Goal: Task Accomplishment & Management: Complete application form

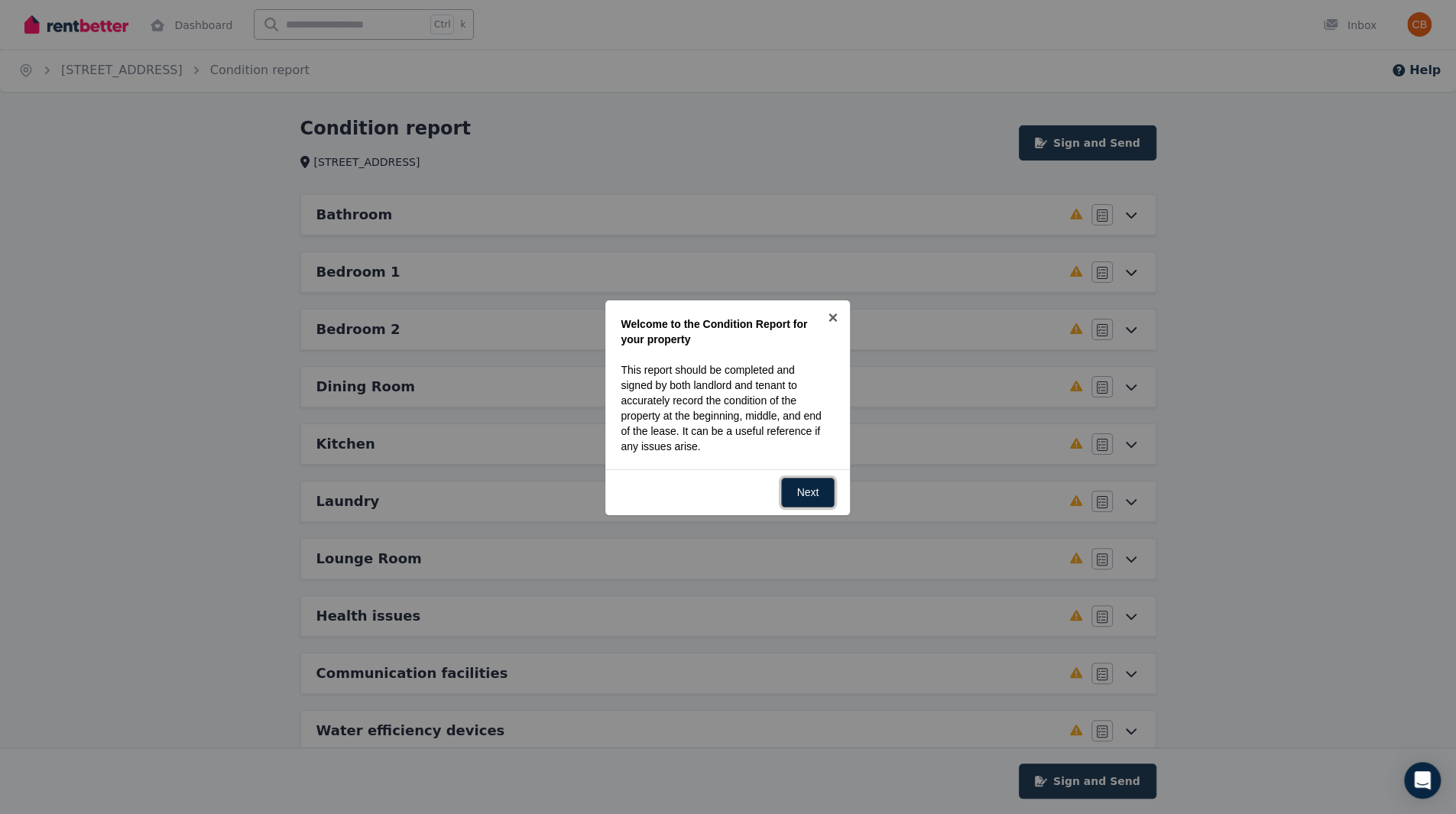
drag, startPoint x: 819, startPoint y: 483, endPoint x: 825, endPoint y: 462, distance: 21.8
click at [819, 483] on link "Next" at bounding box center [808, 493] width 54 height 30
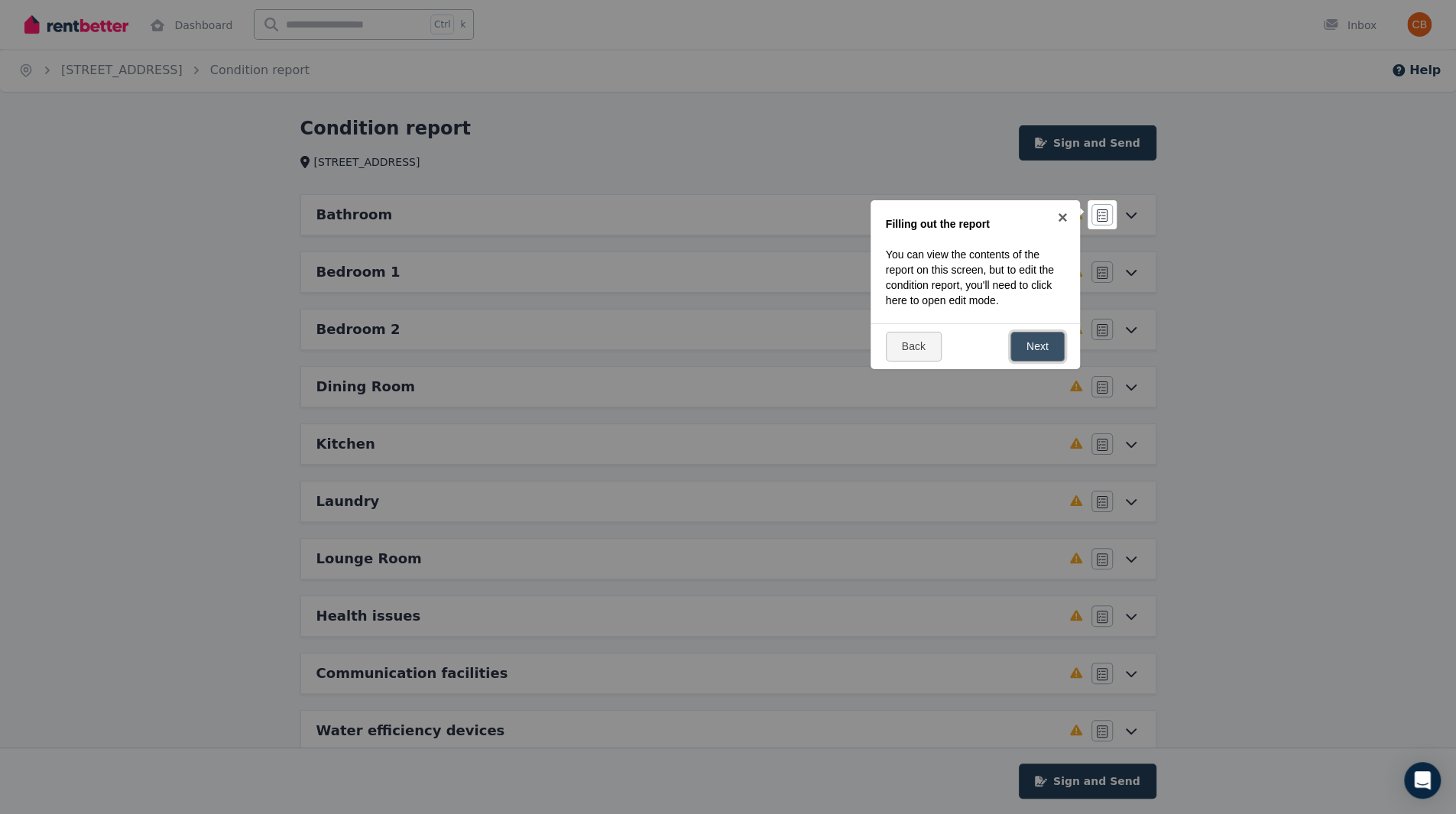
click at [1033, 345] on link "Next" at bounding box center [1037, 346] width 54 height 30
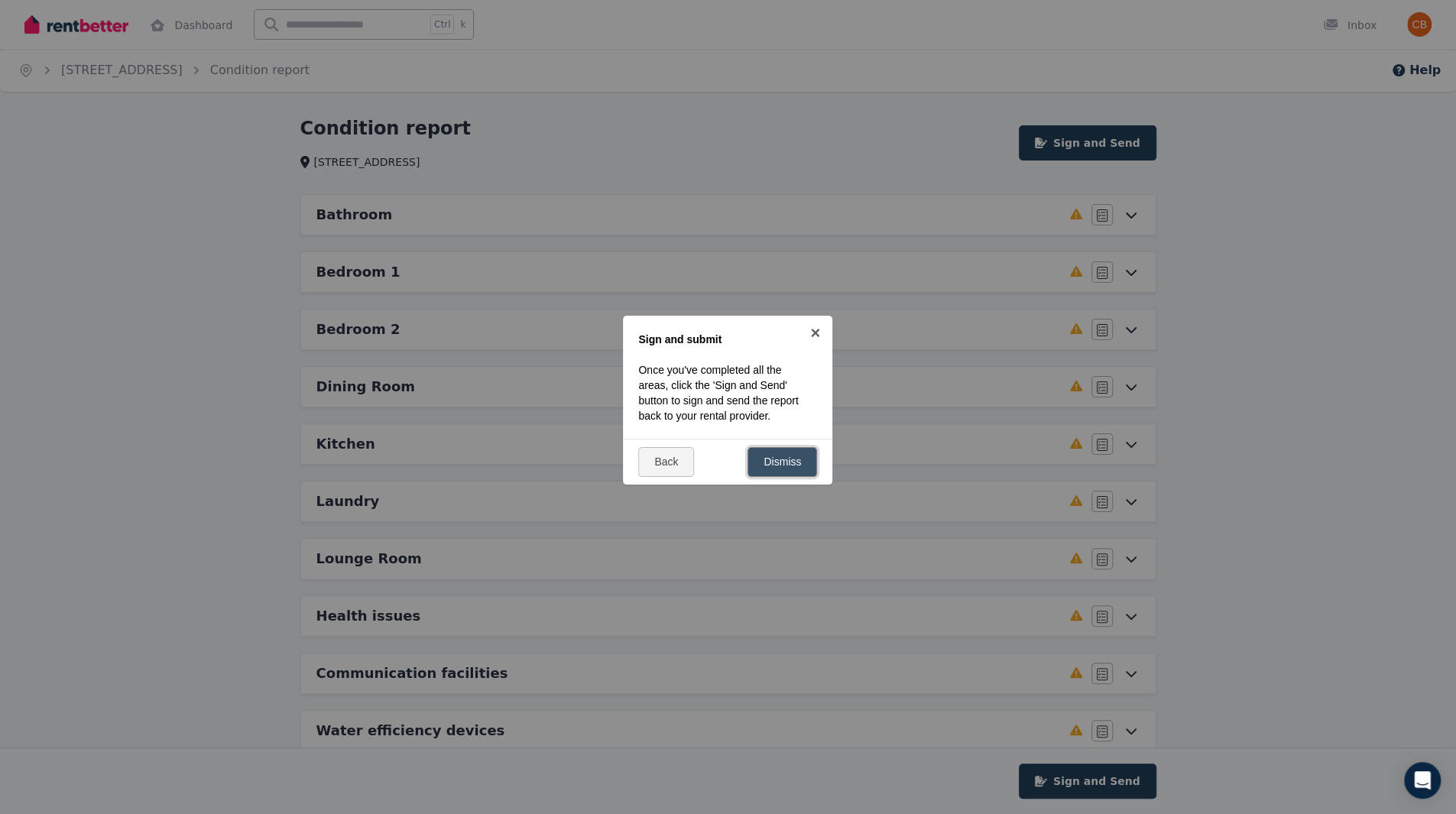
click at [791, 477] on link "Dismiss" at bounding box center [782, 461] width 70 height 30
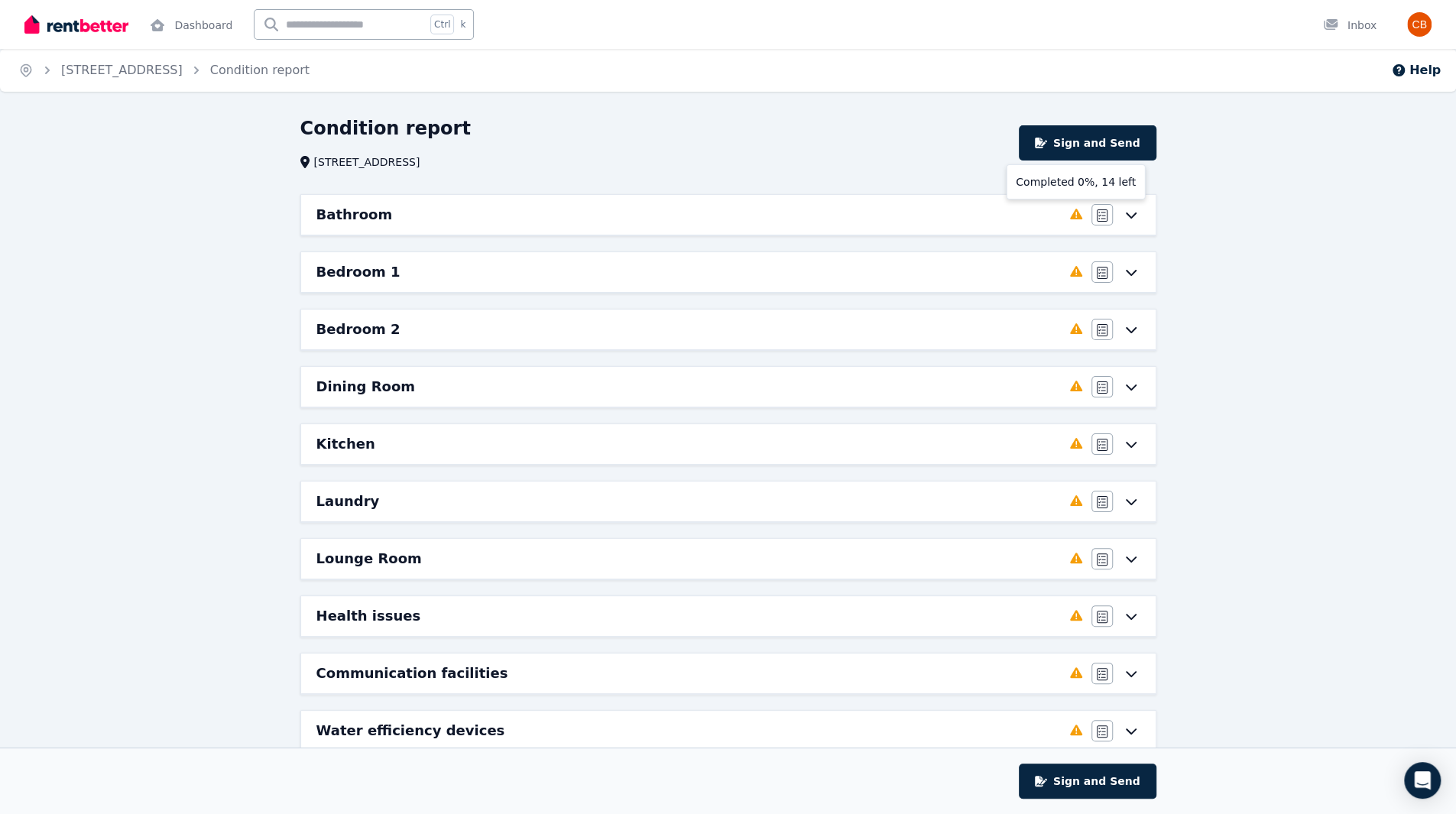
click at [1081, 219] on icon at bounding box center [1075, 214] width 12 height 11
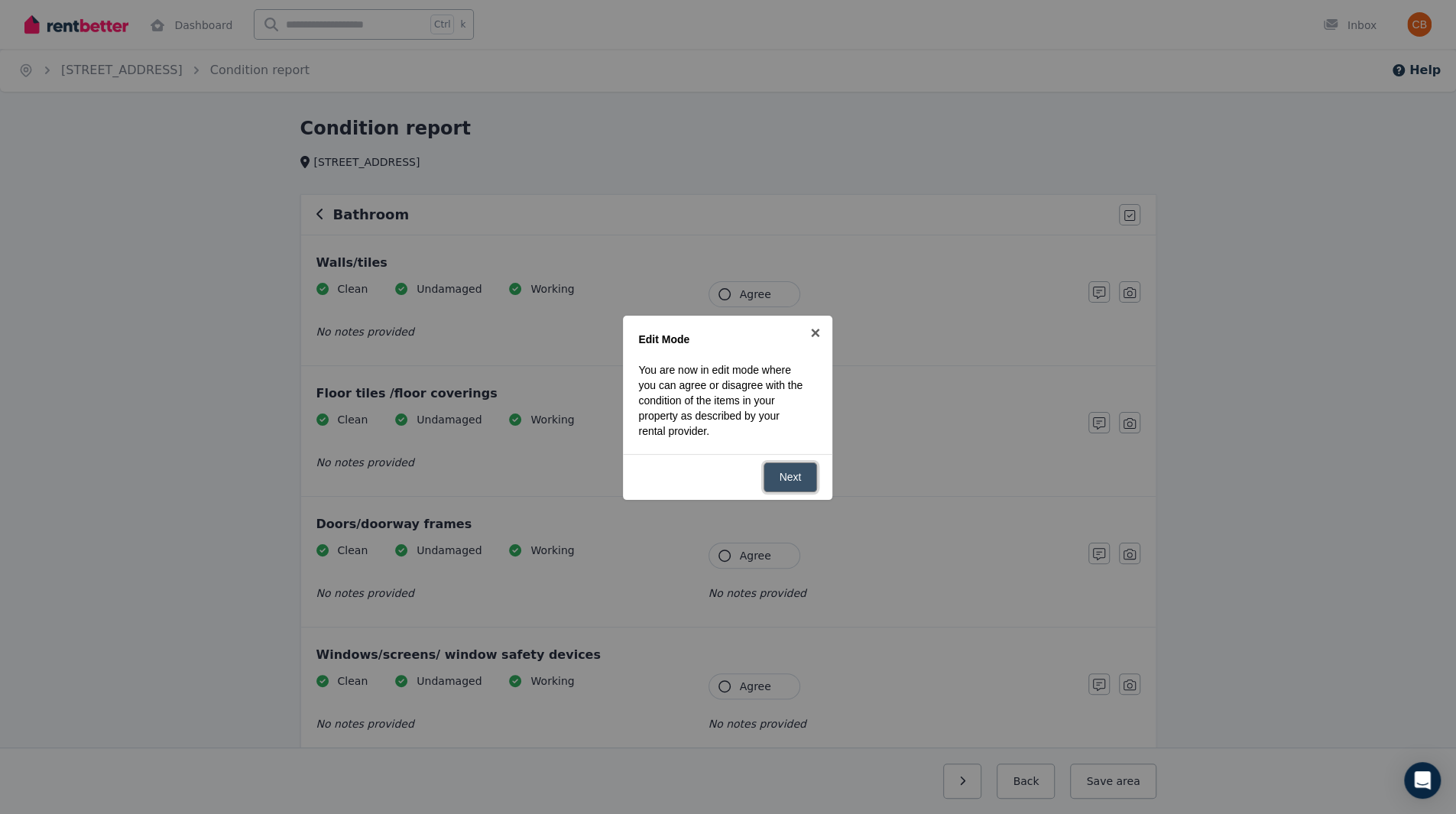
click at [803, 483] on link "Next" at bounding box center [790, 477] width 54 height 30
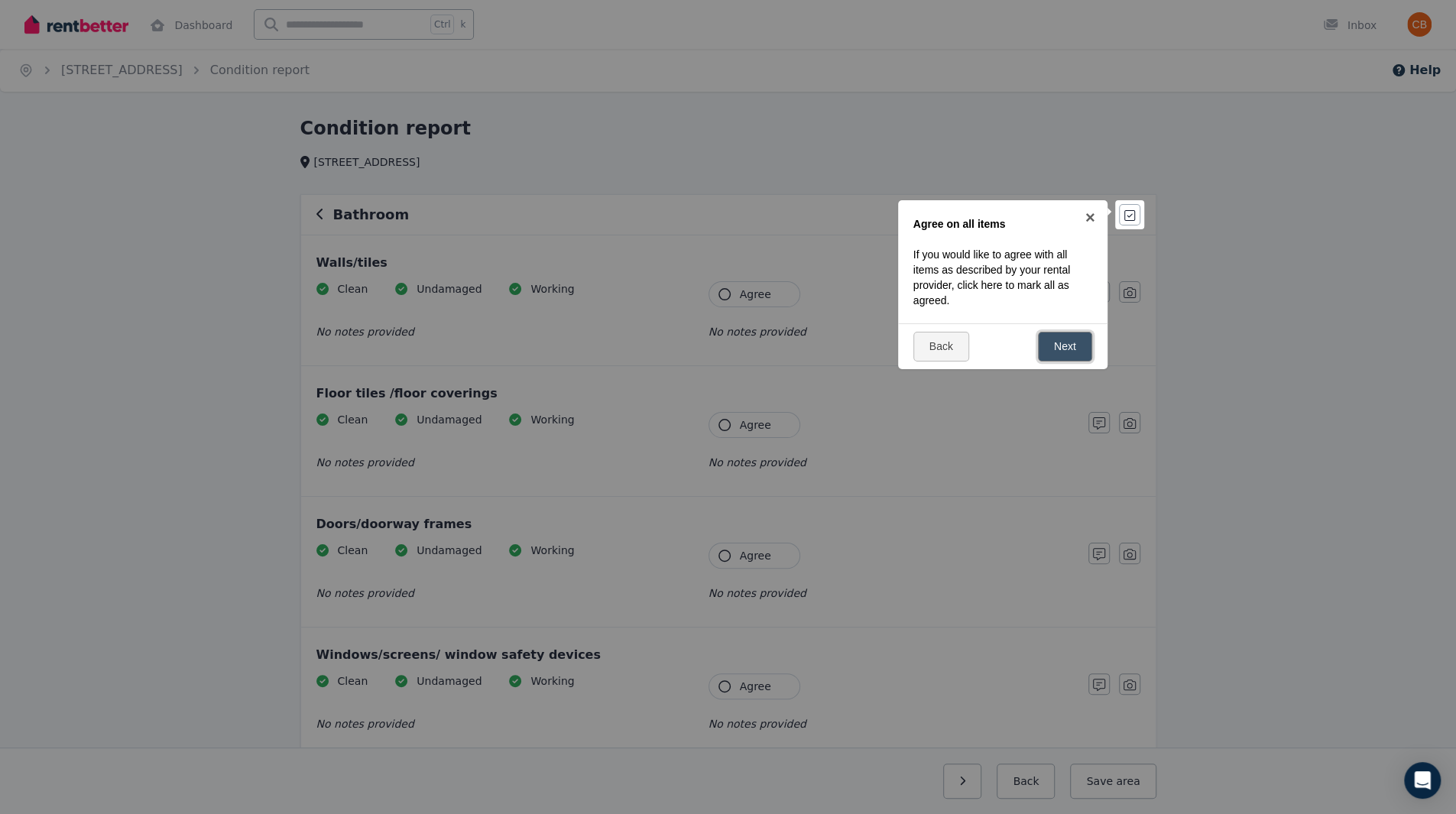
click at [1049, 339] on link "Next" at bounding box center [1064, 346] width 54 height 30
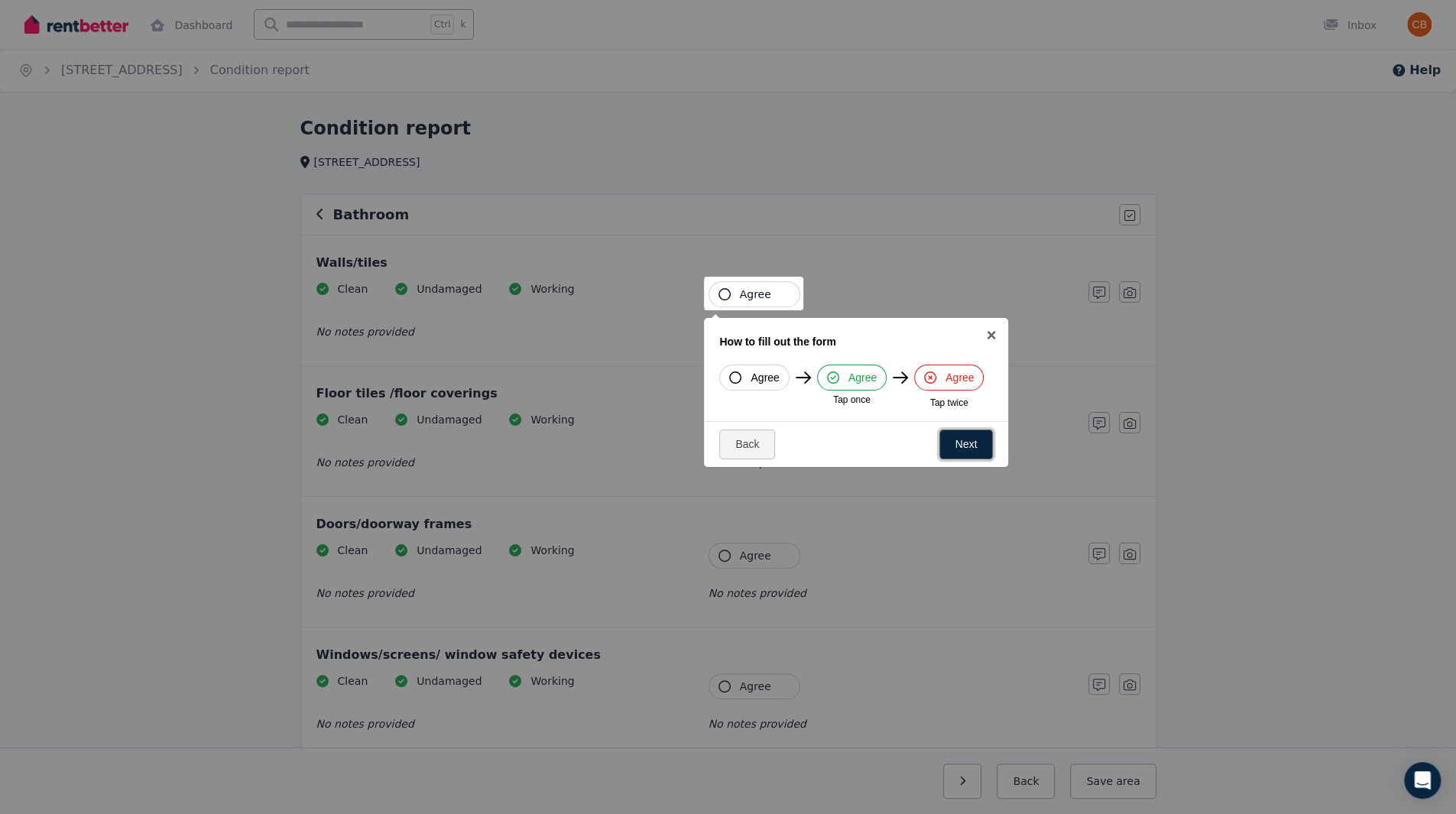
click at [958, 440] on link "Next" at bounding box center [965, 444] width 54 height 30
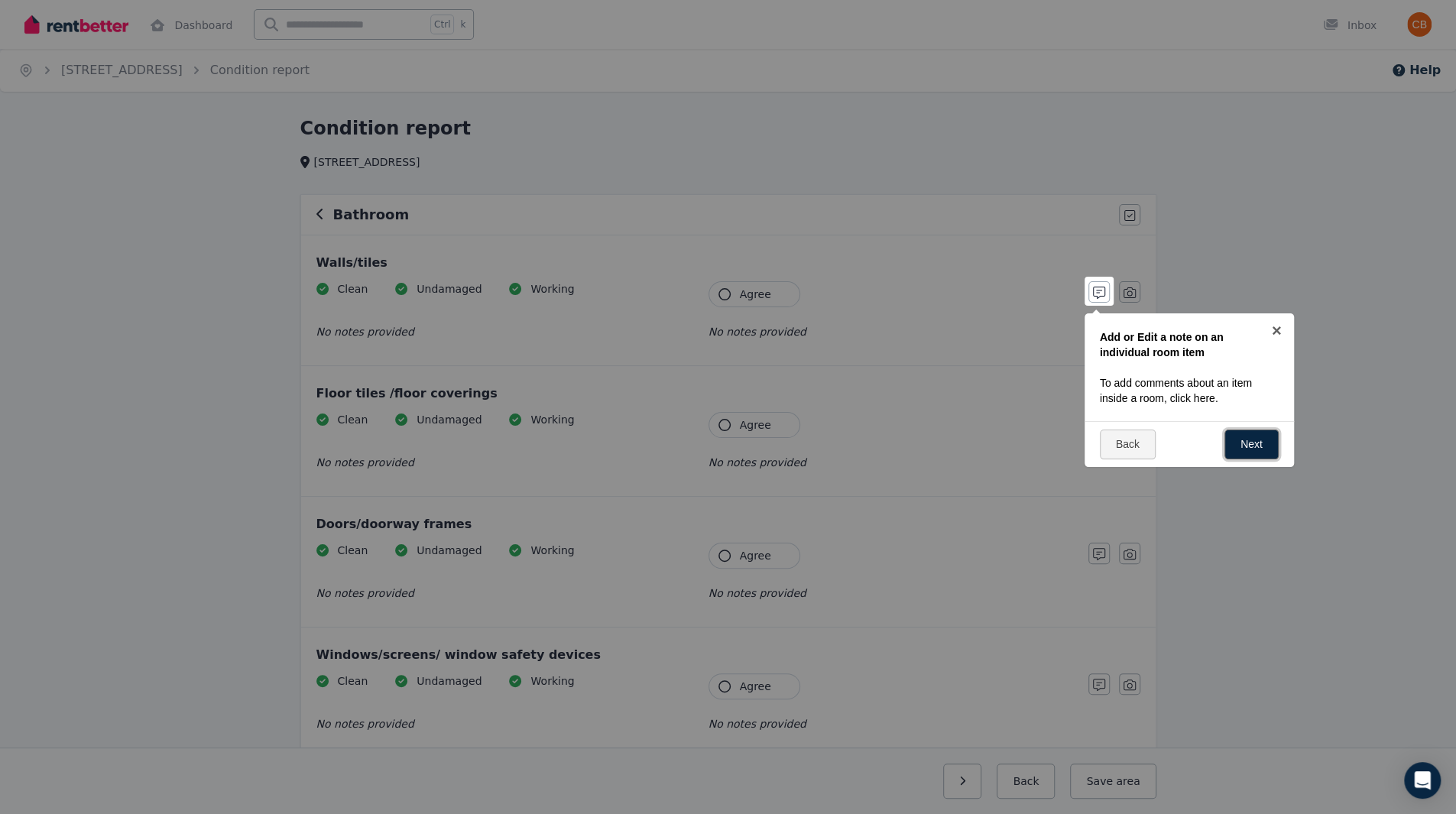
click at [1262, 440] on link "Next" at bounding box center [1251, 444] width 54 height 30
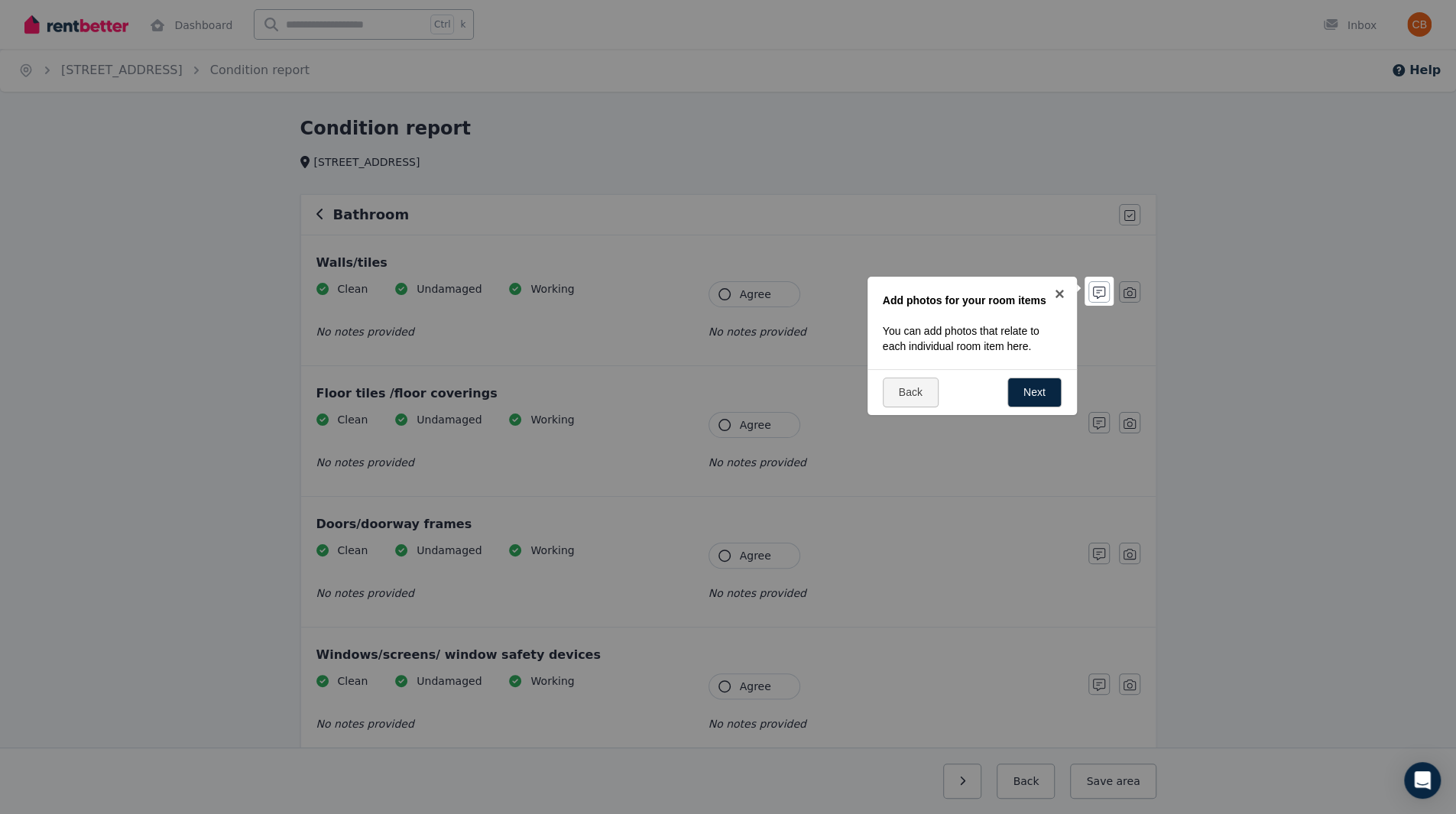
click at [1018, 225] on div at bounding box center [728, 407] width 1456 height 814
click at [848, 159] on div at bounding box center [728, 407] width 1456 height 814
drag, startPoint x: 847, startPoint y: 157, endPoint x: 782, endPoint y: 126, distance: 72.0
click at [782, 126] on div at bounding box center [728, 407] width 1456 height 814
click at [929, 395] on link "Back" at bounding box center [910, 392] width 56 height 30
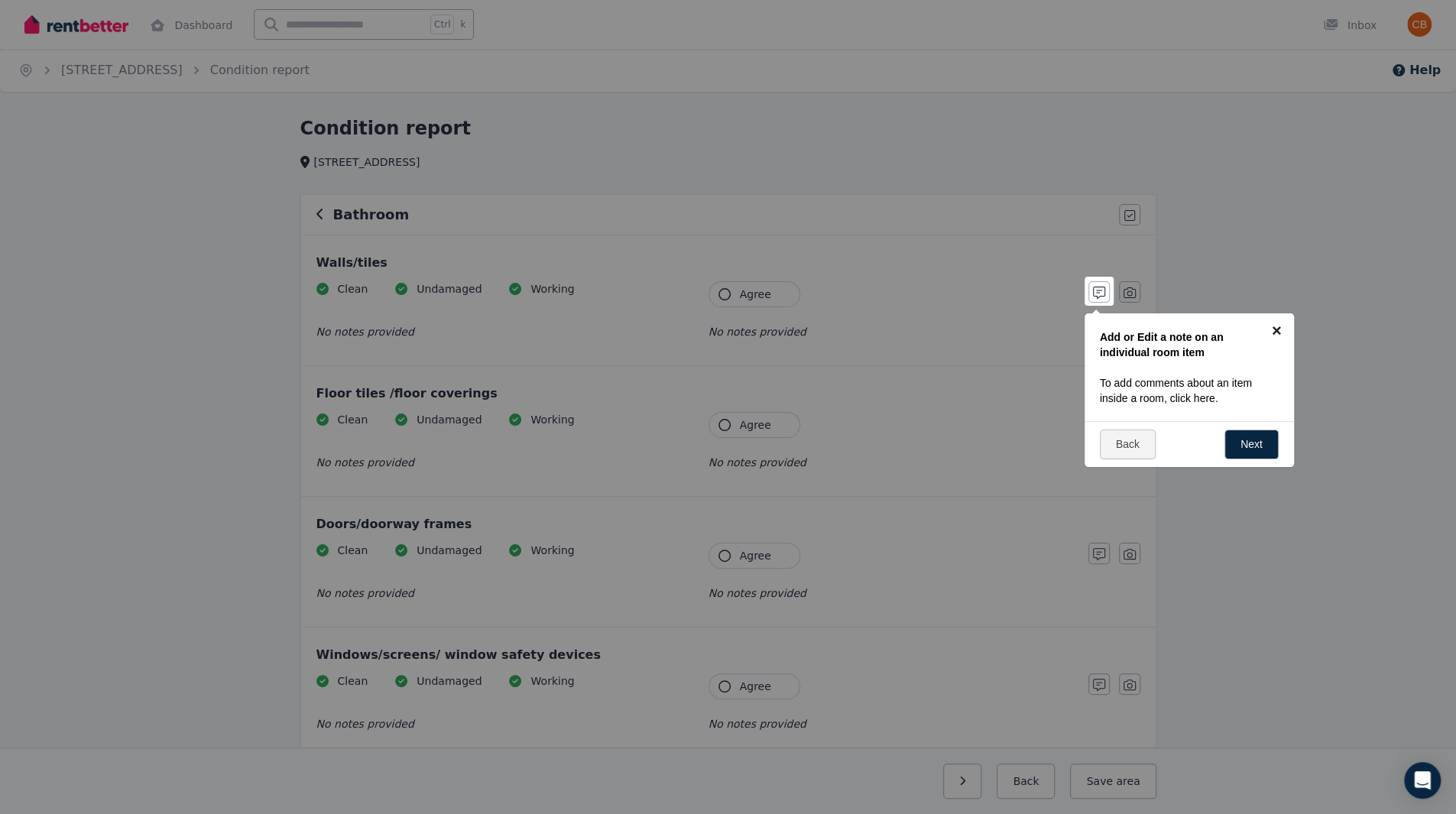
click at [1279, 334] on link "×" at bounding box center [1277, 331] width 35 height 35
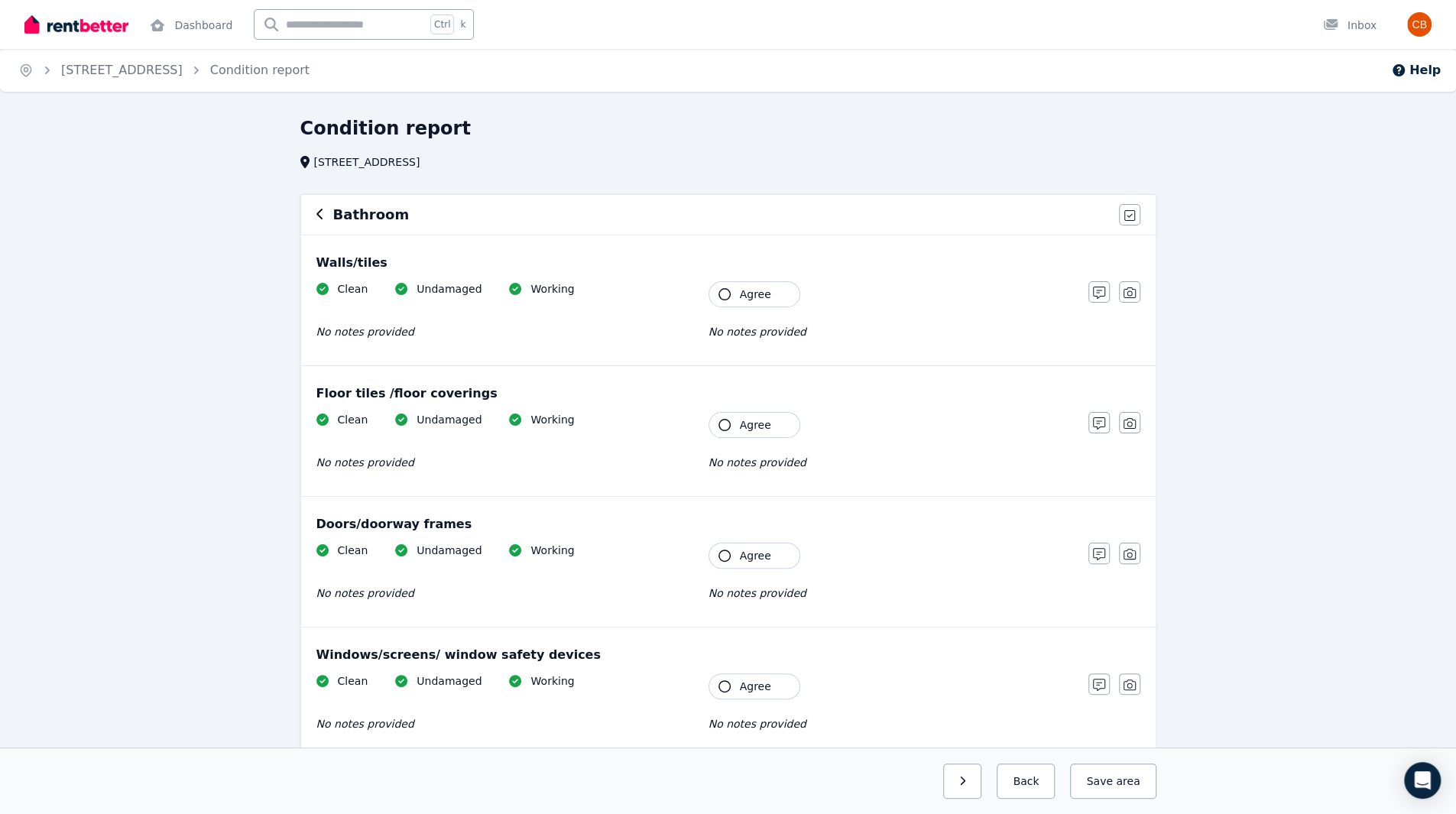
click at [745, 302] on button "Agree" at bounding box center [755, 294] width 92 height 26
click at [754, 418] on span "Agree" at bounding box center [755, 425] width 31 height 16
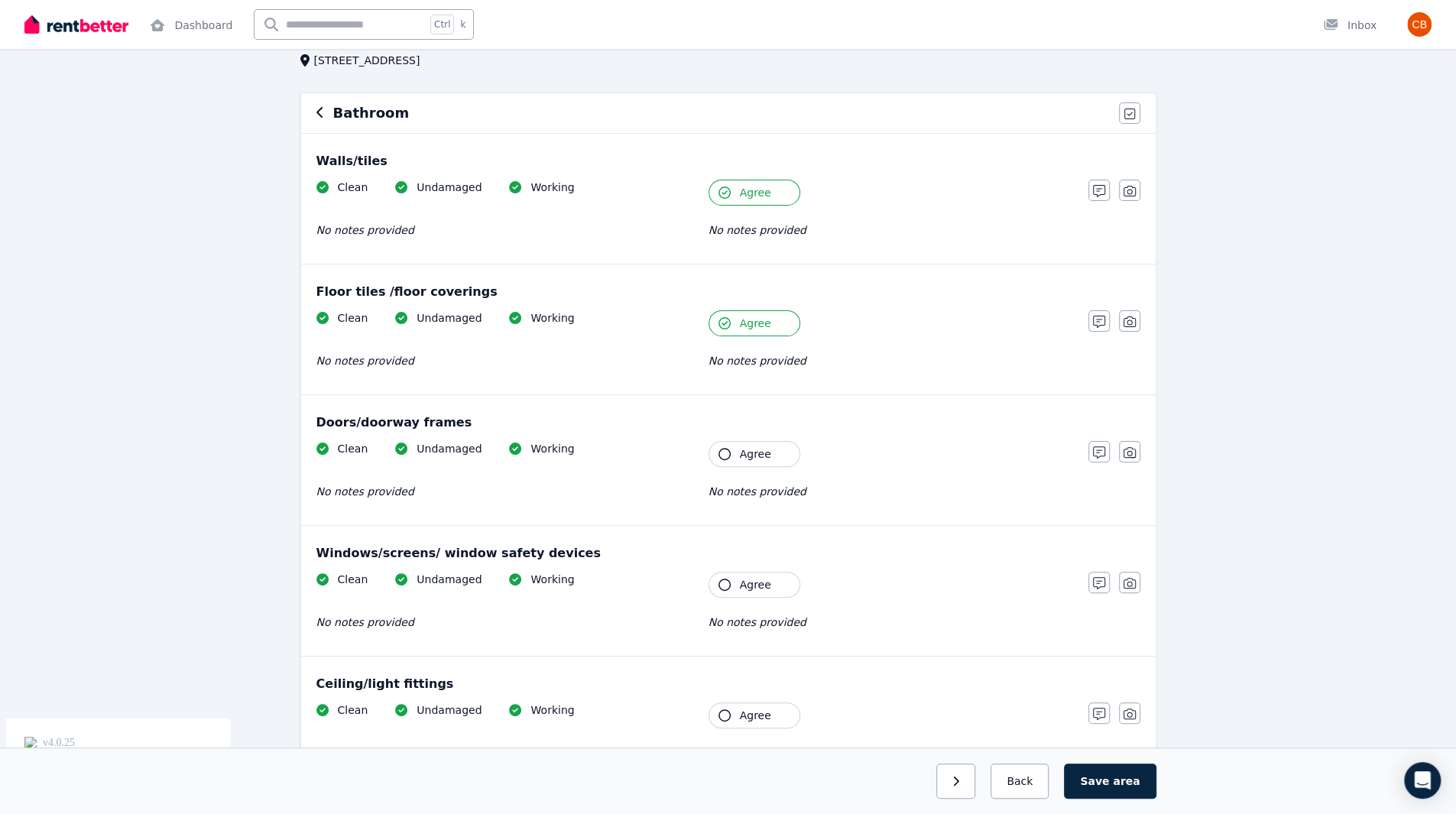
scroll to position [203, 0]
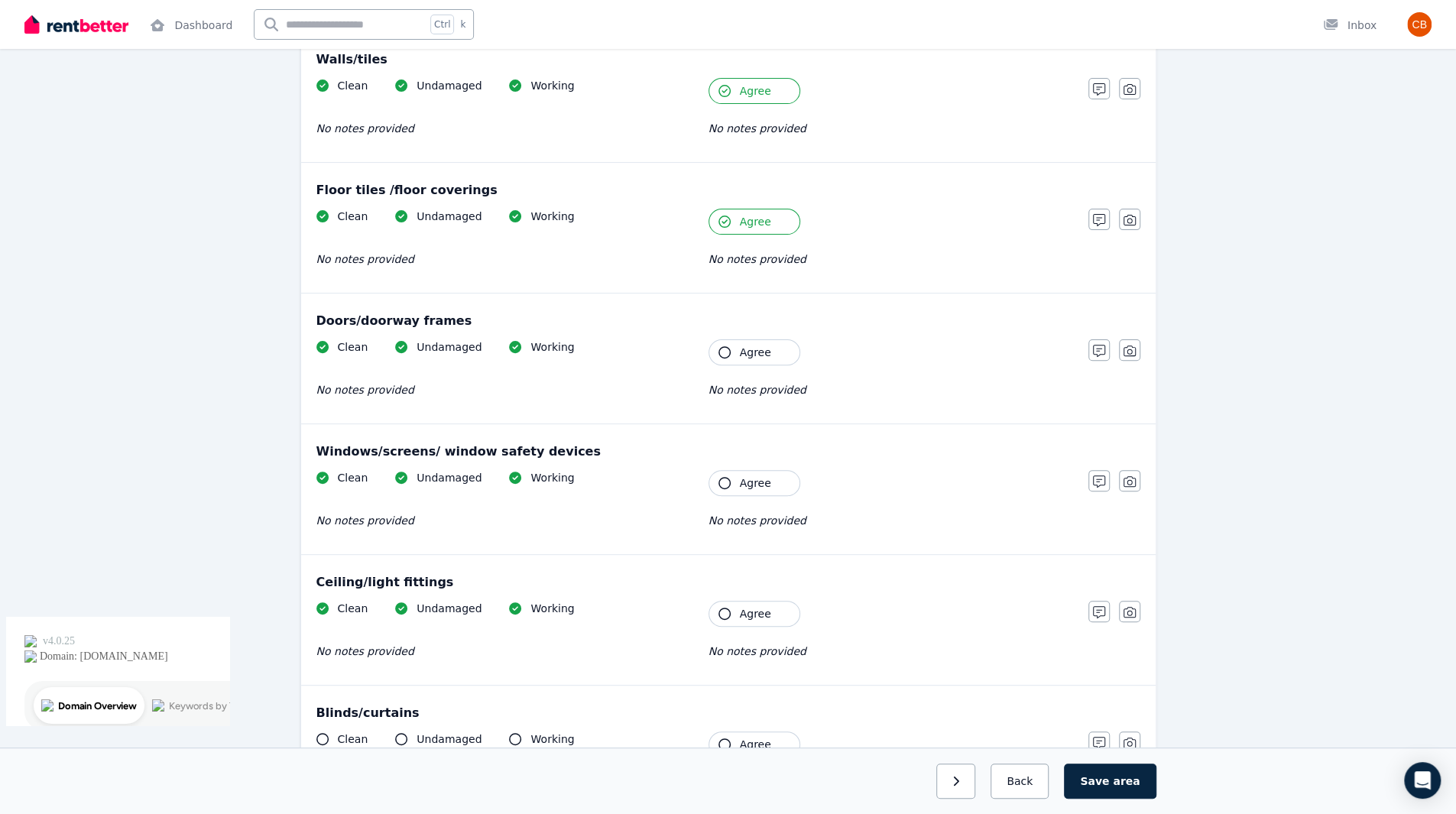
click at [747, 353] on span "Agree" at bounding box center [755, 352] width 31 height 16
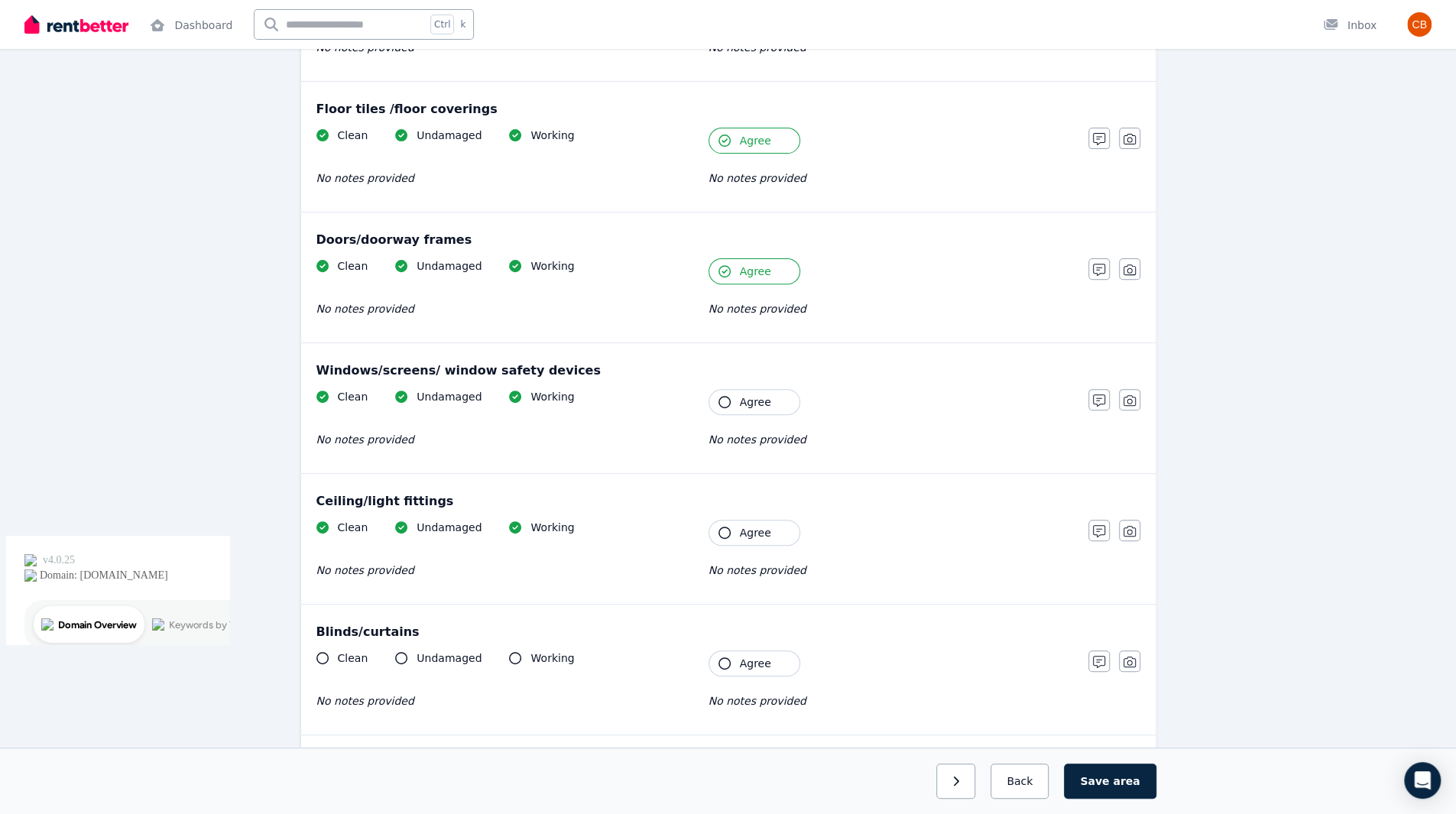
scroll to position [306, 0]
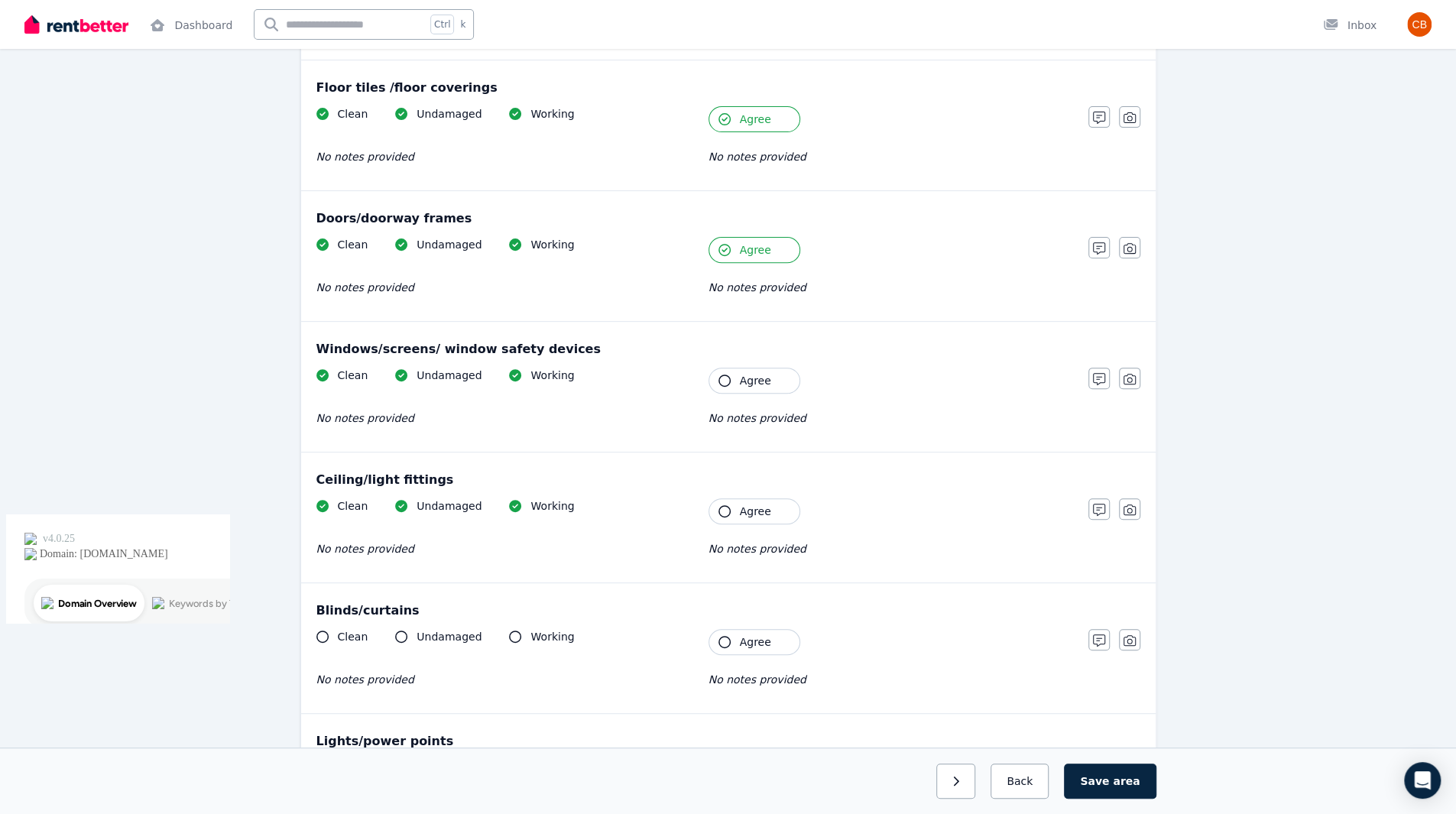
click at [751, 373] on span "Agree" at bounding box center [755, 380] width 31 height 16
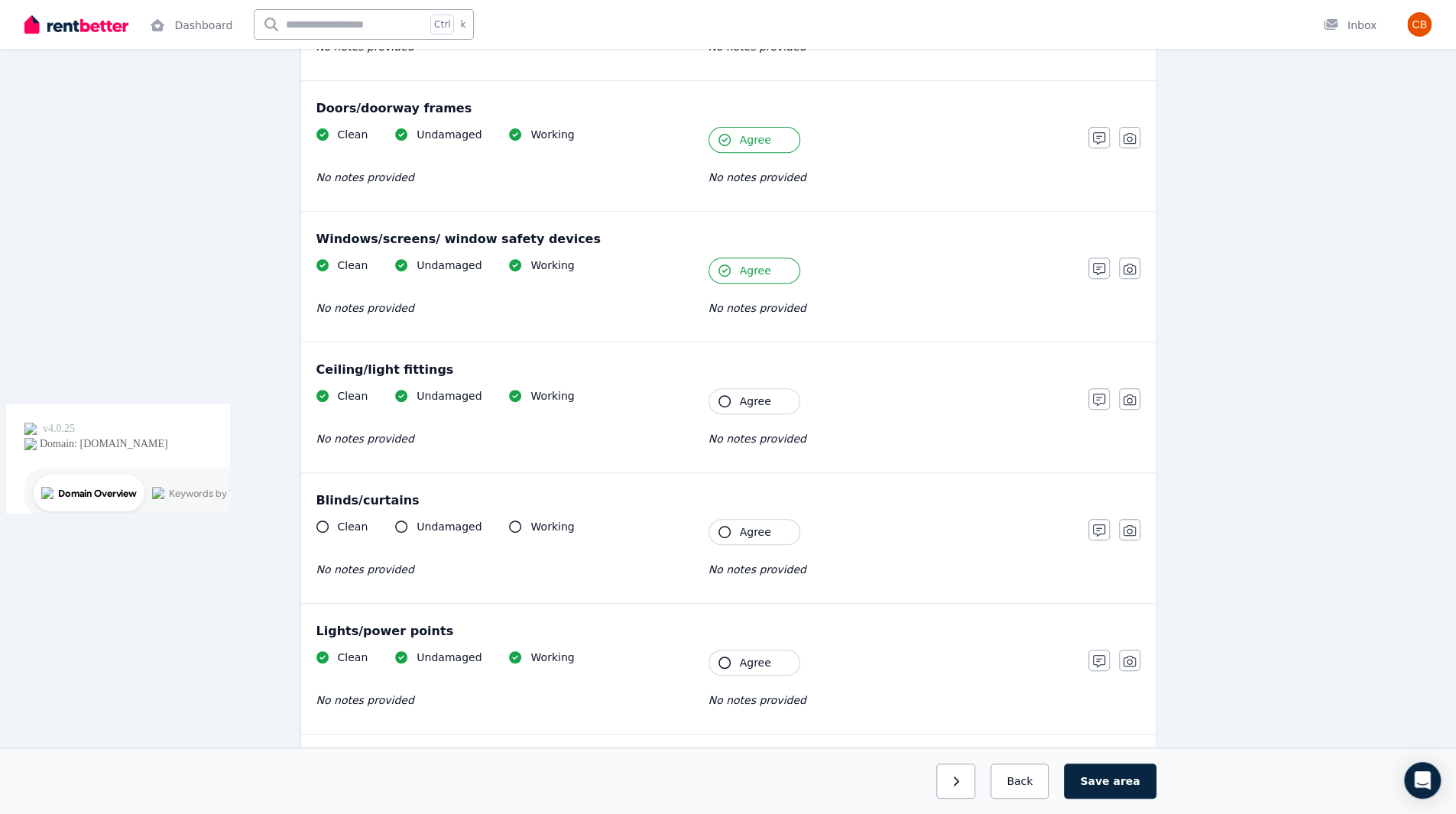
scroll to position [509, 0]
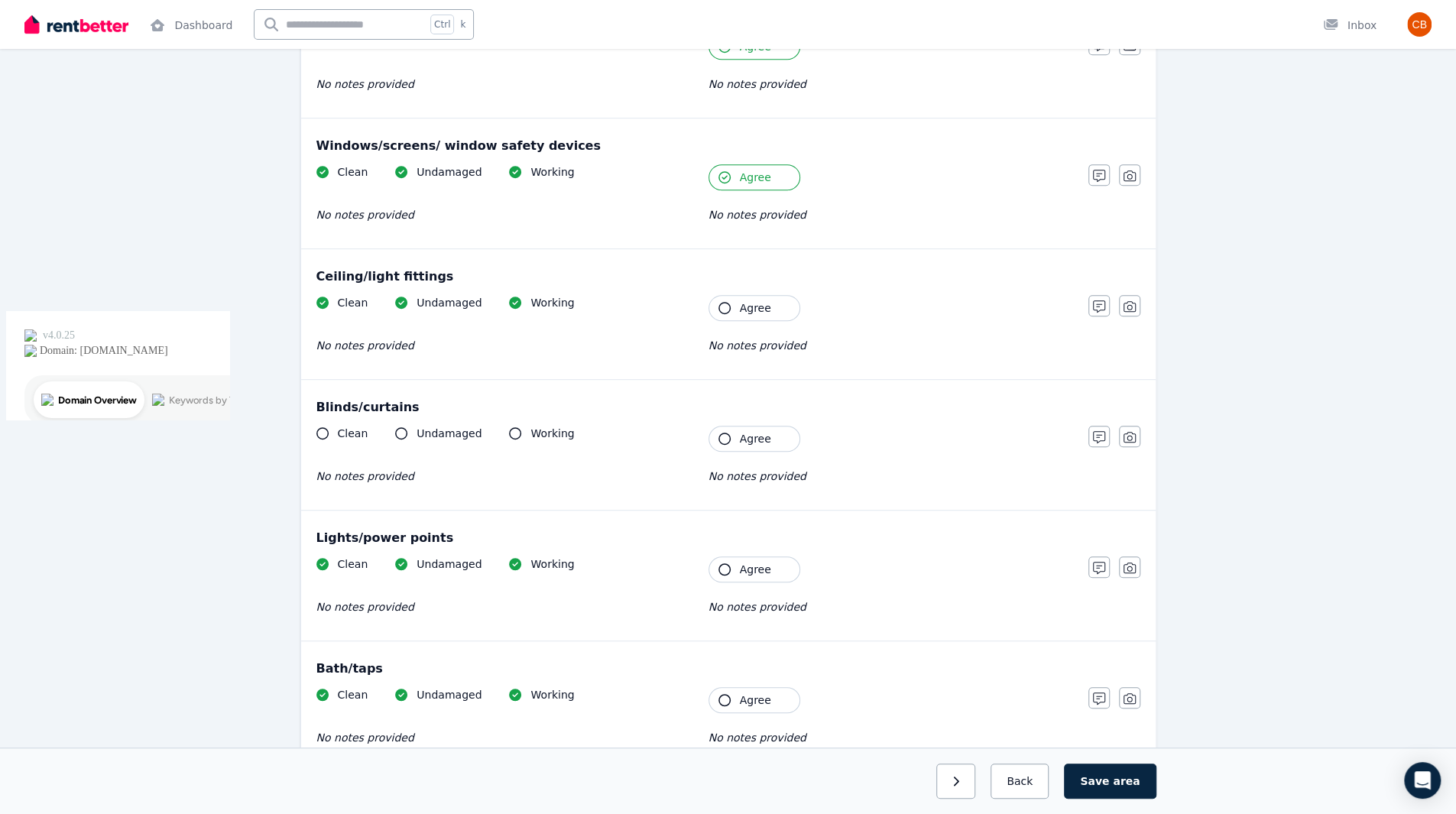
click at [755, 311] on button "Agree" at bounding box center [755, 308] width 92 height 26
click at [749, 427] on button "Agree" at bounding box center [755, 439] width 92 height 26
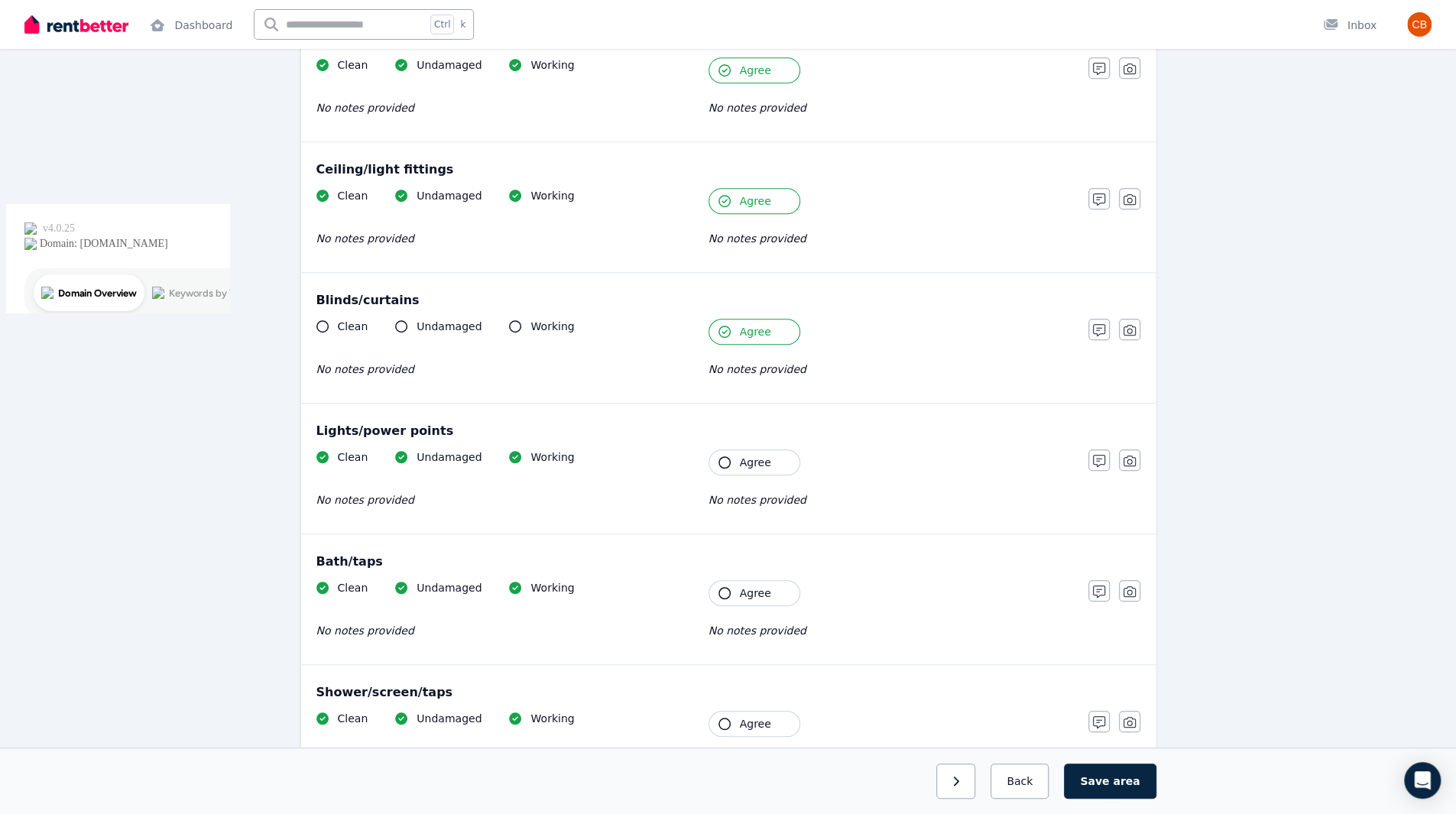
scroll to position [713, 0]
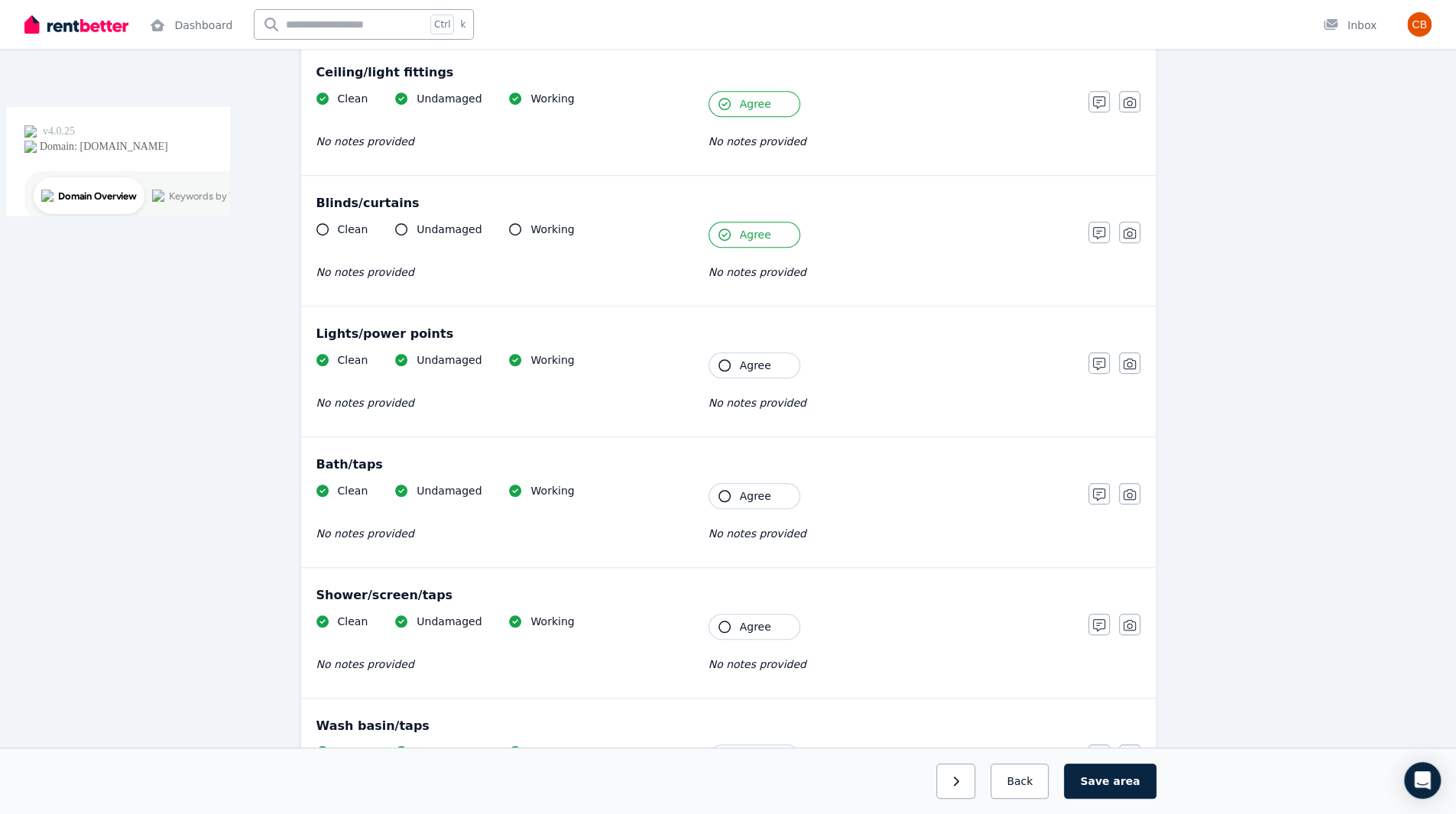
click at [758, 362] on span "Agree" at bounding box center [755, 365] width 31 height 16
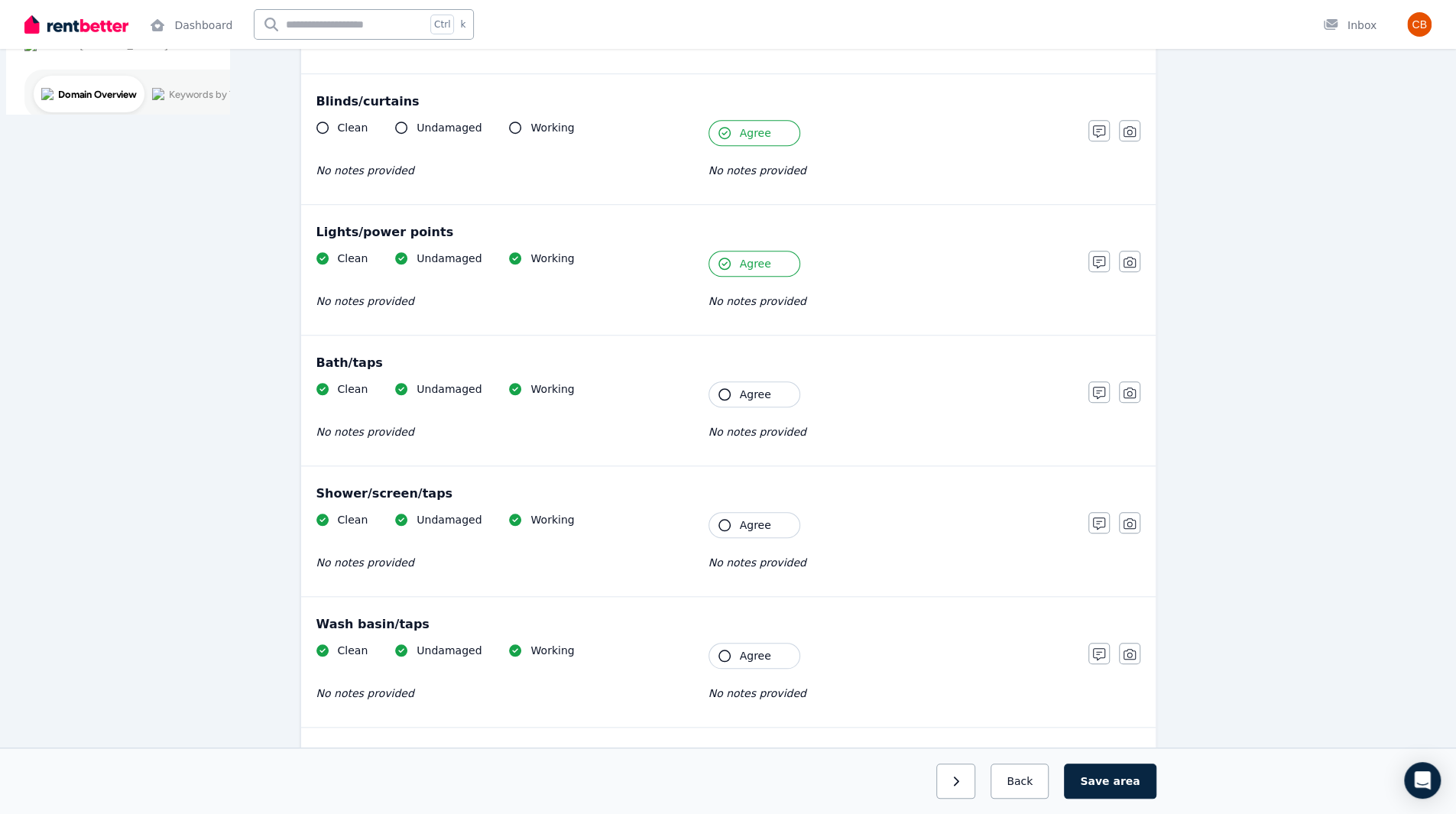
click at [747, 396] on button "Agree" at bounding box center [755, 394] width 92 height 26
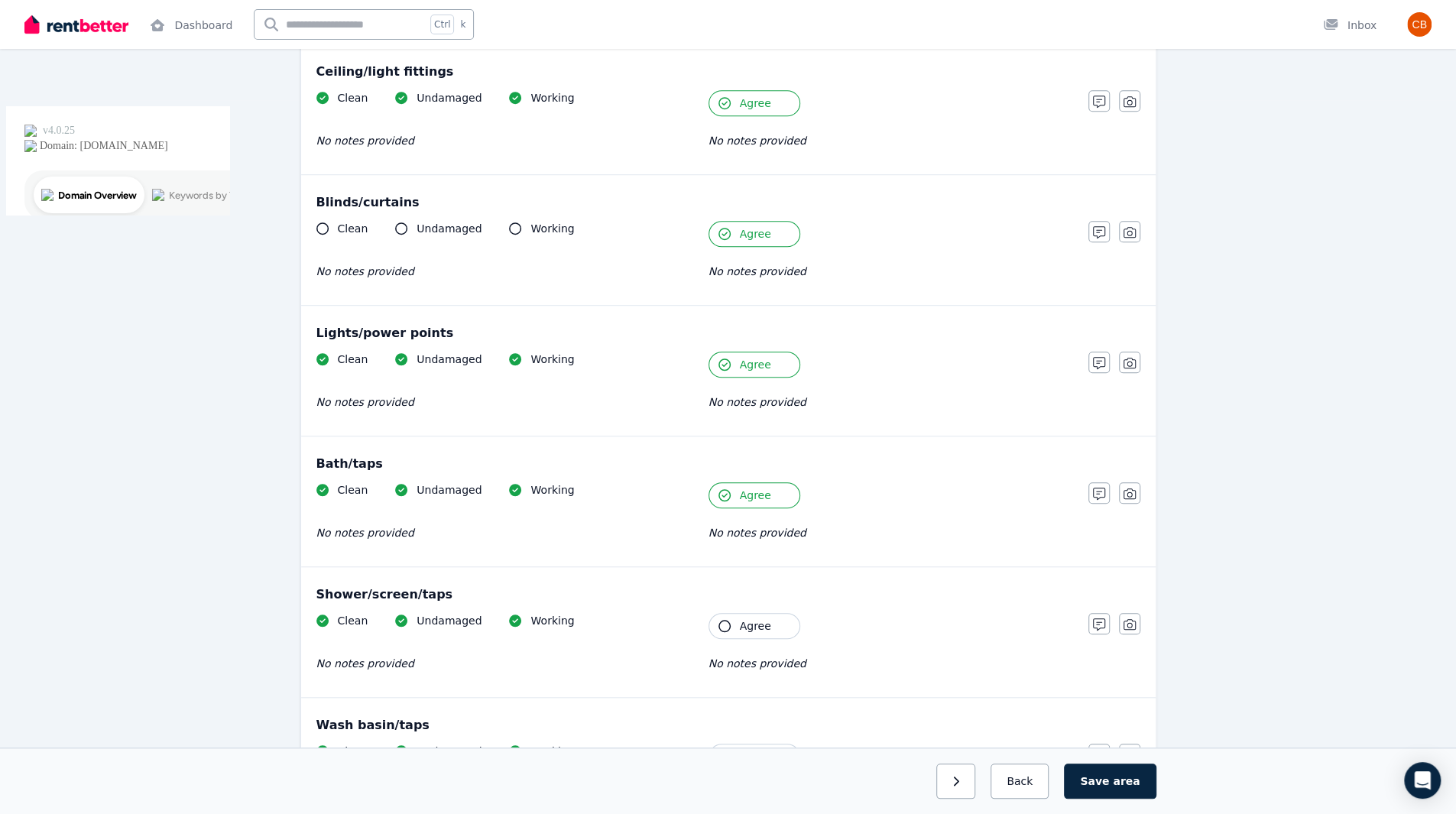
scroll to position [713, 0]
click at [509, 225] on icon at bounding box center [515, 229] width 12 height 12
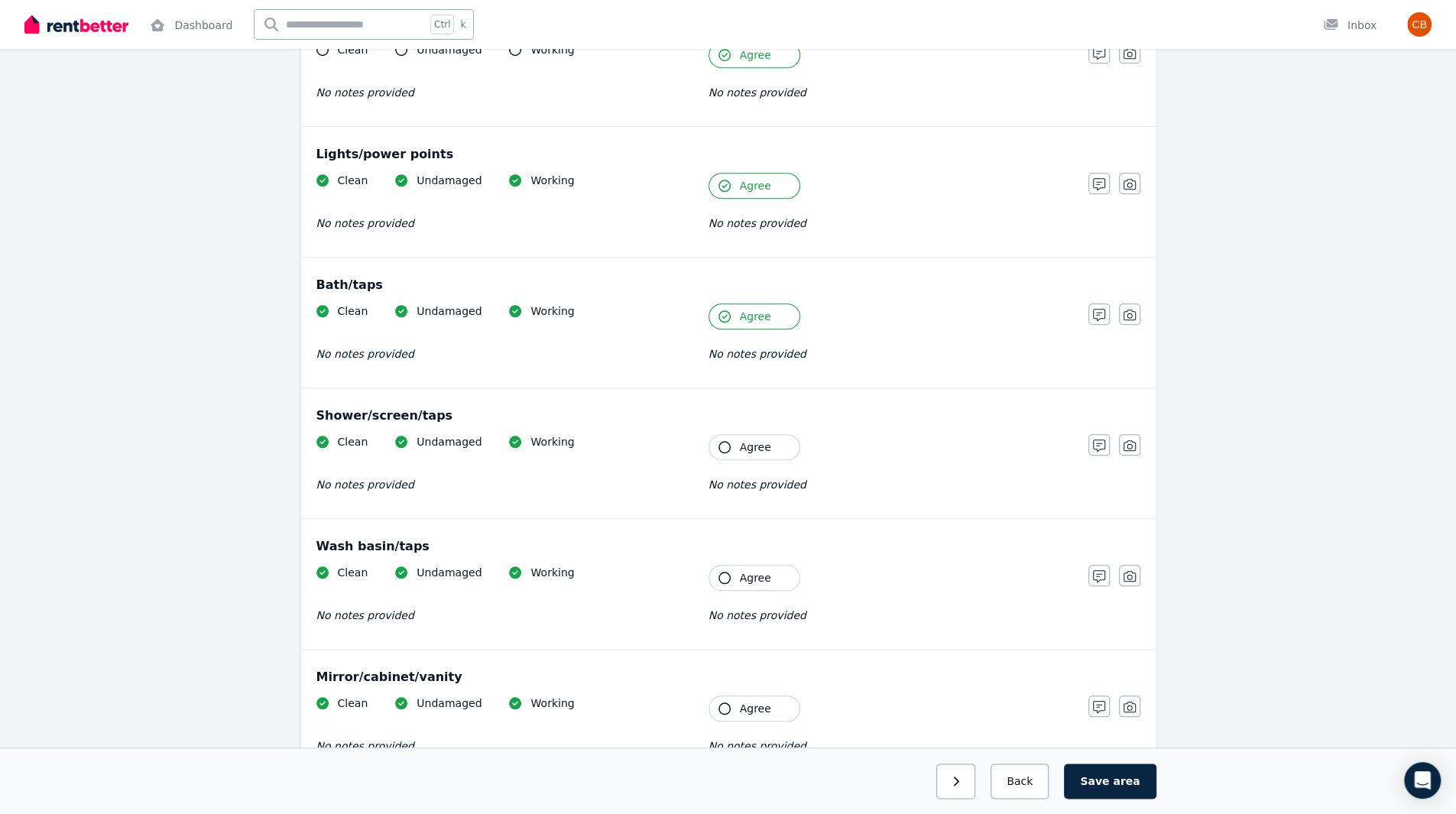
scroll to position [917, 0]
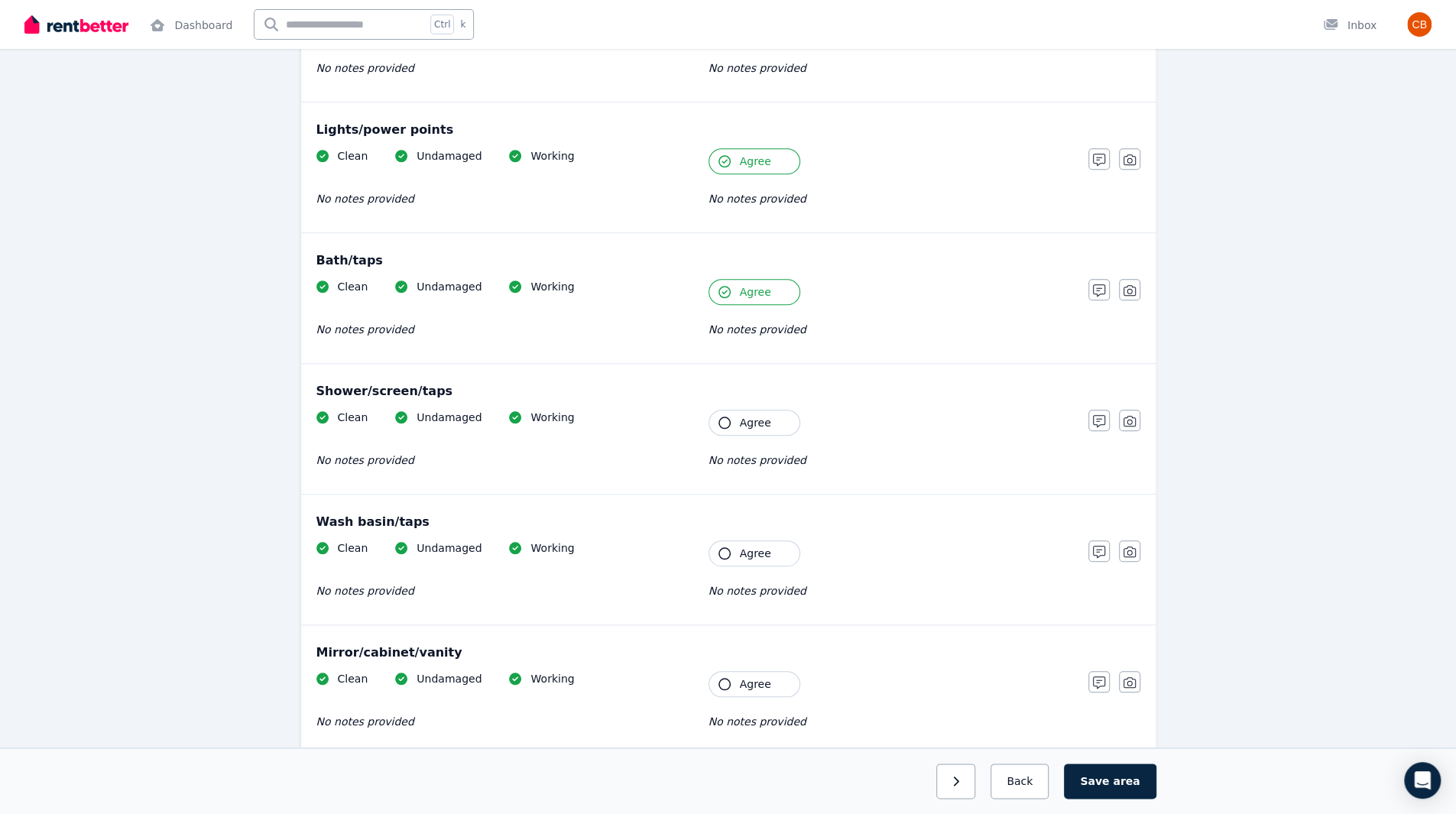
click at [756, 415] on span "Agree" at bounding box center [755, 422] width 31 height 16
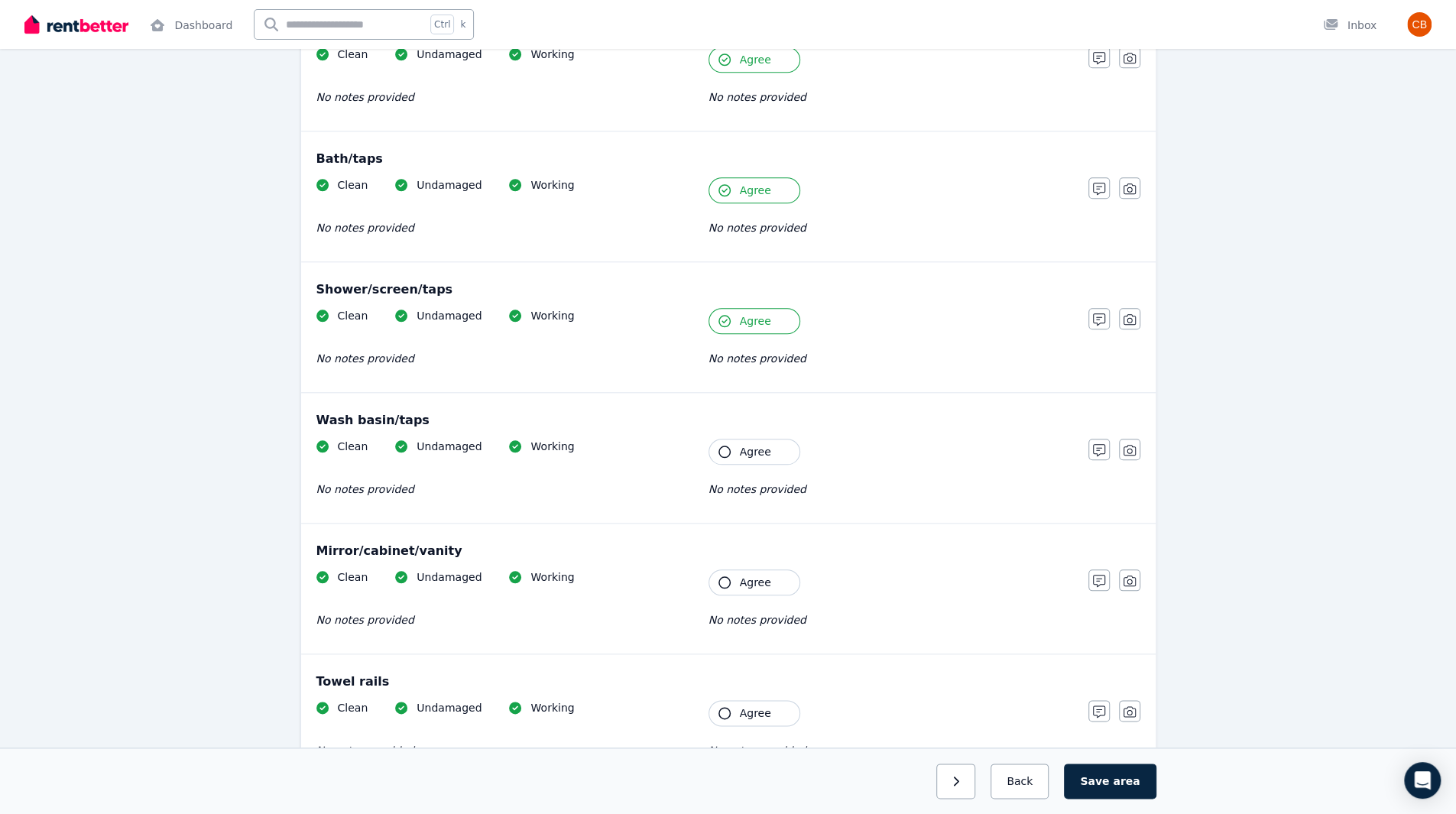
click at [745, 444] on span "Agree" at bounding box center [755, 451] width 31 height 16
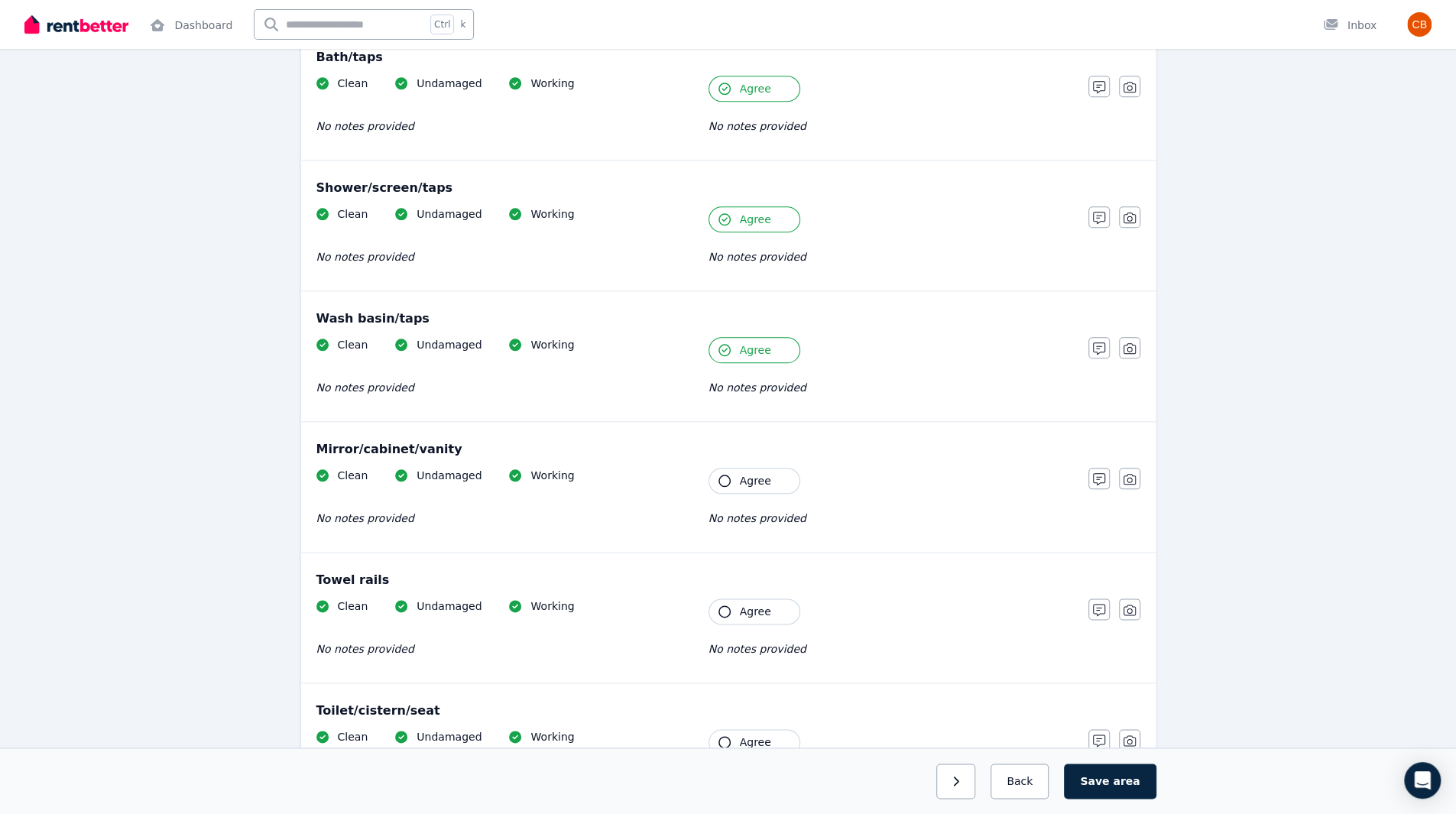
click at [749, 473] on span "Agree" at bounding box center [755, 481] width 31 height 16
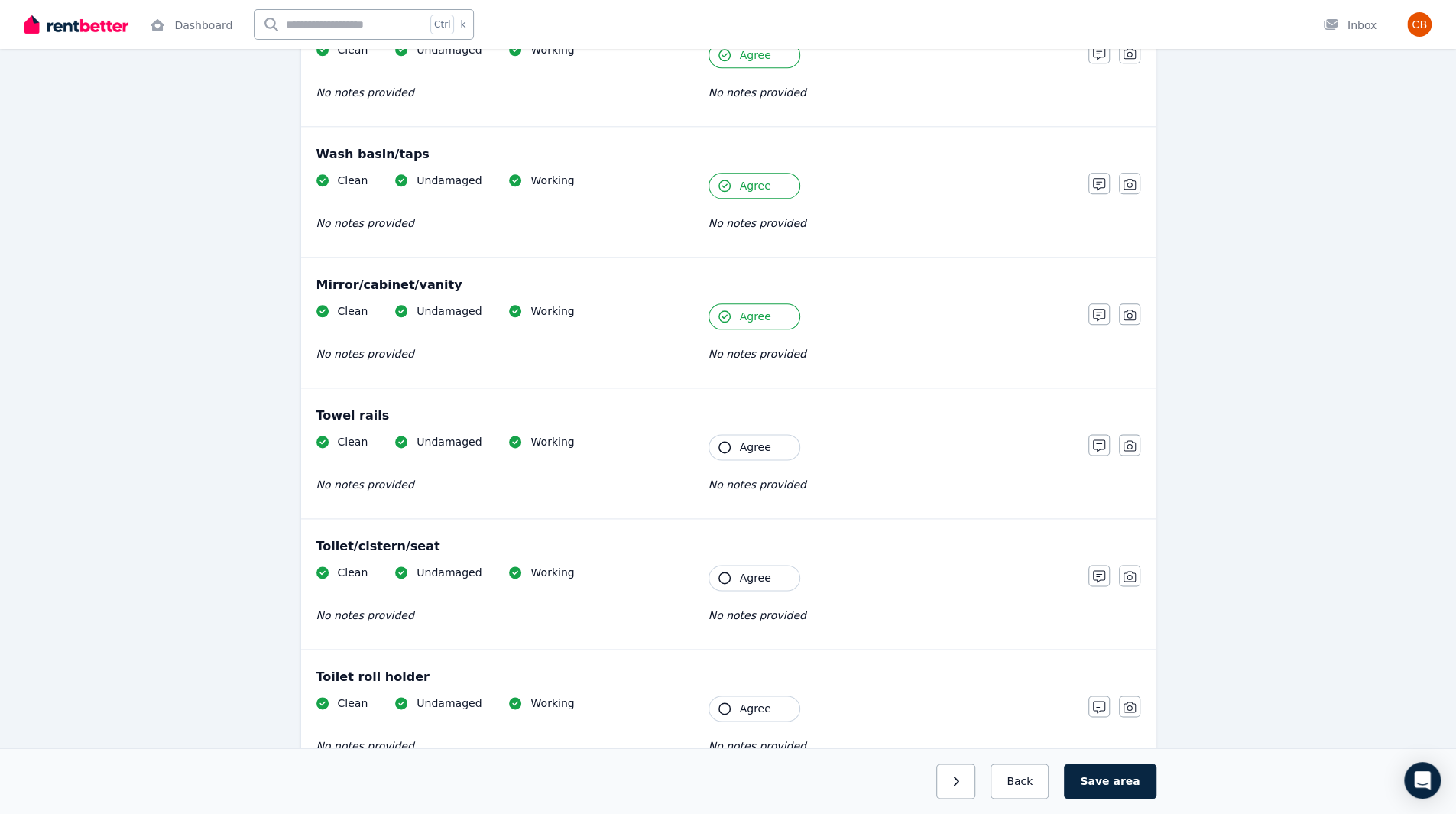
scroll to position [1324, 0]
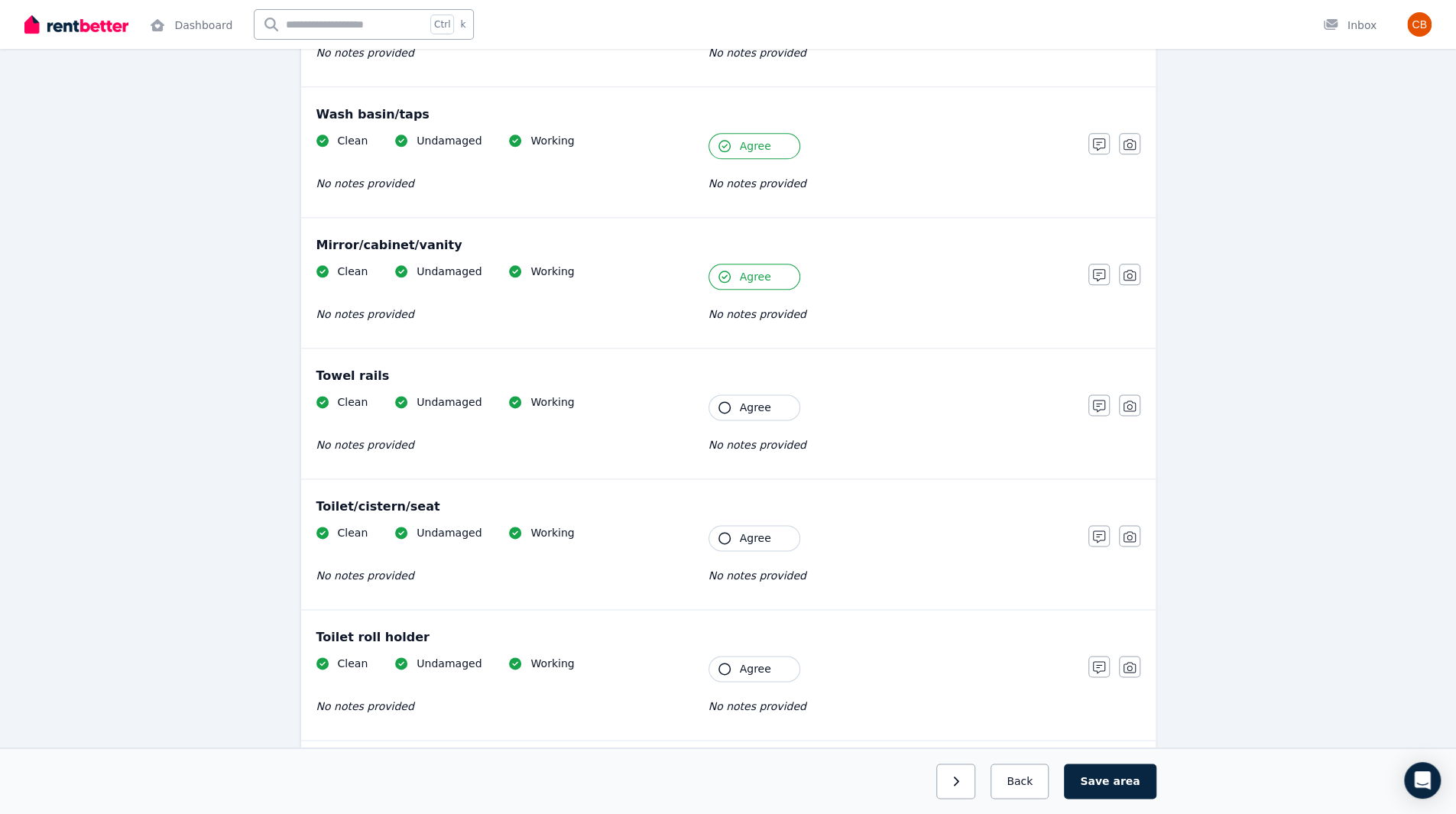
click at [766, 399] on span "Agree" at bounding box center [755, 407] width 31 height 16
click at [759, 530] on span "Agree" at bounding box center [755, 537] width 31 height 16
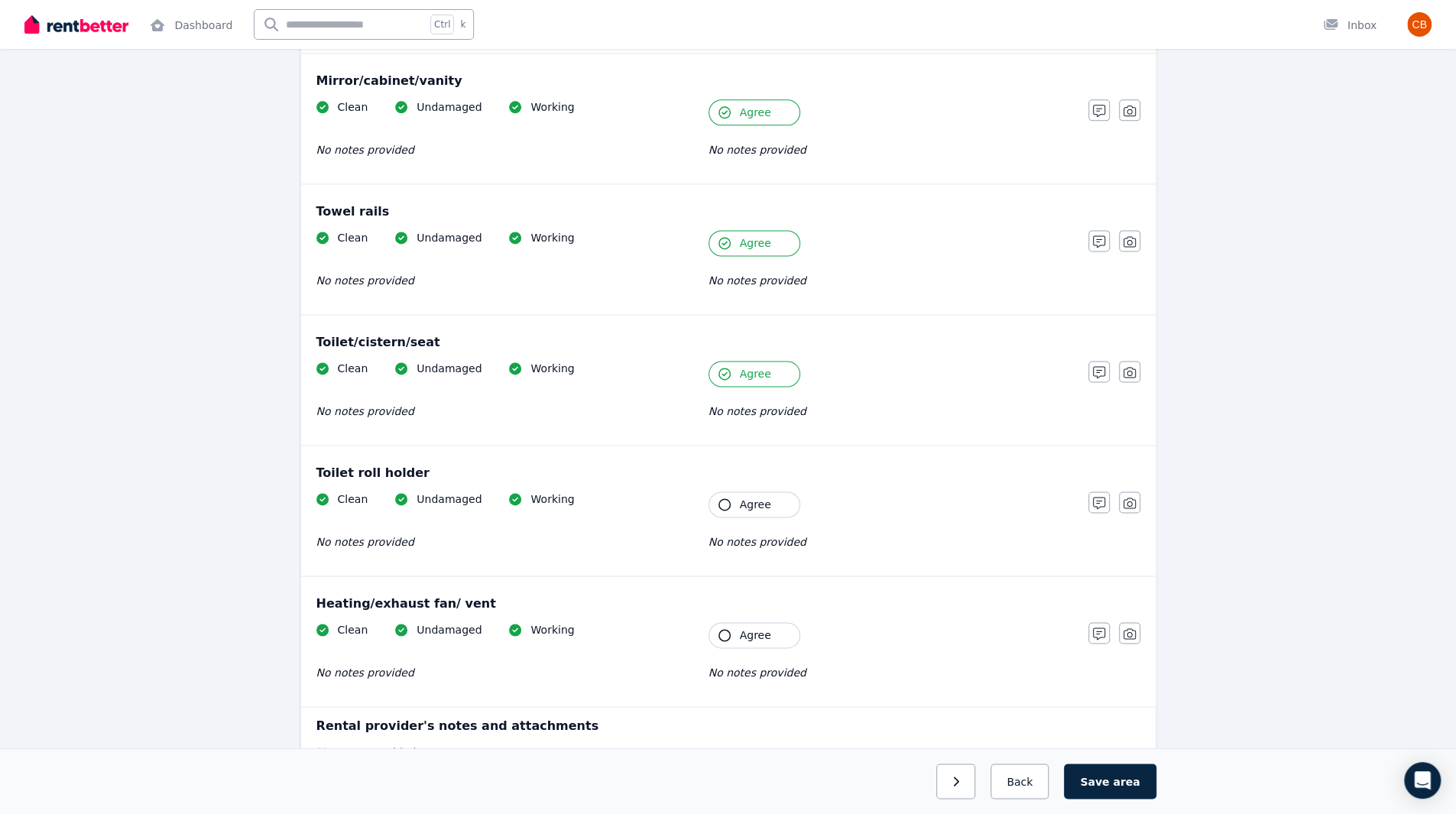
scroll to position [1528, 0]
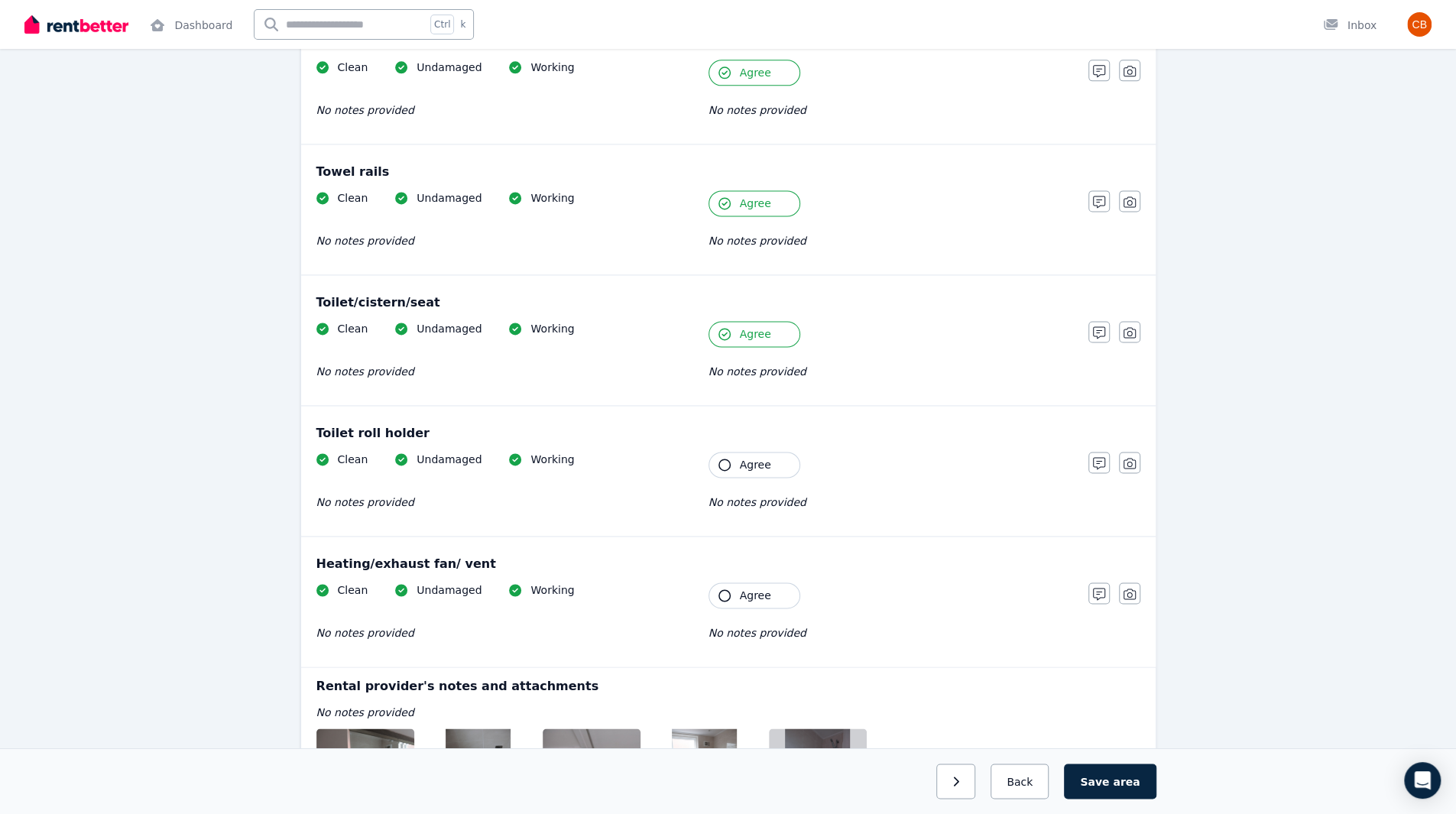
click at [763, 457] on span "Agree" at bounding box center [755, 464] width 31 height 16
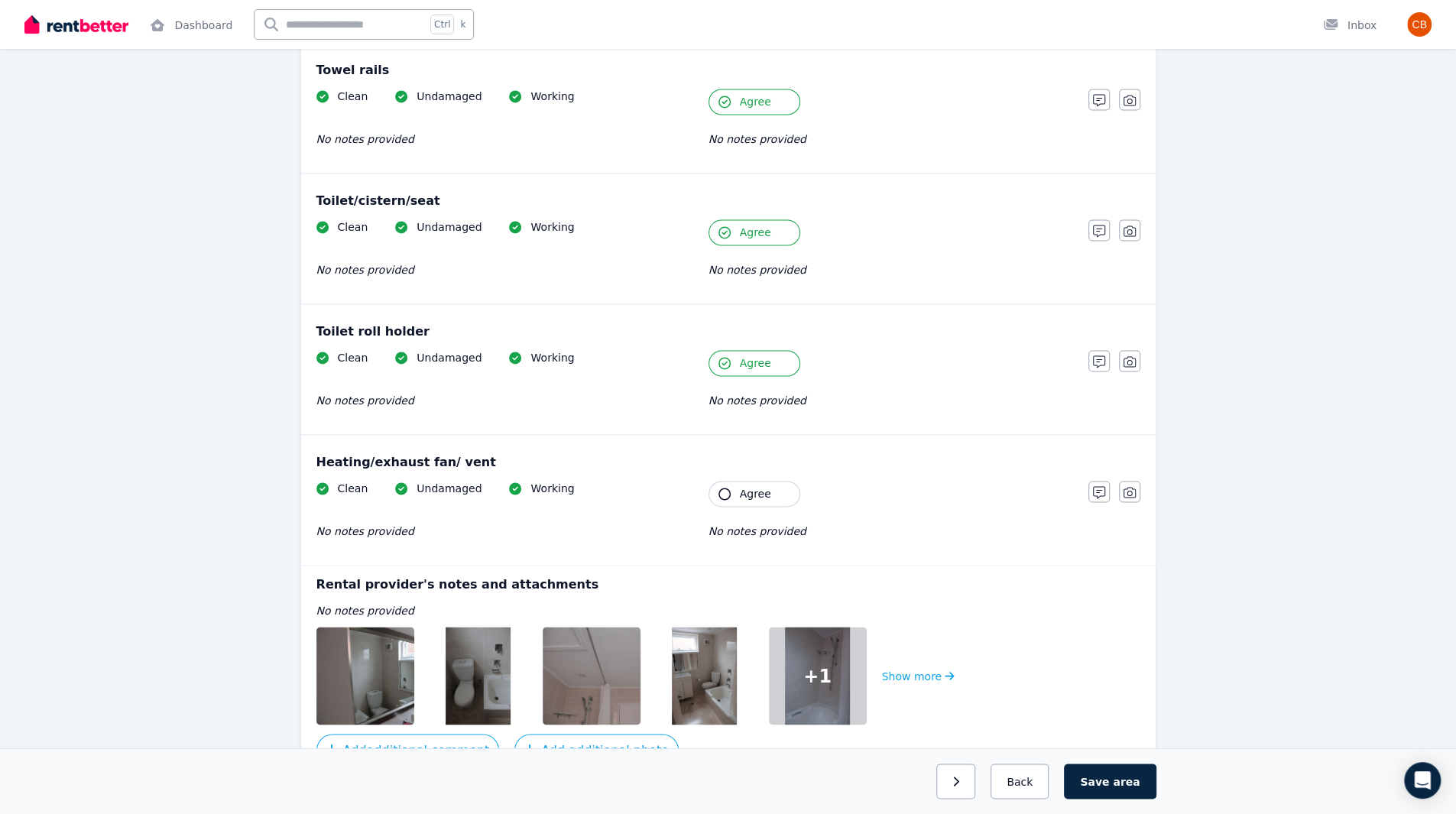
click at [760, 486] on span "Agree" at bounding box center [755, 494] width 31 height 16
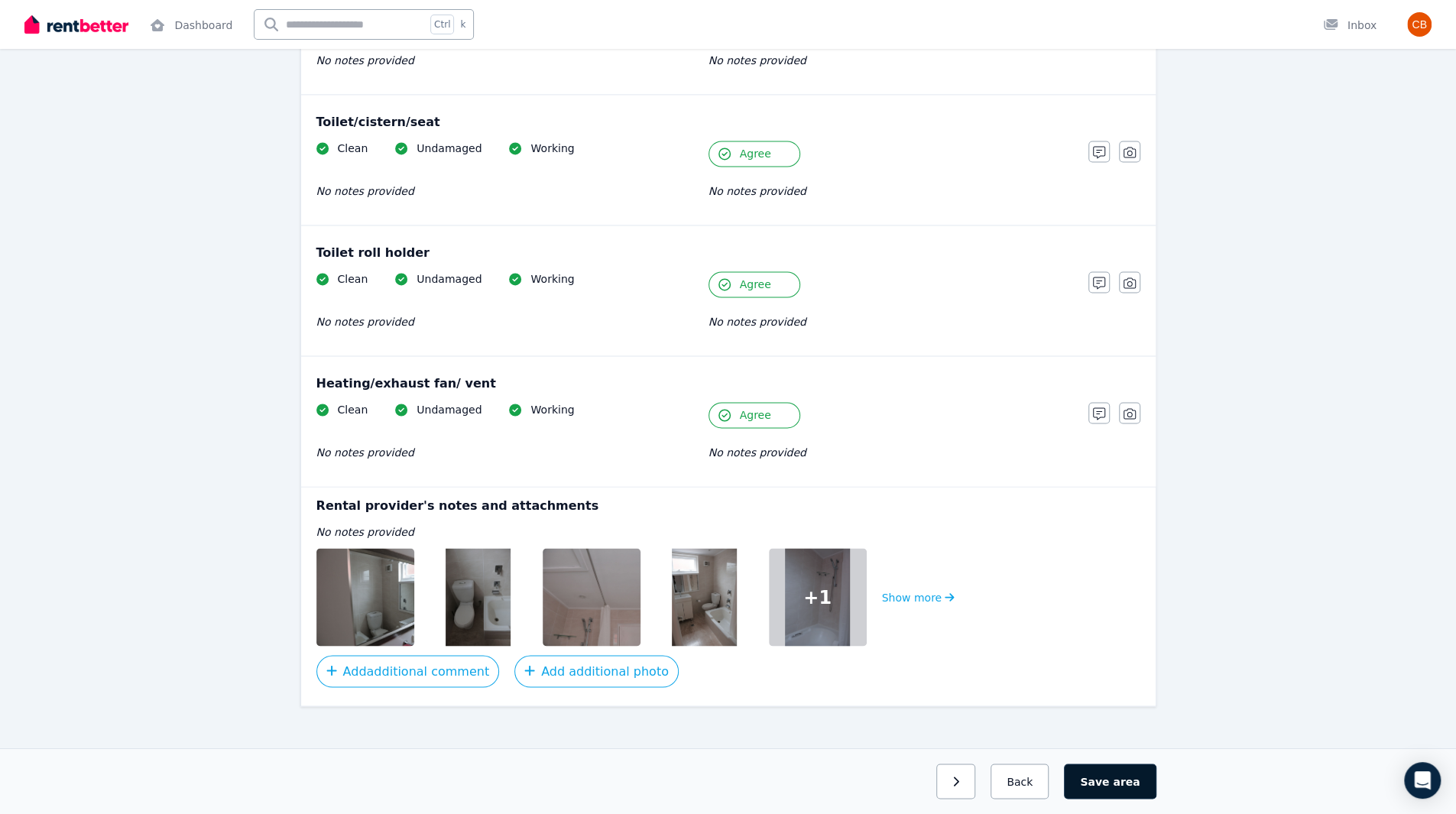
click at [1125, 785] on span "area" at bounding box center [1125, 780] width 27 height 16
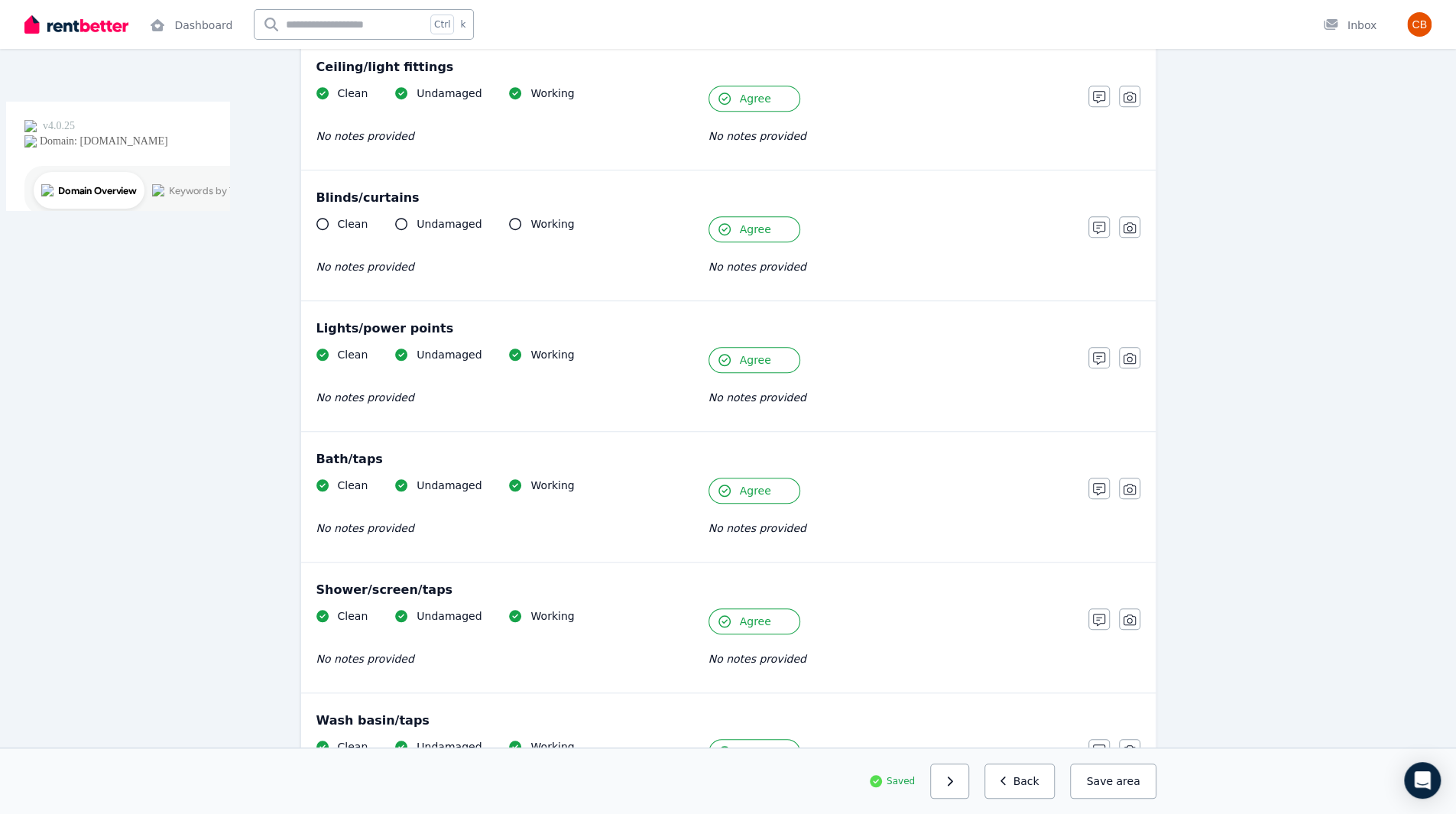
scroll to position [0, 0]
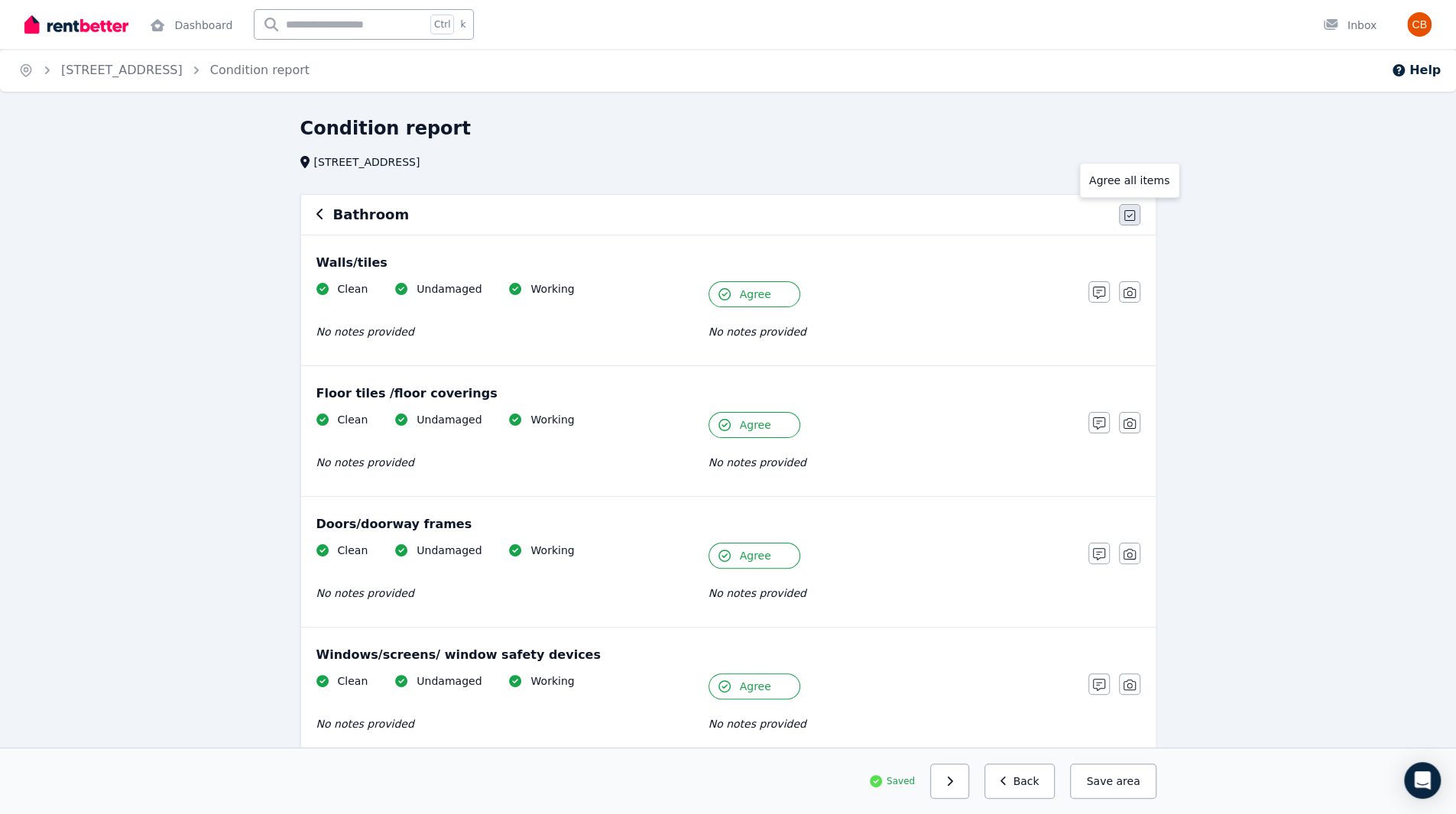
click at [1134, 215] on icon "button" at bounding box center [1129, 215] width 11 height 11
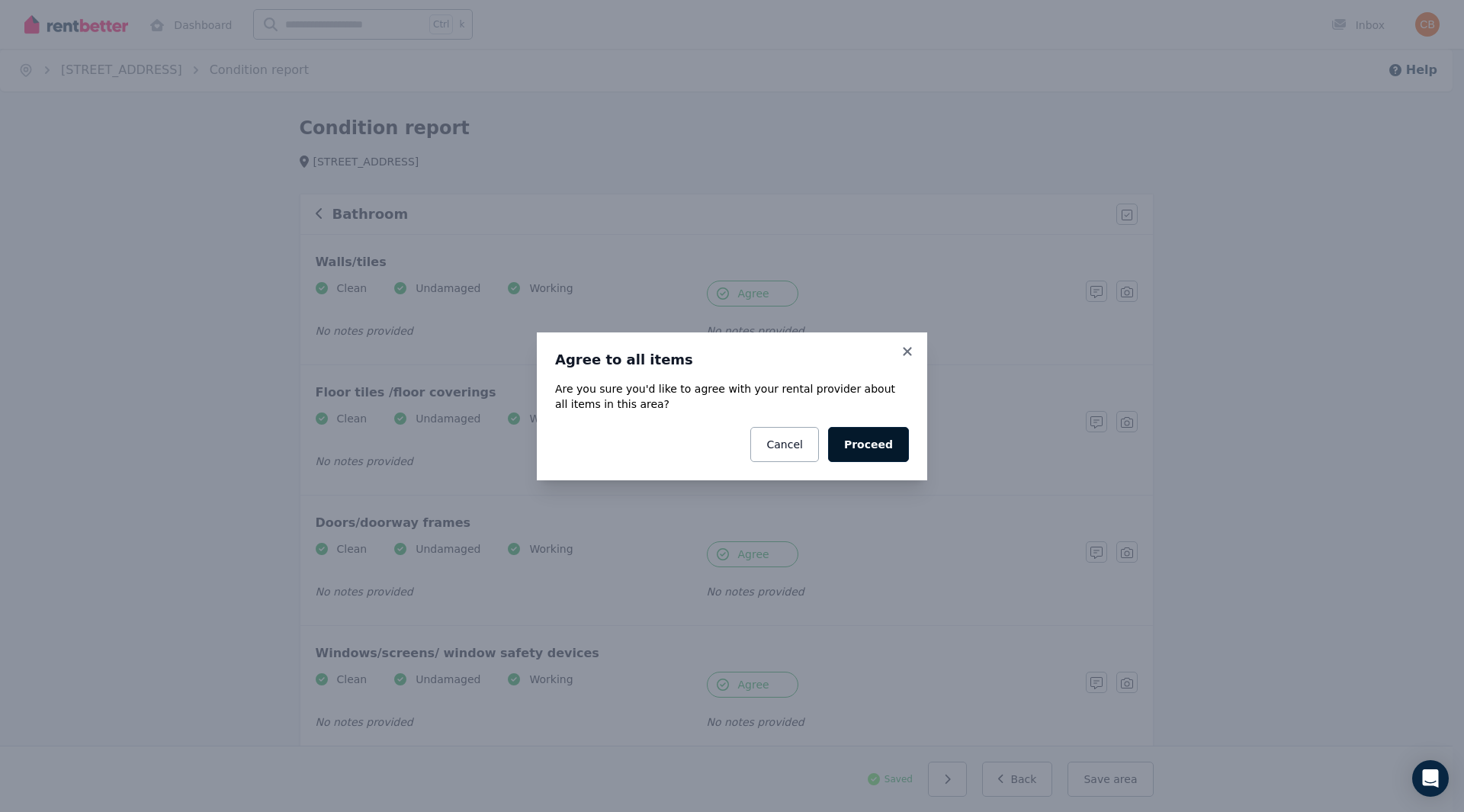
click at [889, 452] on button "Proceed" at bounding box center [868, 444] width 80 height 35
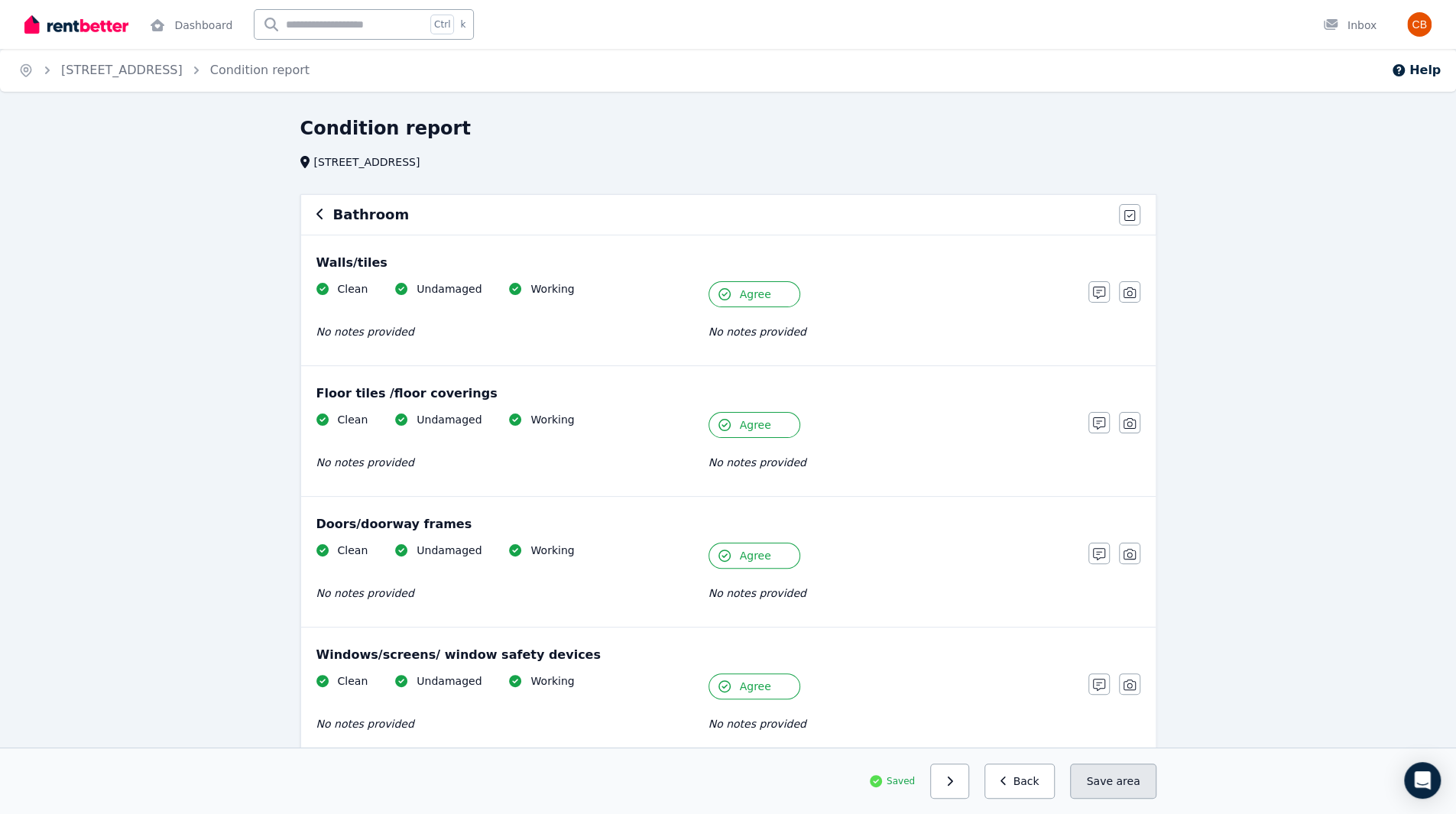
click at [1119, 782] on span "area" at bounding box center [1127, 780] width 24 height 16
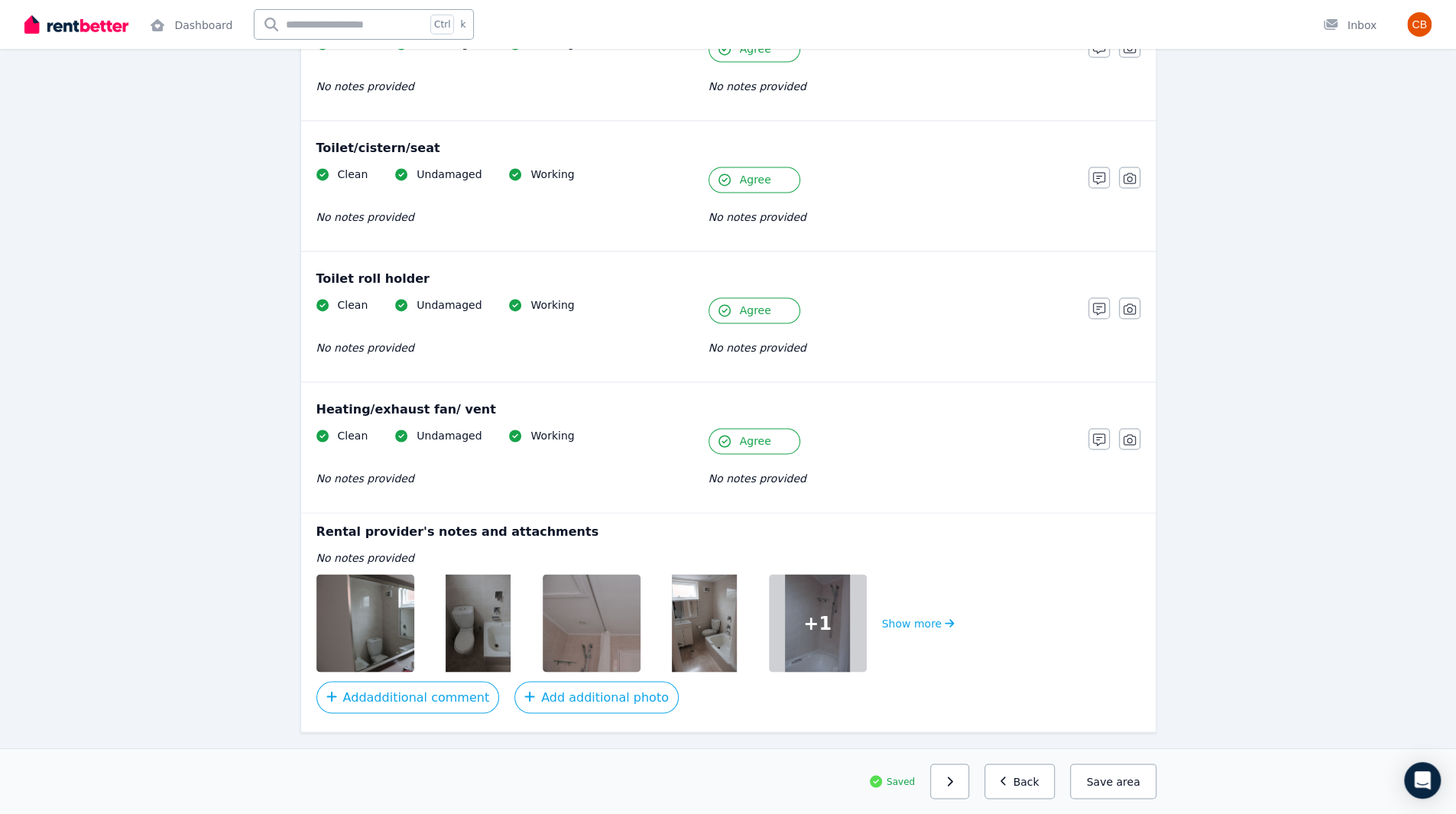
scroll to position [1709, 0]
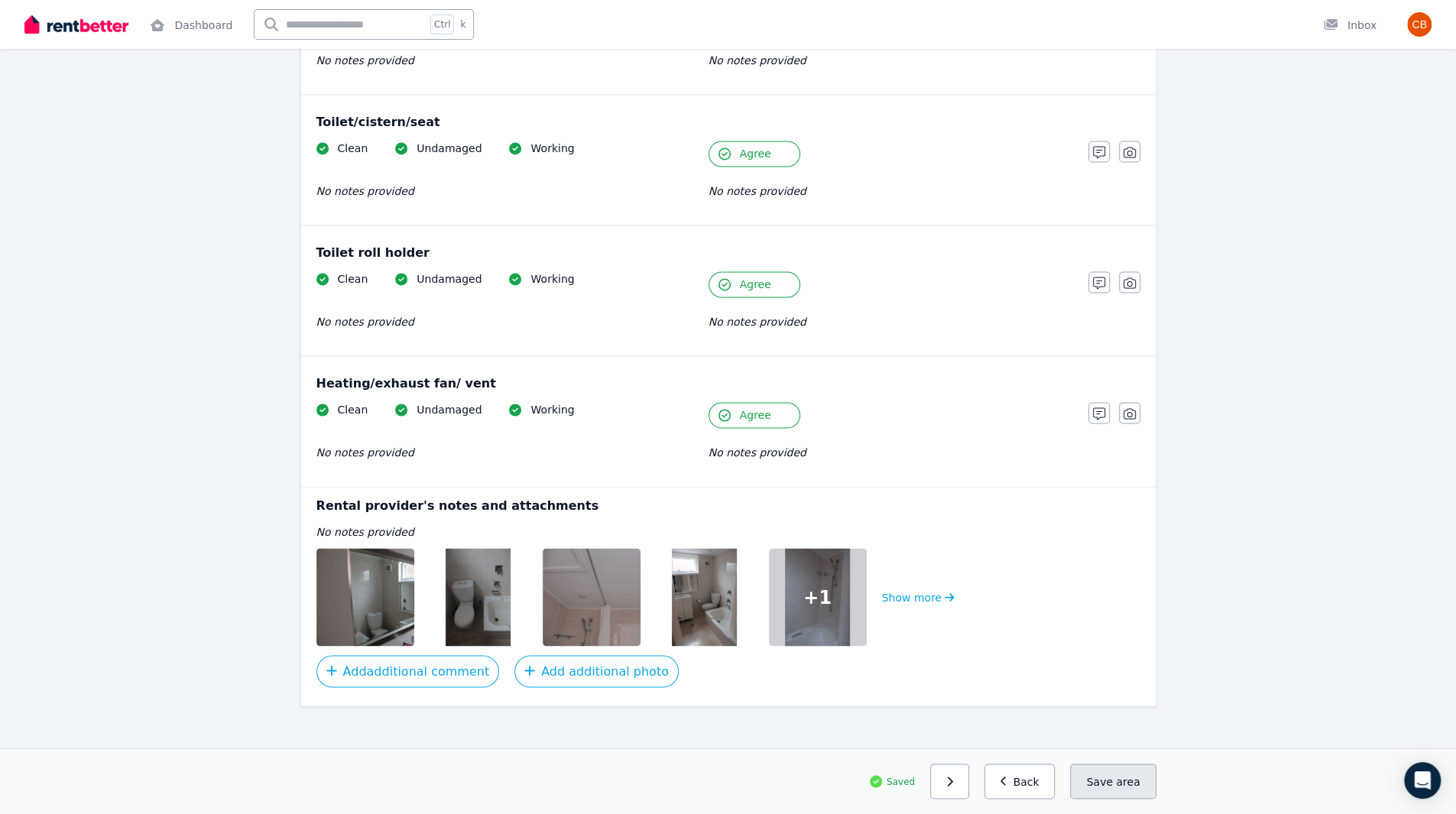
click at [1117, 792] on button "Save area" at bounding box center [1112, 781] width 85 height 35
click at [953, 779] on icon "button" at bounding box center [950, 781] width 7 height 11
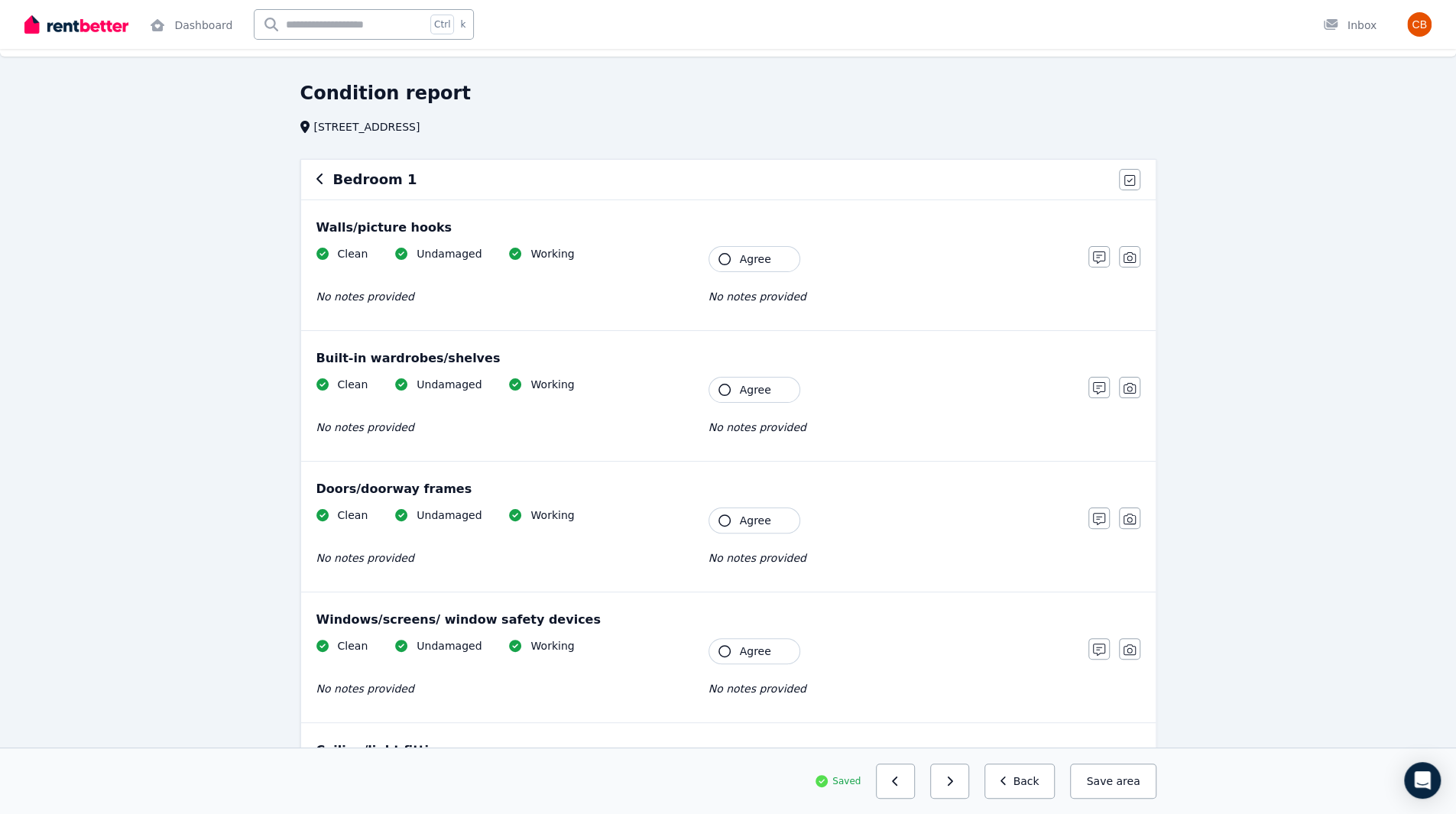
scroll to position [0, 0]
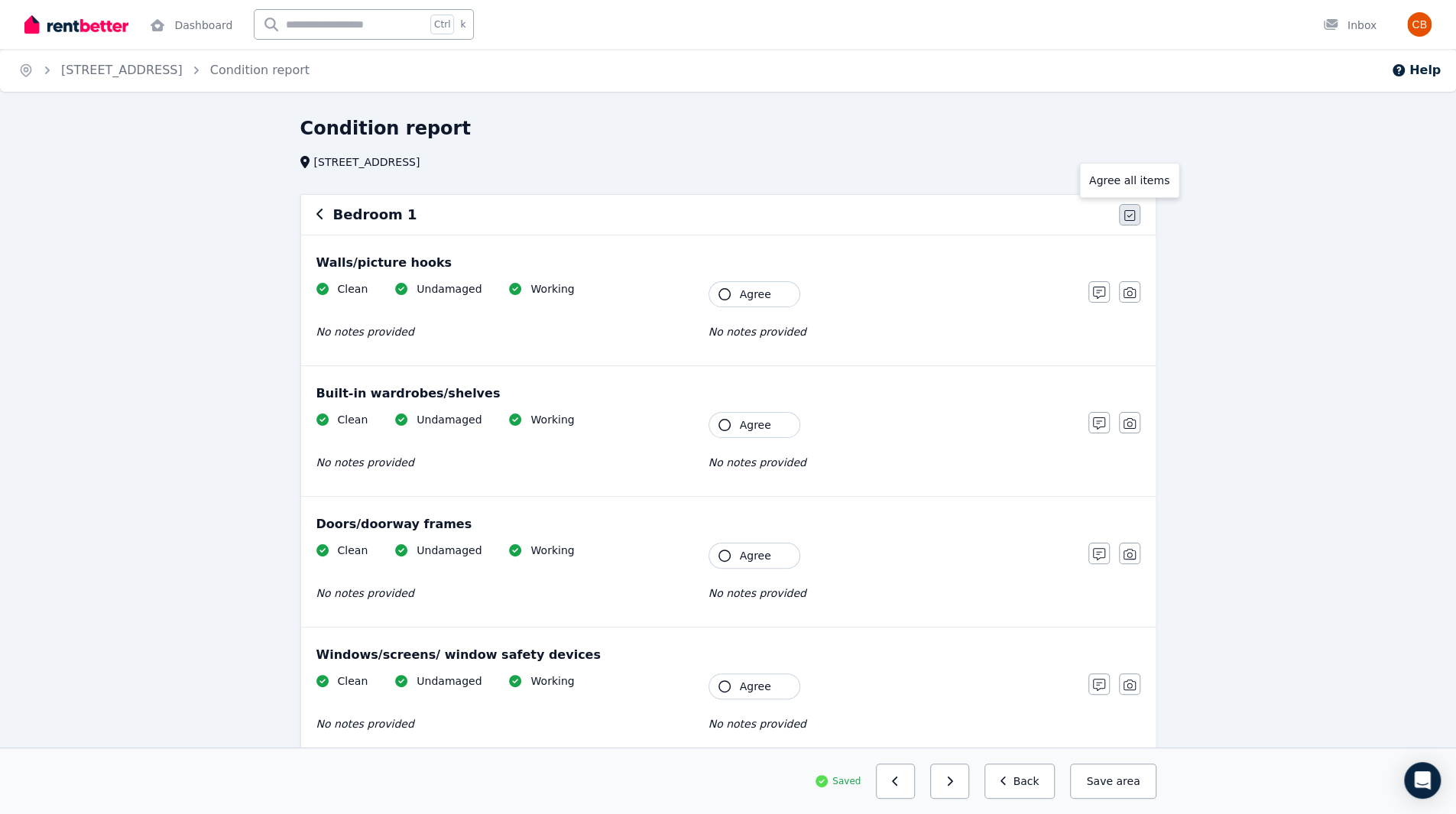
click at [1125, 218] on icon "button" at bounding box center [1129, 215] width 11 height 12
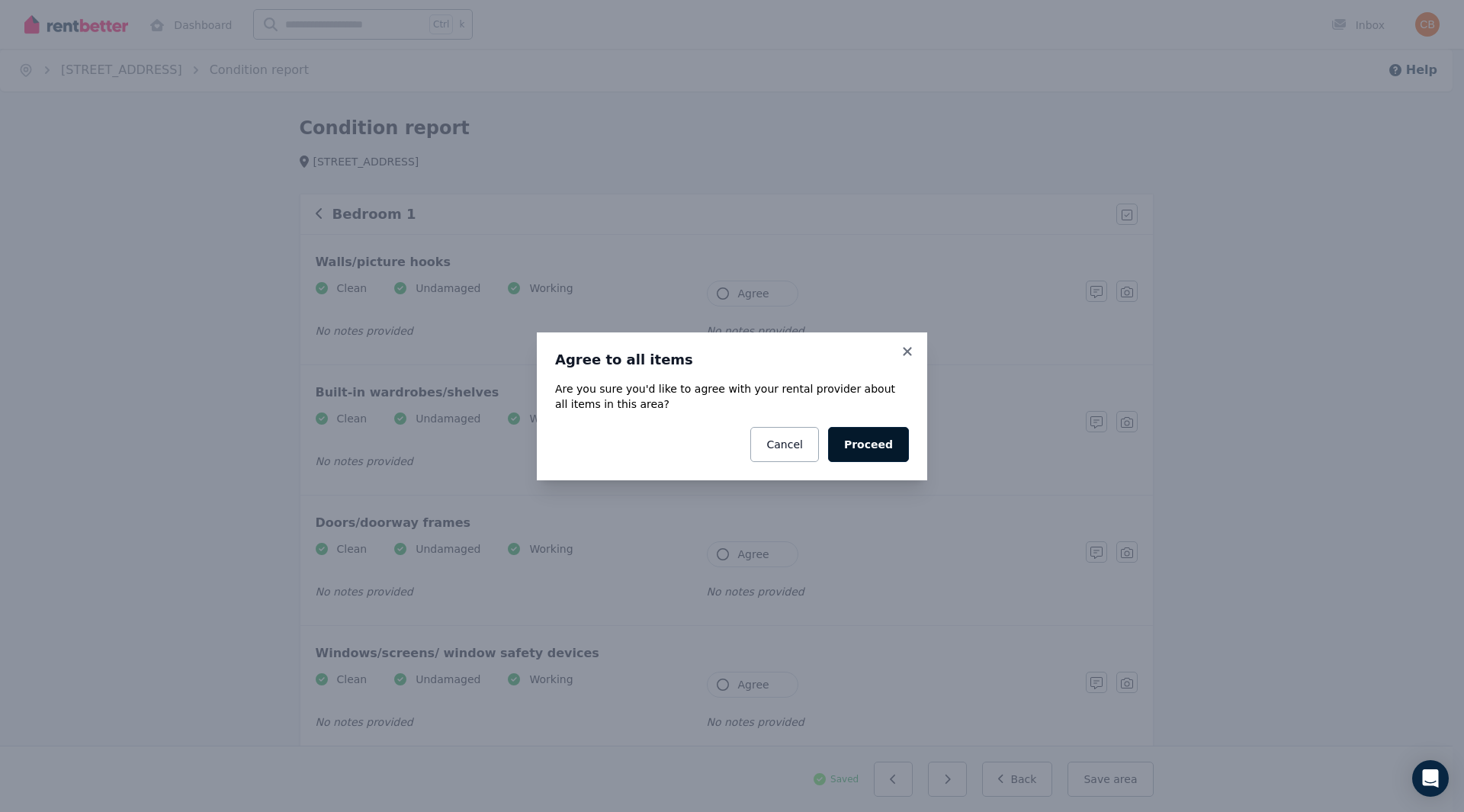
click at [881, 453] on button "Proceed" at bounding box center [868, 444] width 80 height 35
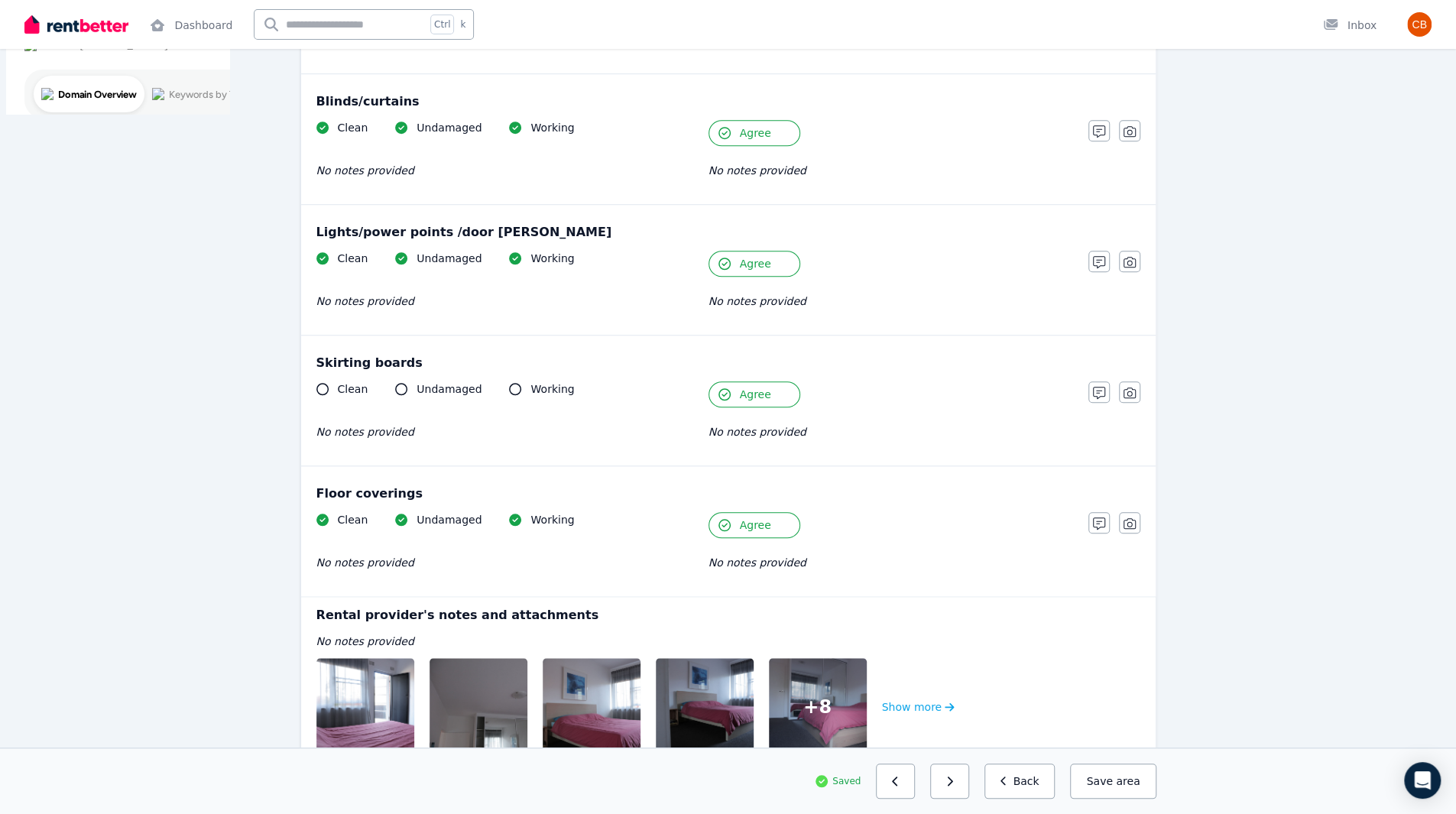
scroll to position [929, 0]
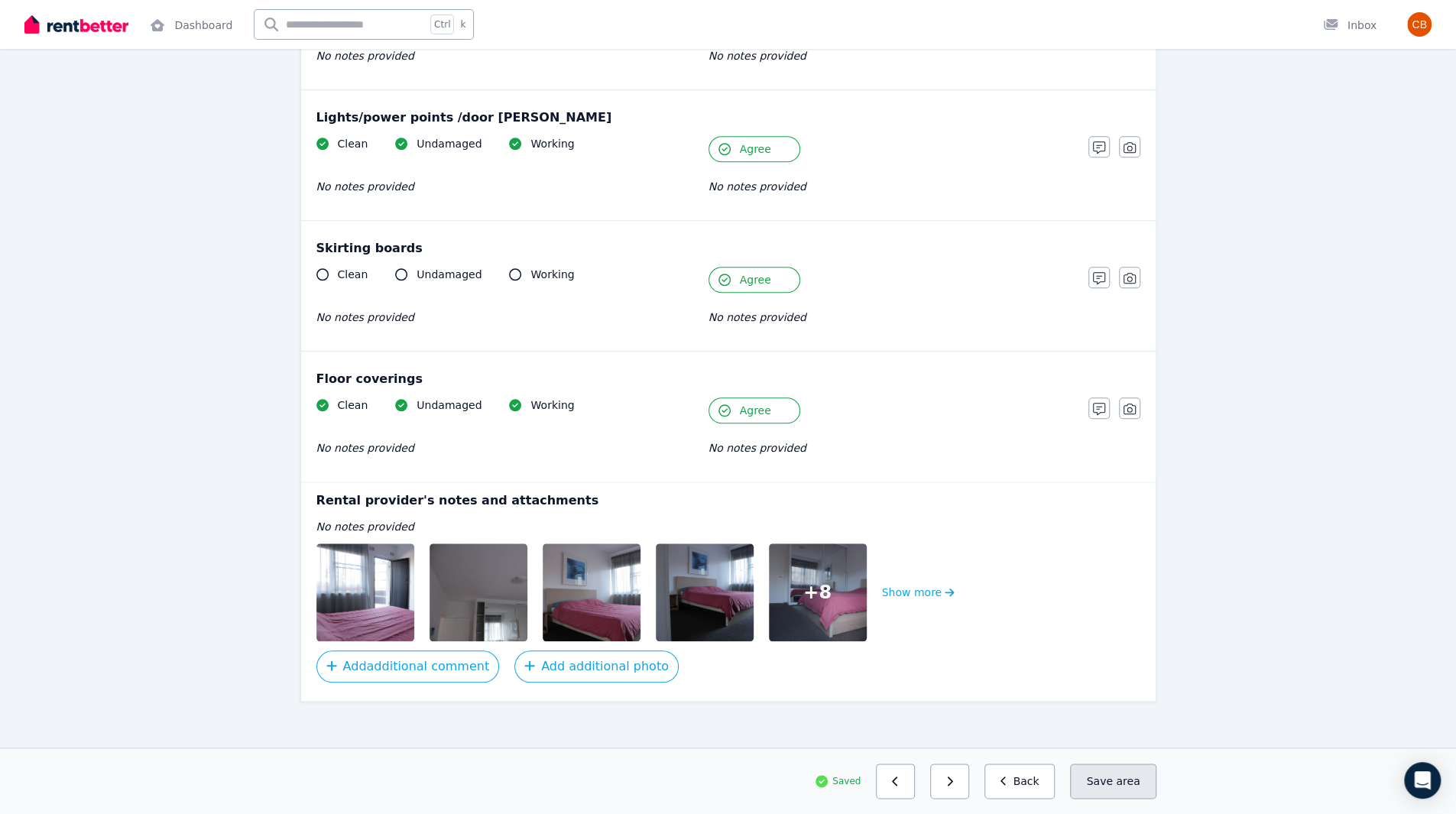
click at [1123, 789] on button "Save area" at bounding box center [1112, 781] width 85 height 35
click at [961, 787] on button "button" at bounding box center [949, 781] width 39 height 35
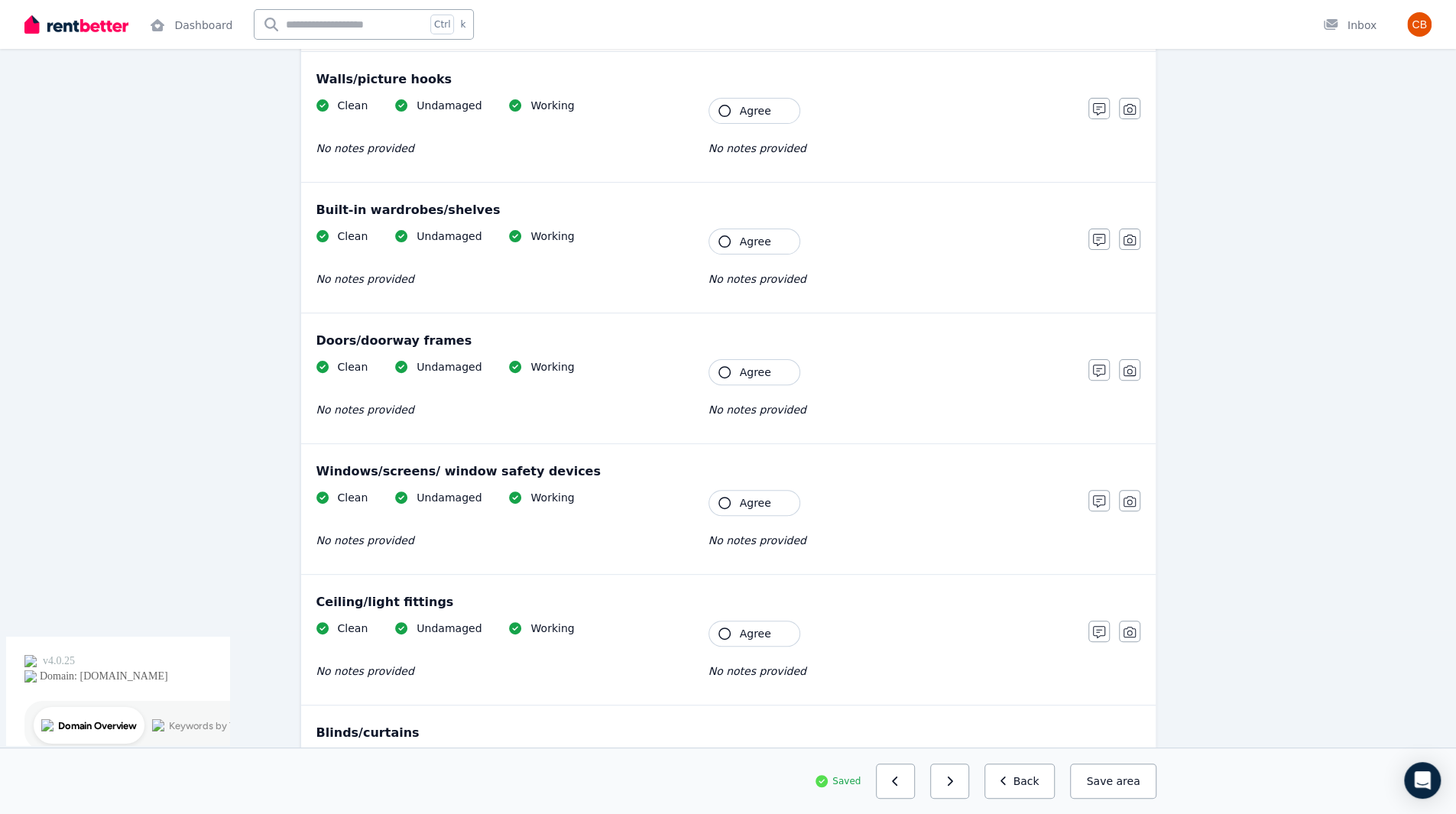
scroll to position [0, 0]
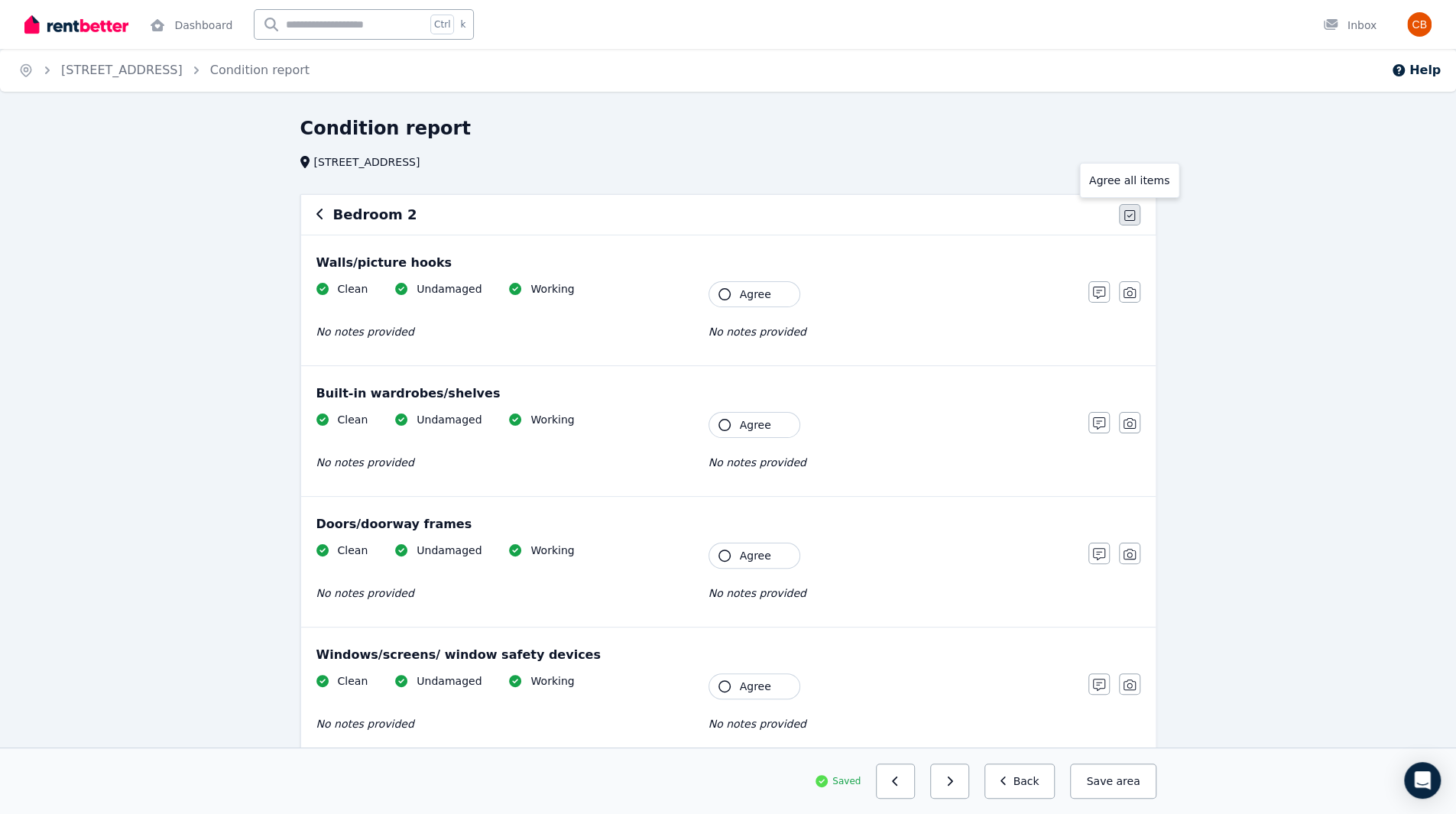
click at [1136, 223] on button "button" at bounding box center [1129, 214] width 21 height 21
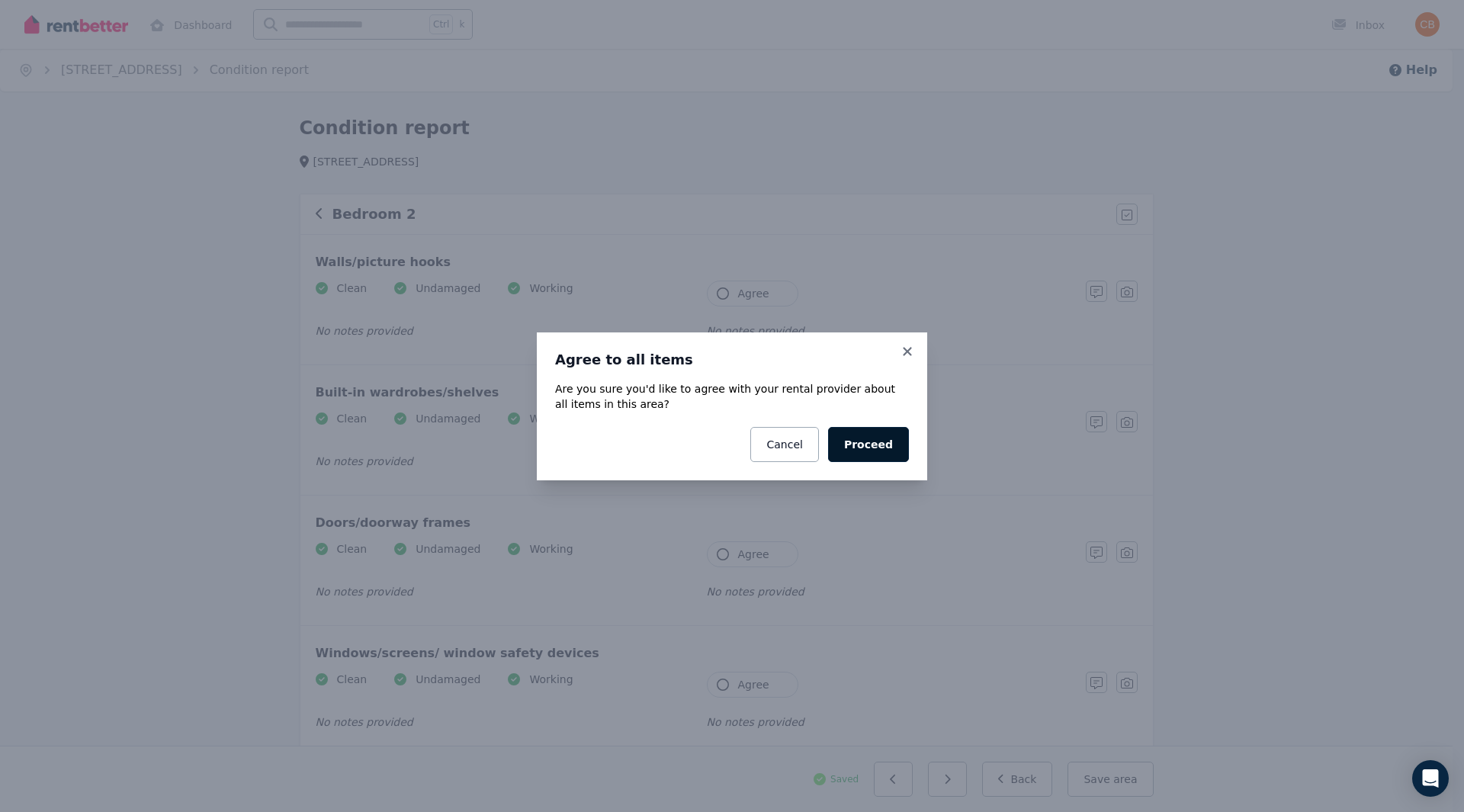
click at [879, 442] on button "Proceed" at bounding box center [868, 444] width 80 height 35
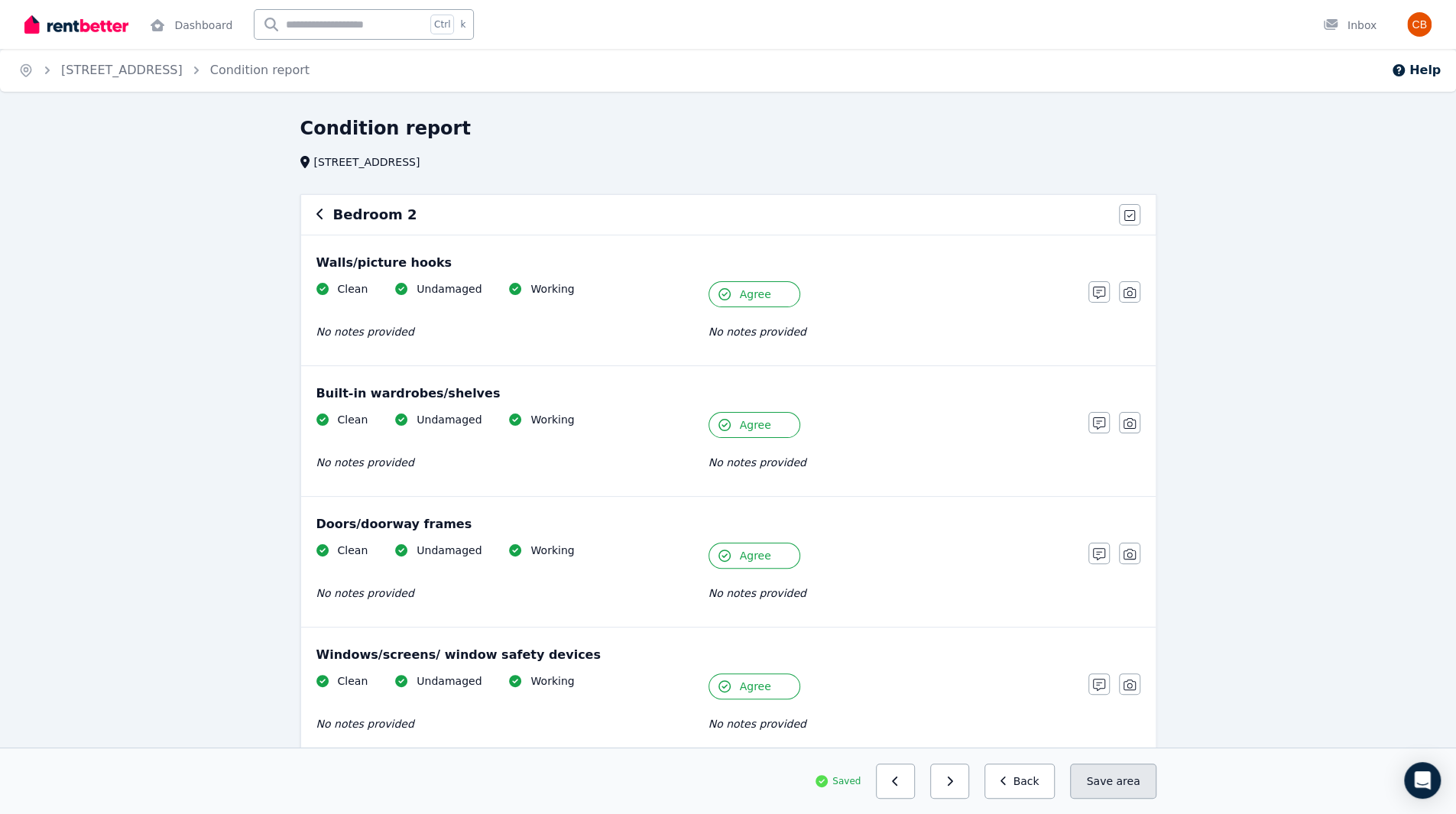
click at [1111, 792] on button "Save area" at bounding box center [1112, 781] width 85 height 35
click at [955, 786] on button "button" at bounding box center [949, 781] width 39 height 35
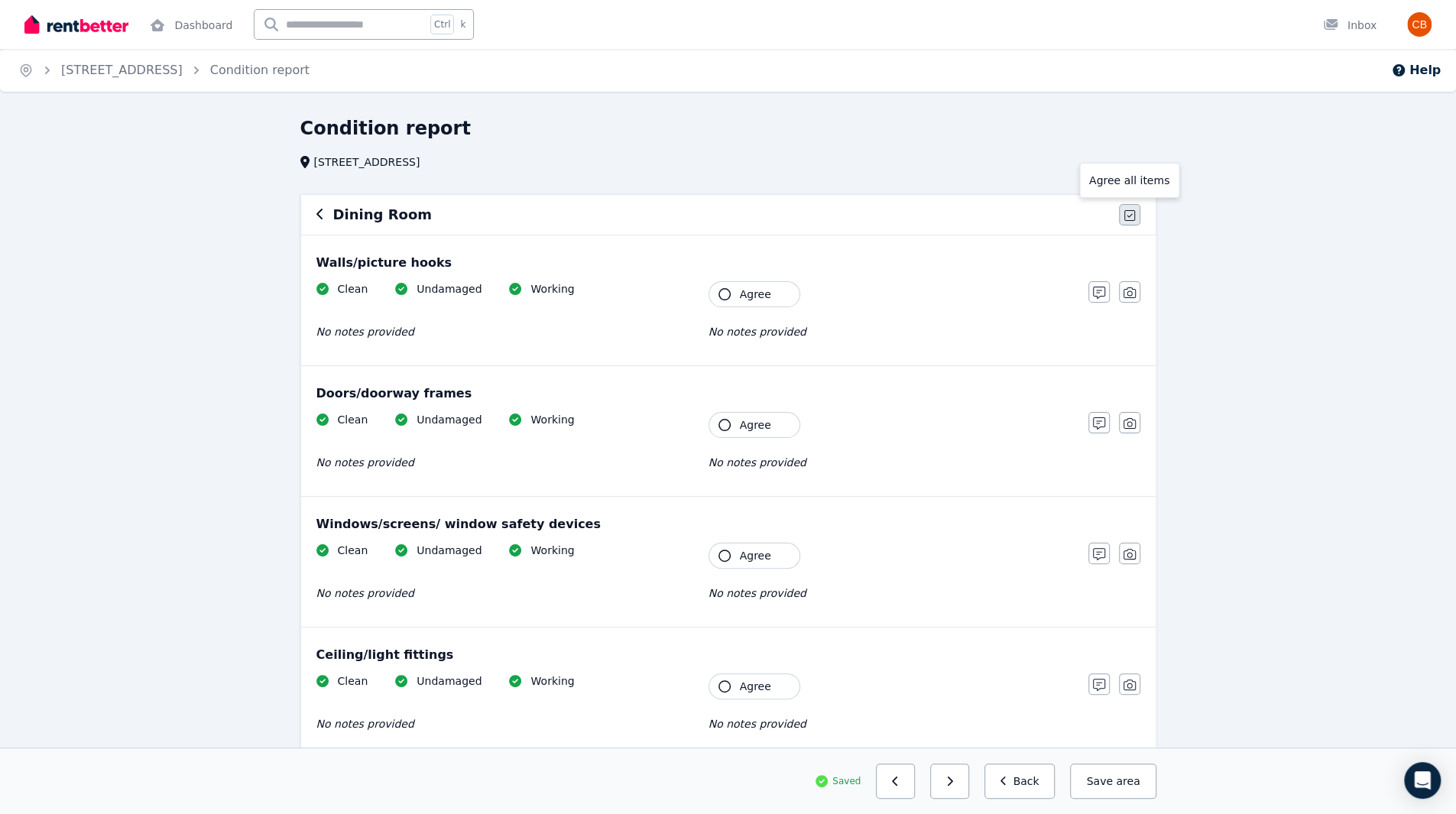
click at [1130, 213] on icon "button" at bounding box center [1129, 215] width 11 height 12
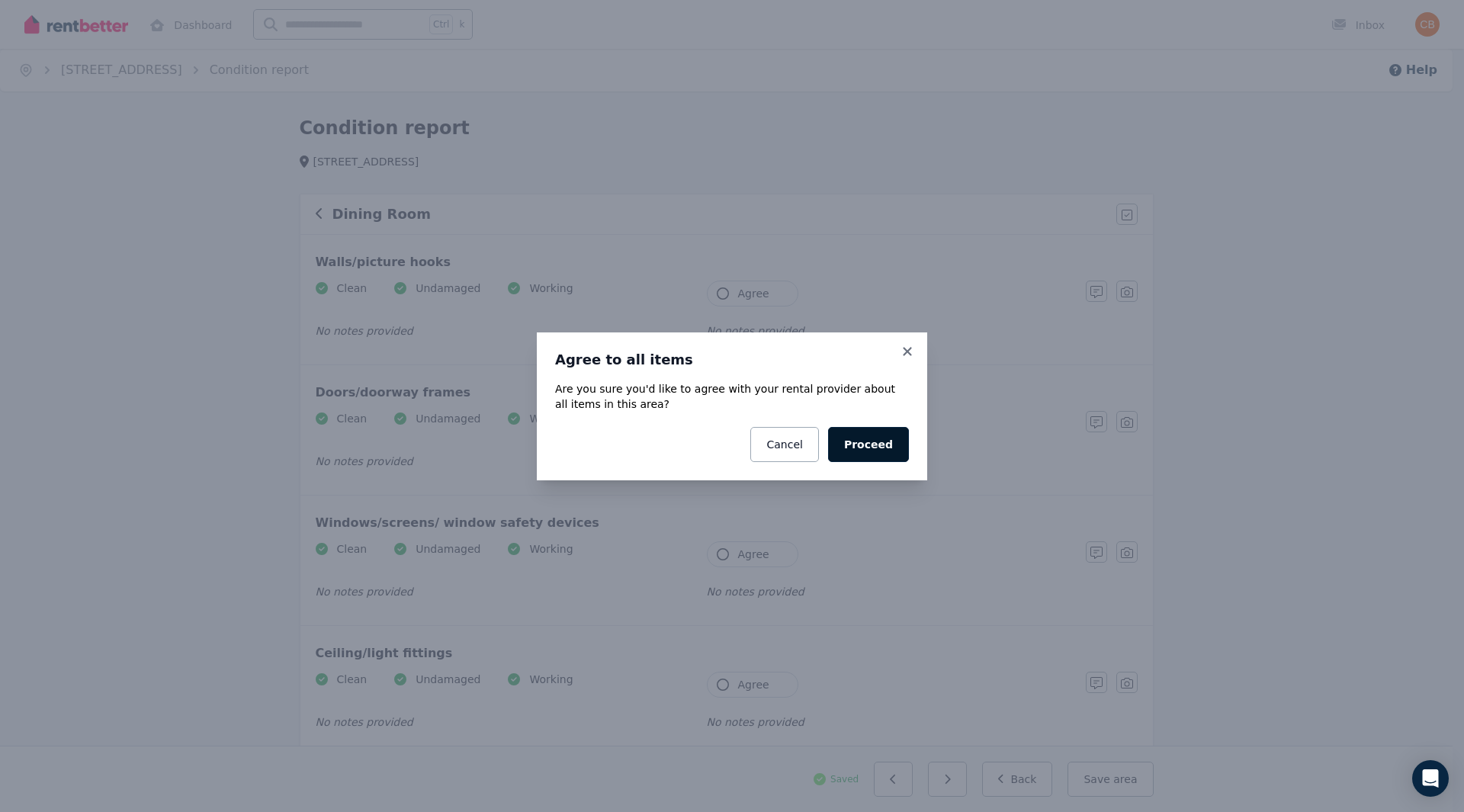
click at [880, 448] on button "Proceed" at bounding box center [868, 444] width 80 height 35
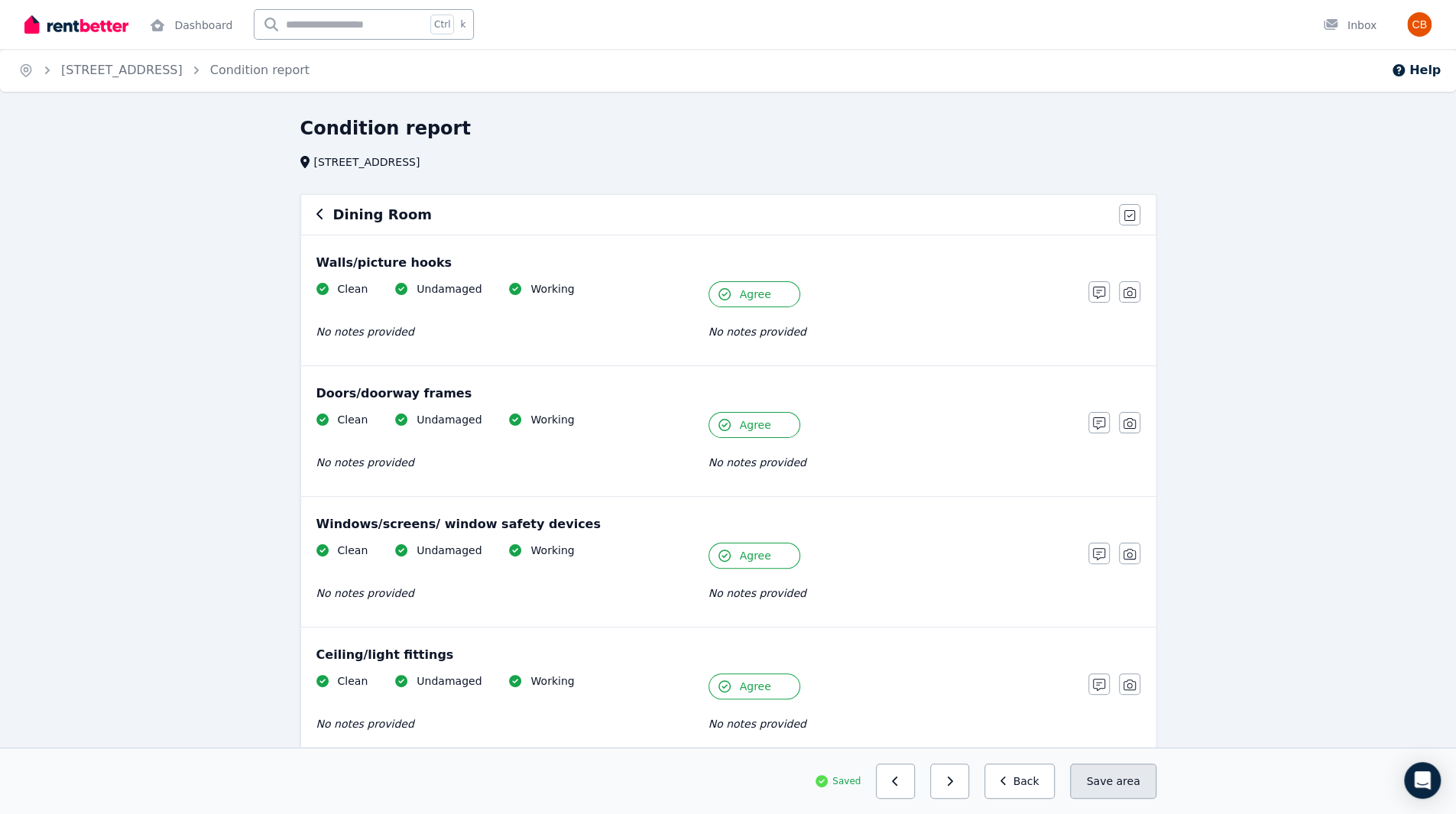
click at [1126, 785] on span "area" at bounding box center [1127, 780] width 24 height 16
click at [969, 787] on button "button" at bounding box center [949, 781] width 39 height 35
click at [1134, 214] on icon "button" at bounding box center [1129, 215] width 11 height 11
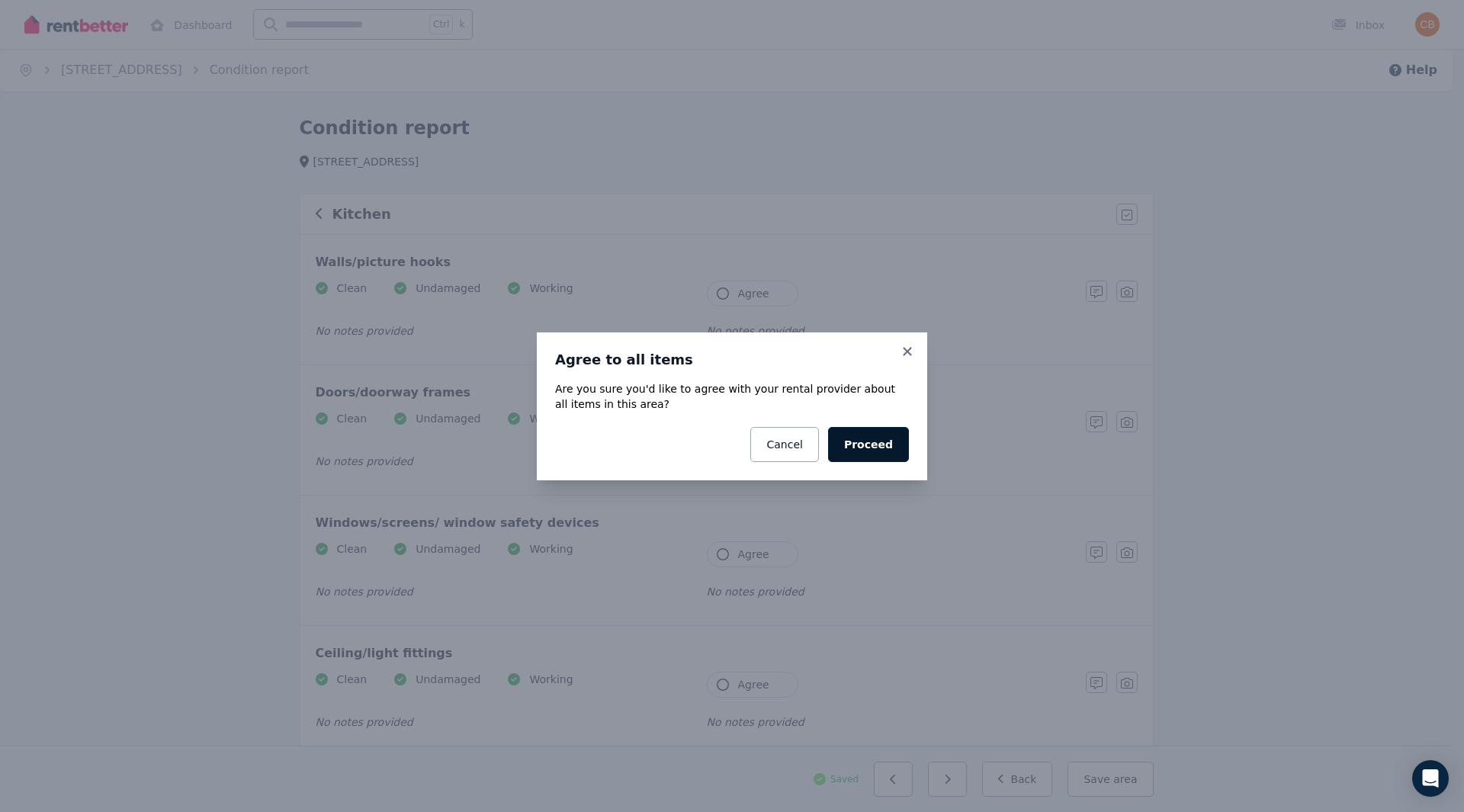
click at [873, 445] on button "Proceed" at bounding box center [868, 444] width 80 height 35
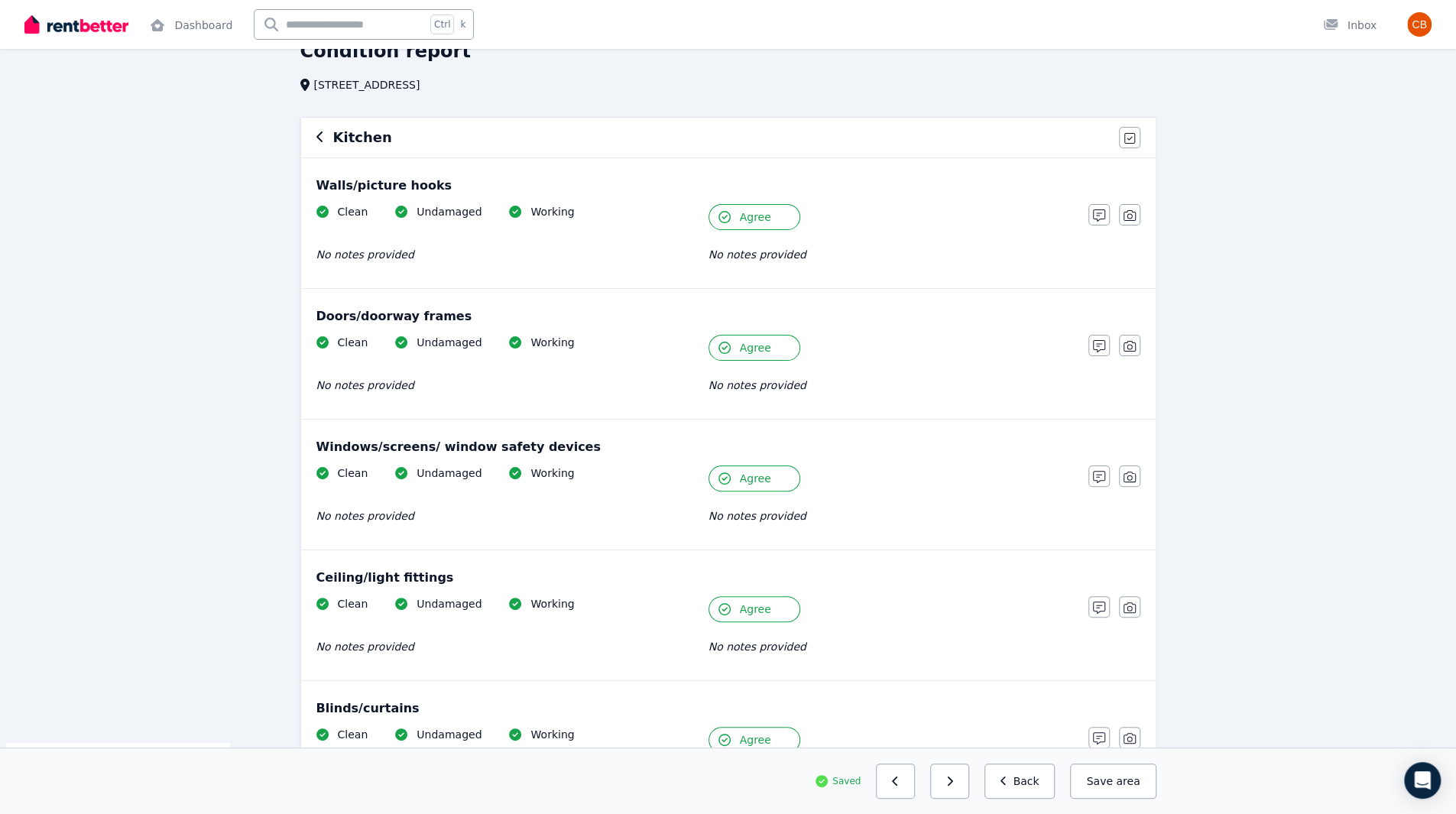
scroll to position [102, 0]
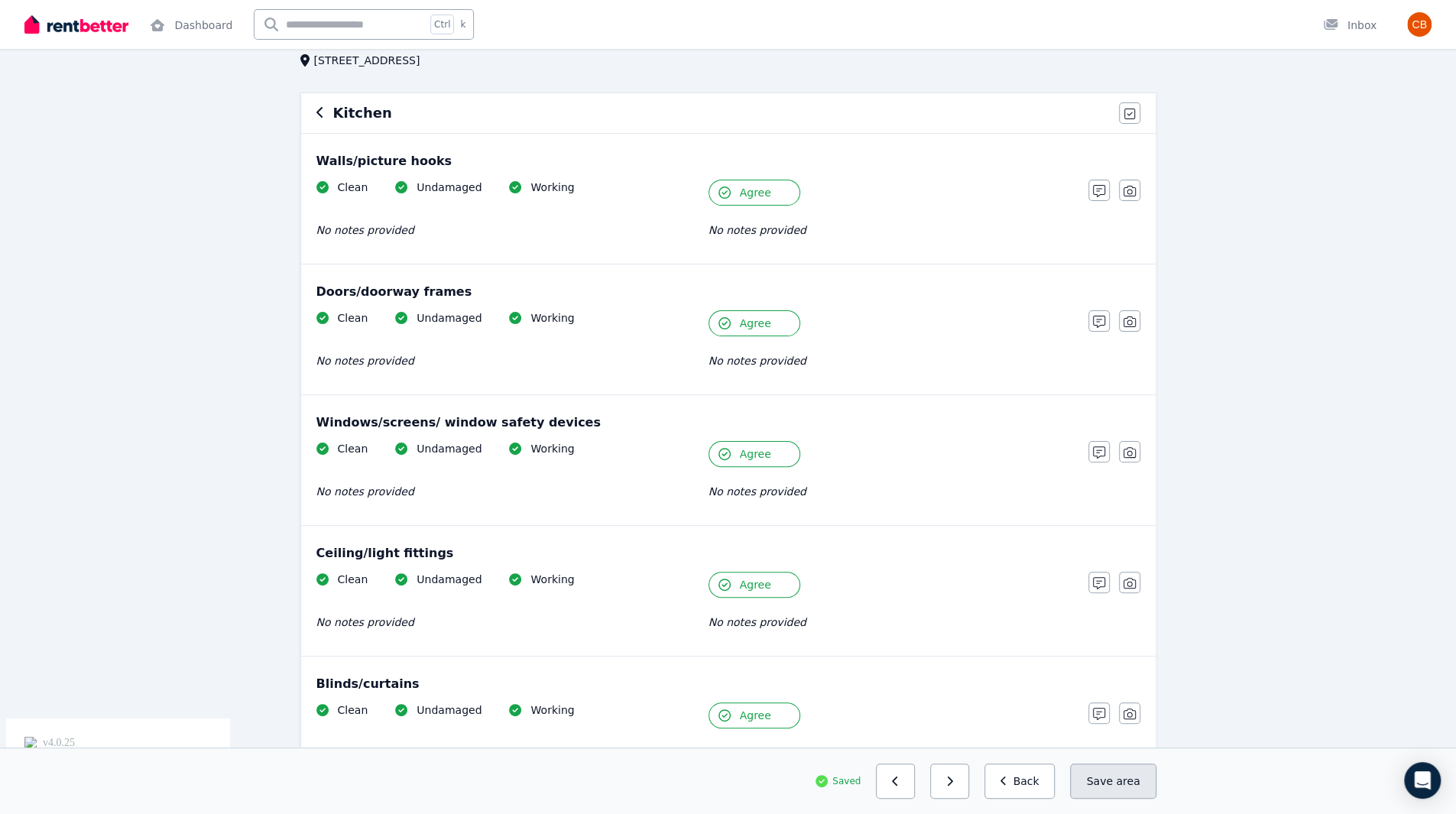
click at [1119, 776] on span "area" at bounding box center [1127, 780] width 24 height 16
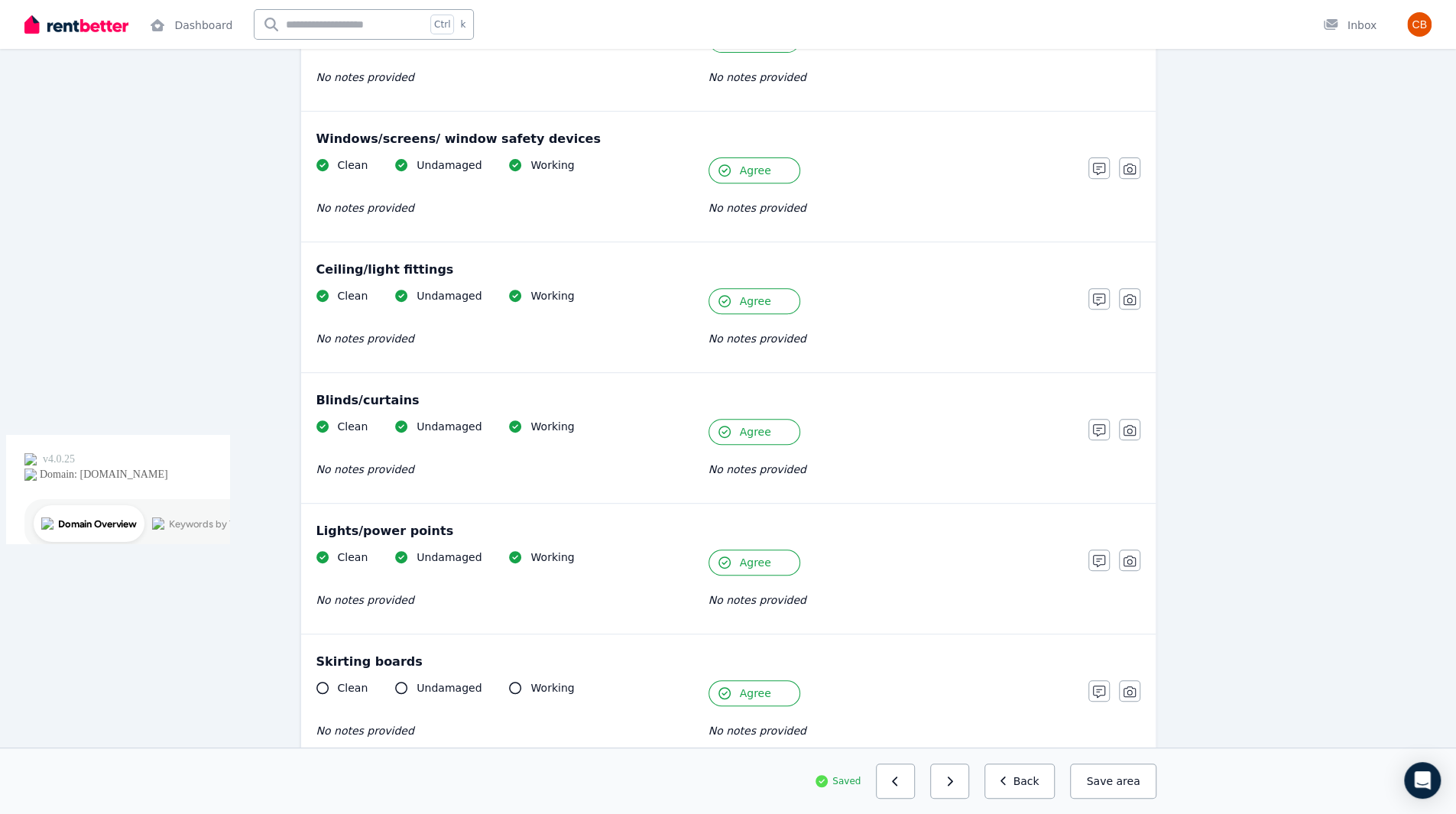
scroll to position [917, 0]
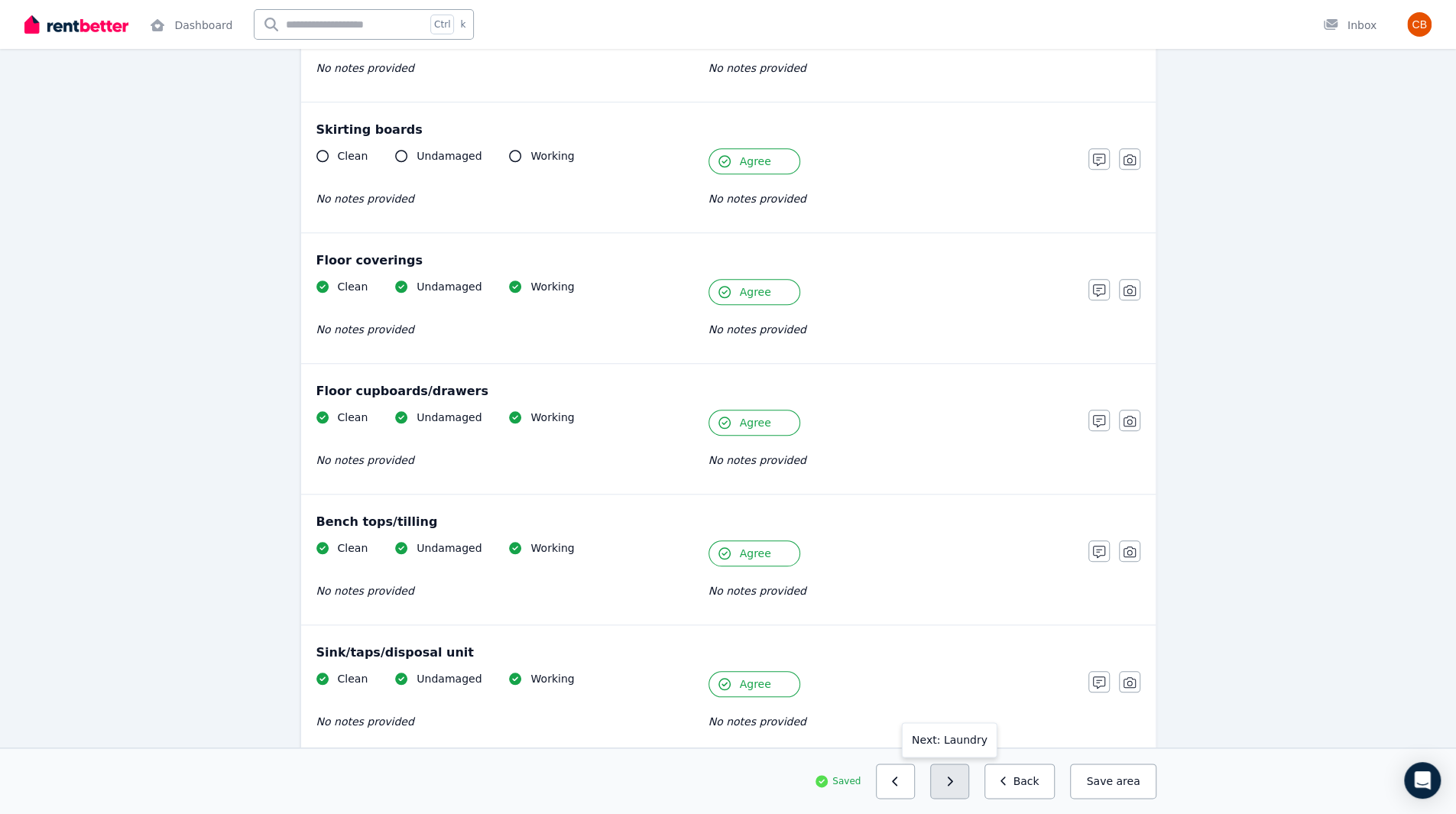
click at [969, 790] on button "button" at bounding box center [949, 781] width 39 height 35
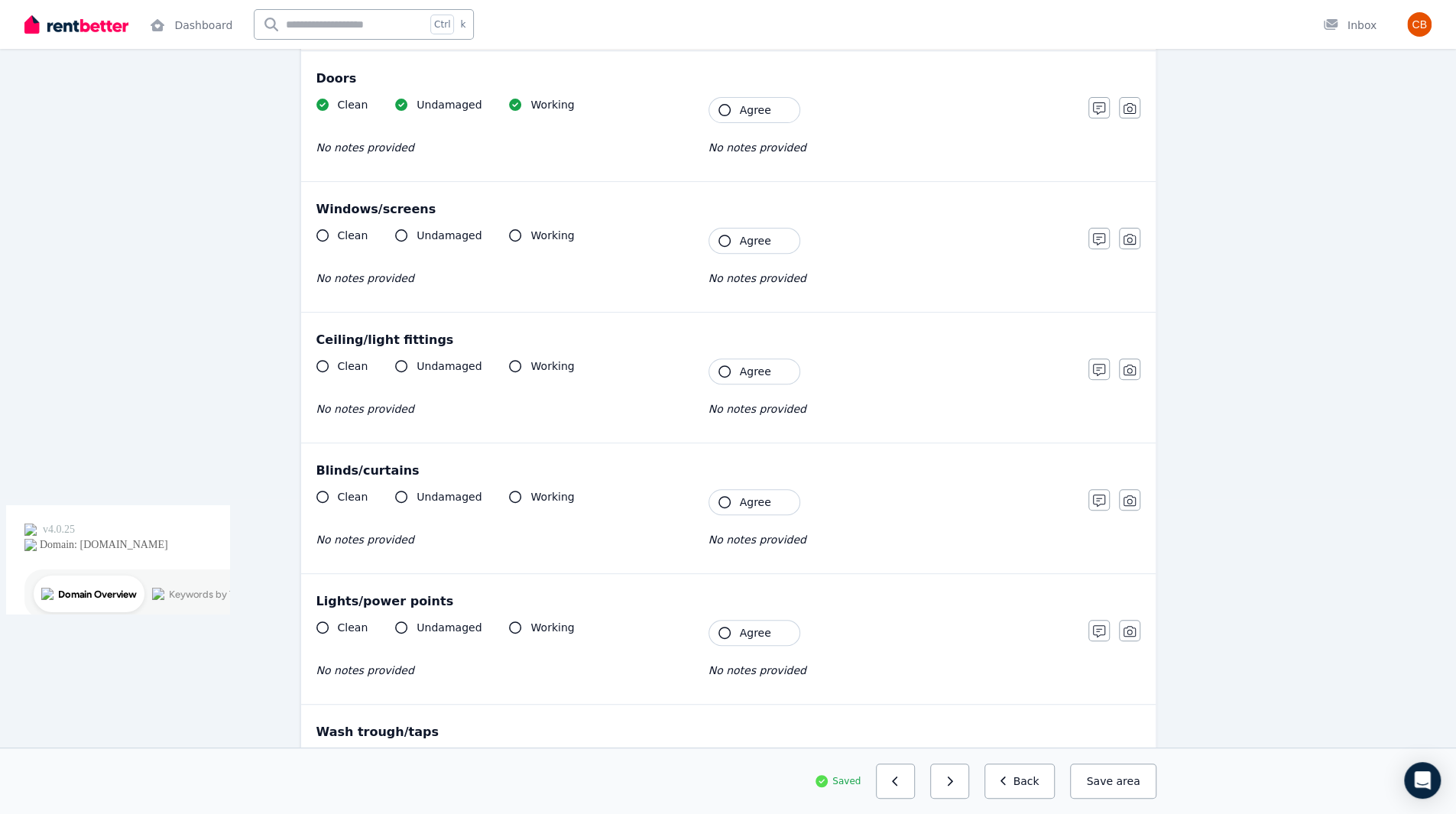
scroll to position [0, 0]
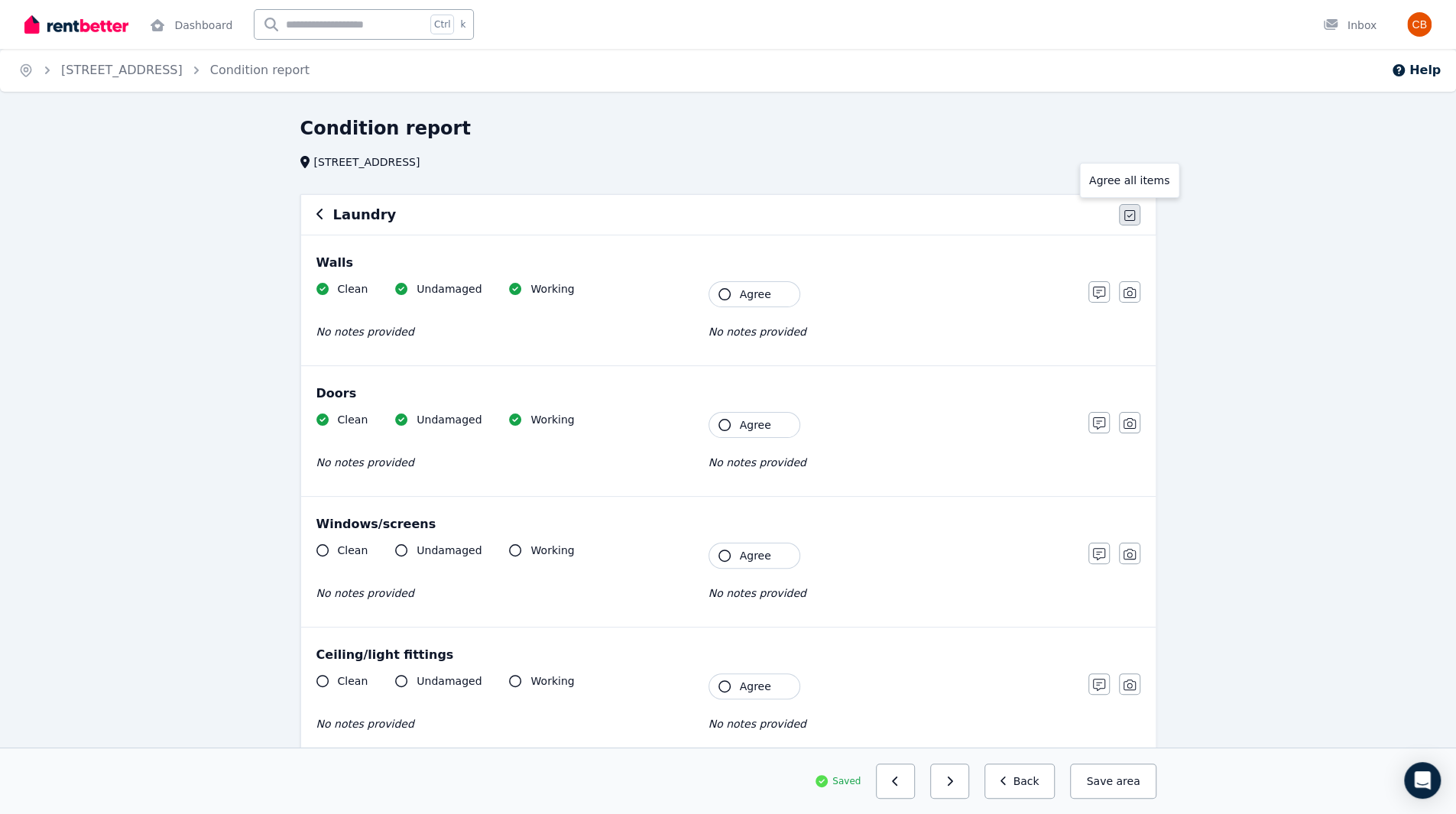
click at [1129, 218] on icon "button" at bounding box center [1129, 215] width 11 height 12
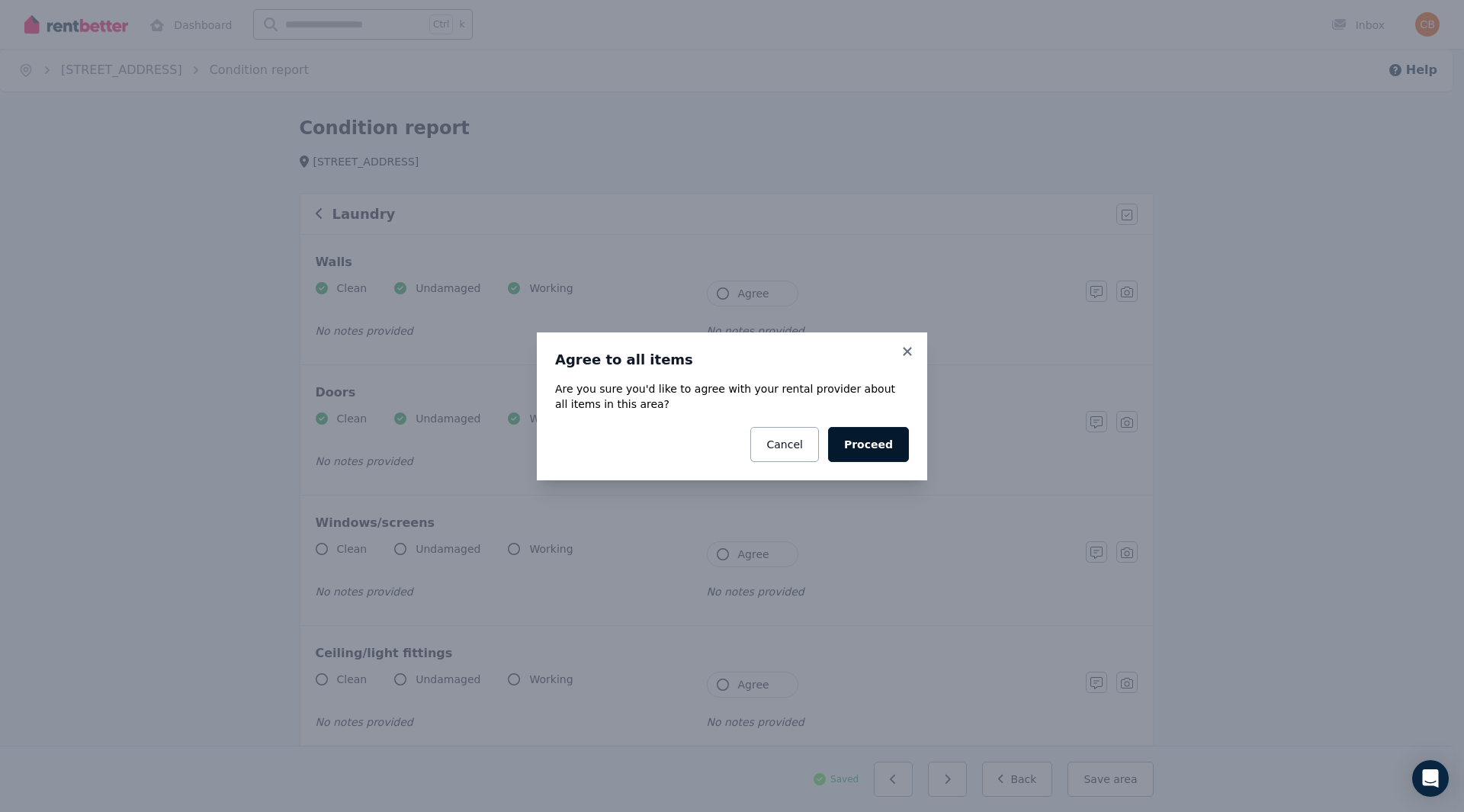
click at [883, 439] on button "Proceed" at bounding box center [868, 444] width 80 height 35
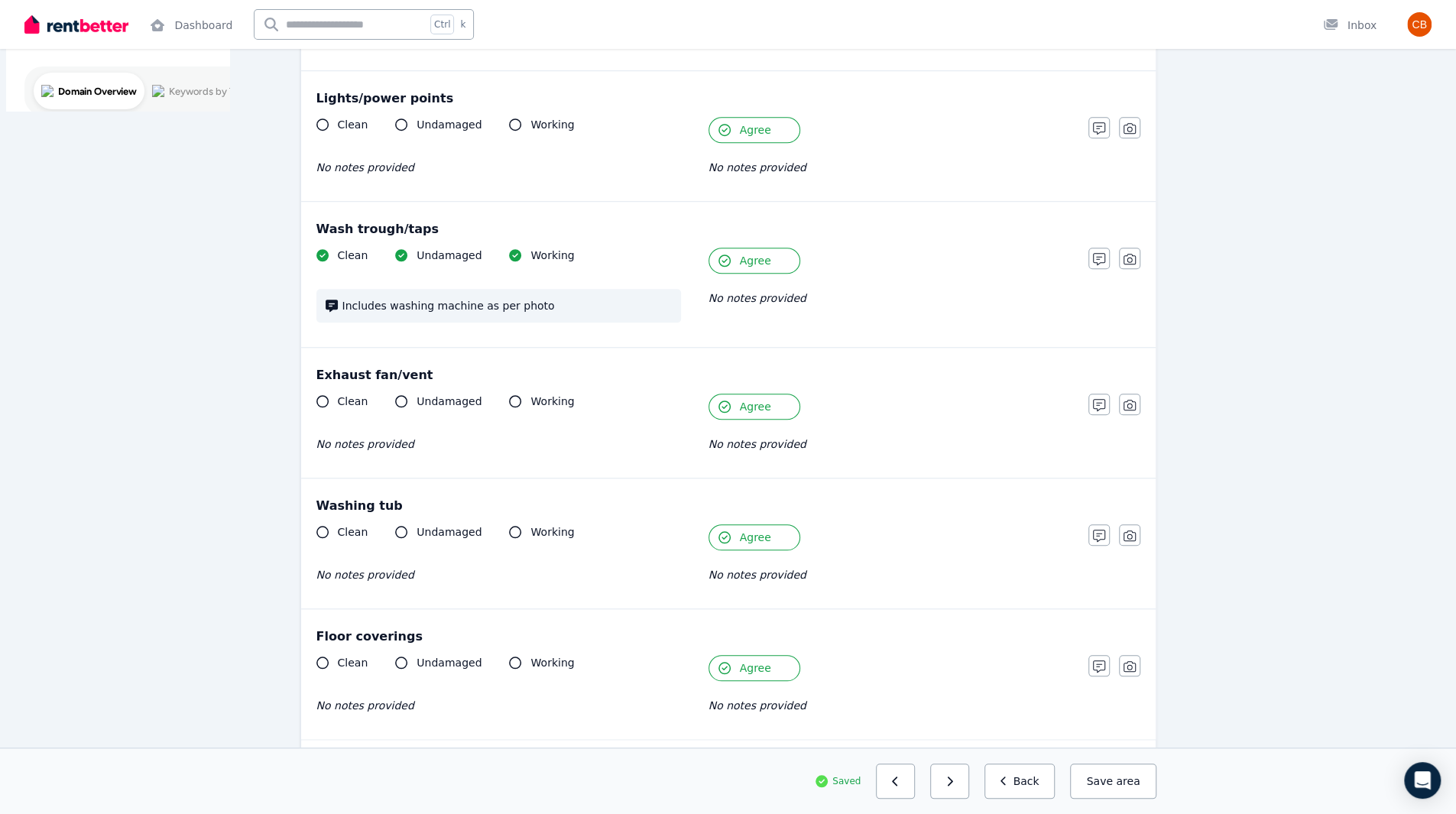
scroll to position [917, 0]
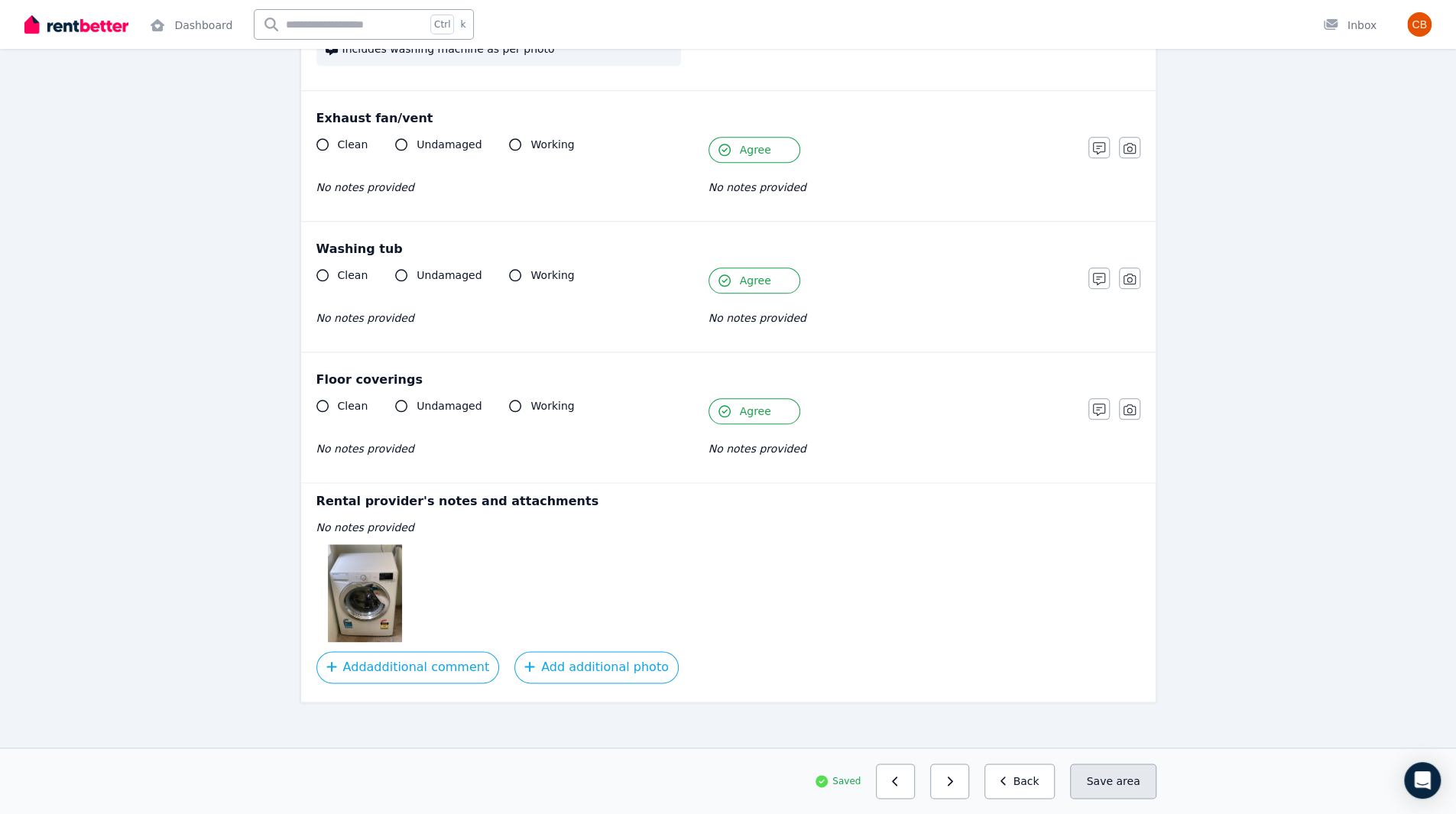
click at [1139, 789] on button "Save area" at bounding box center [1112, 781] width 85 height 35
click at [969, 789] on button "button" at bounding box center [949, 781] width 39 height 35
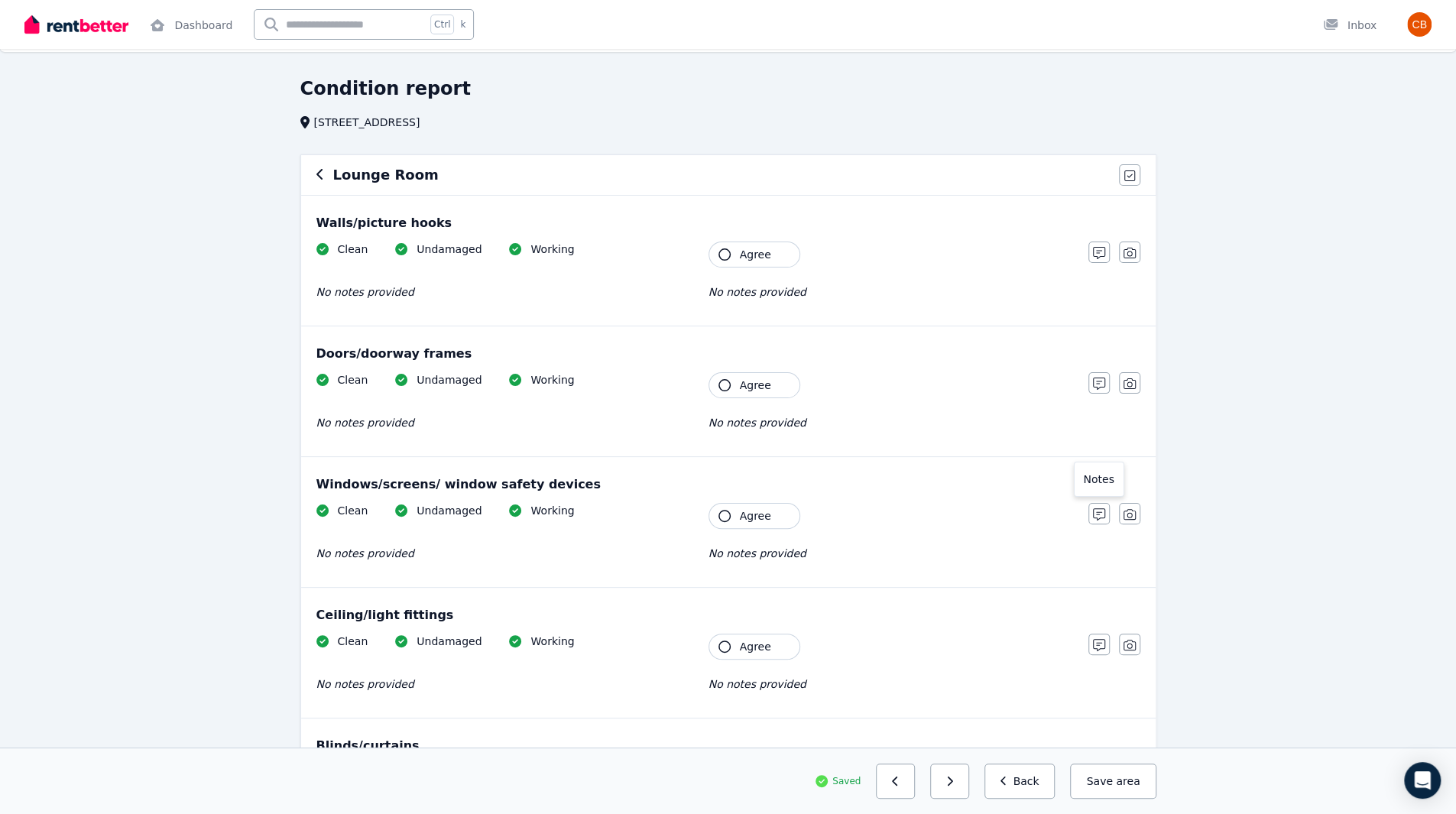
scroll to position [0, 0]
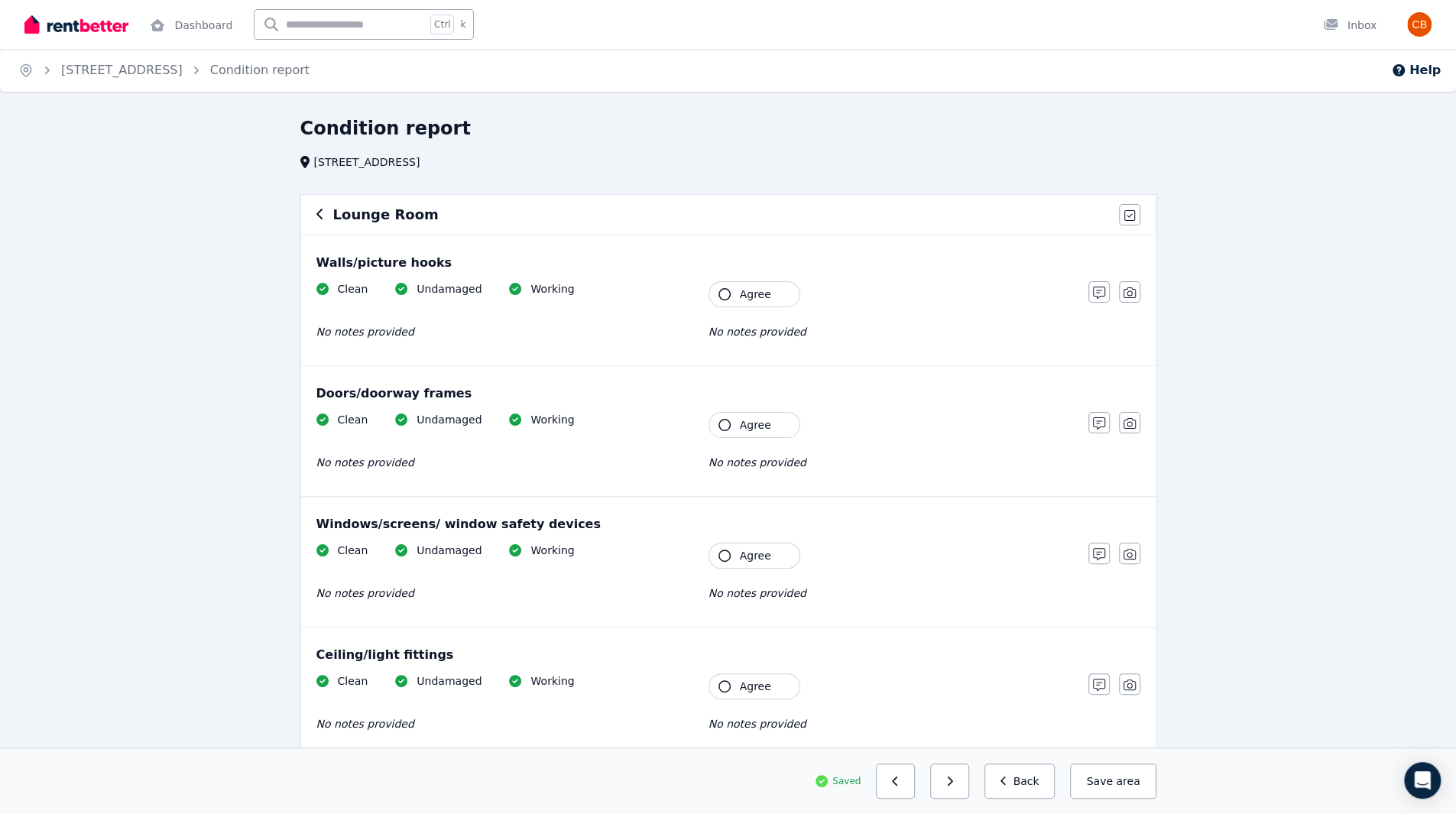
click at [1140, 208] on div "Lounge Room Agree all items" at bounding box center [728, 214] width 854 height 39
click at [1136, 214] on button "button" at bounding box center [1129, 214] width 21 height 21
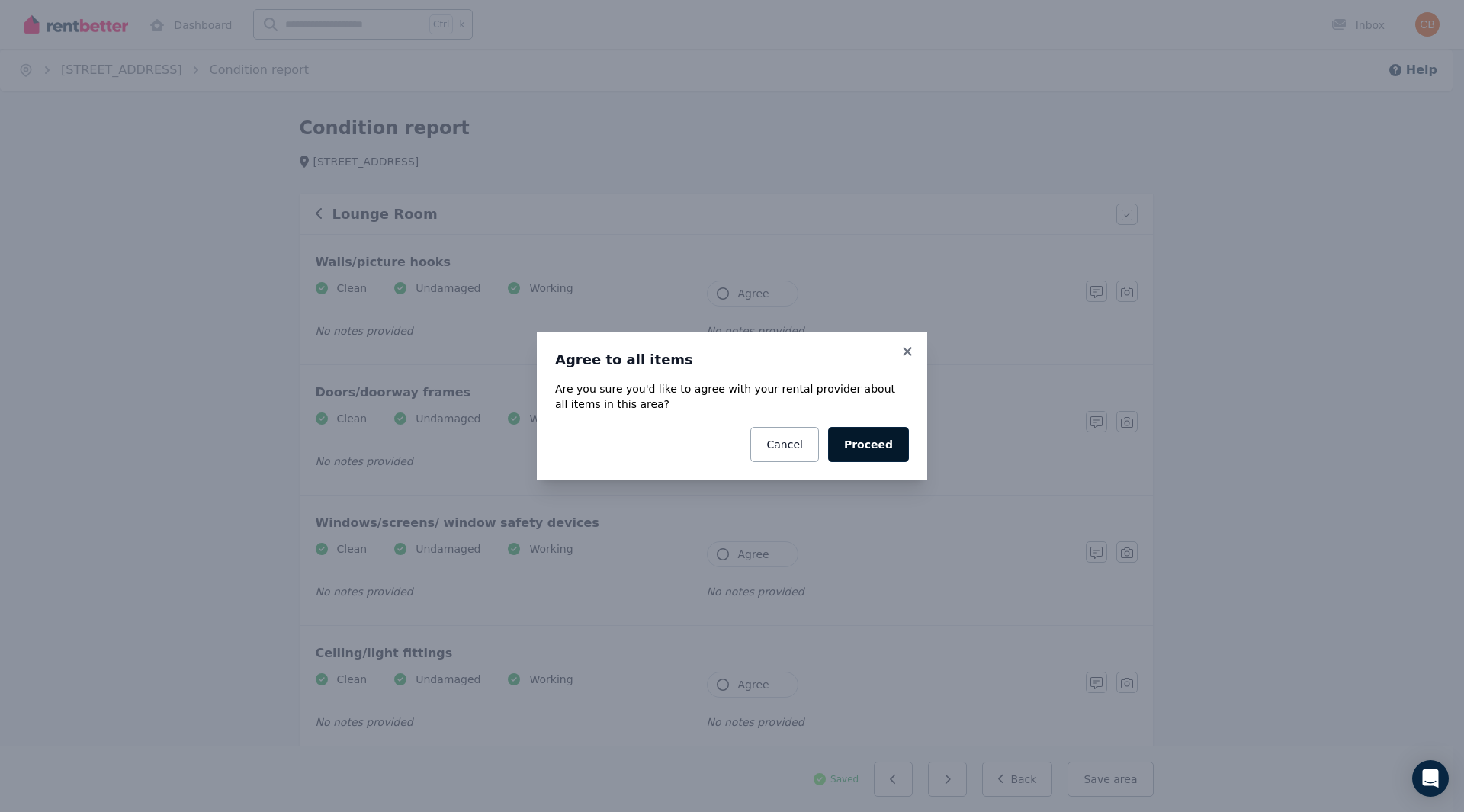
click at [885, 441] on button "Proceed" at bounding box center [868, 444] width 80 height 35
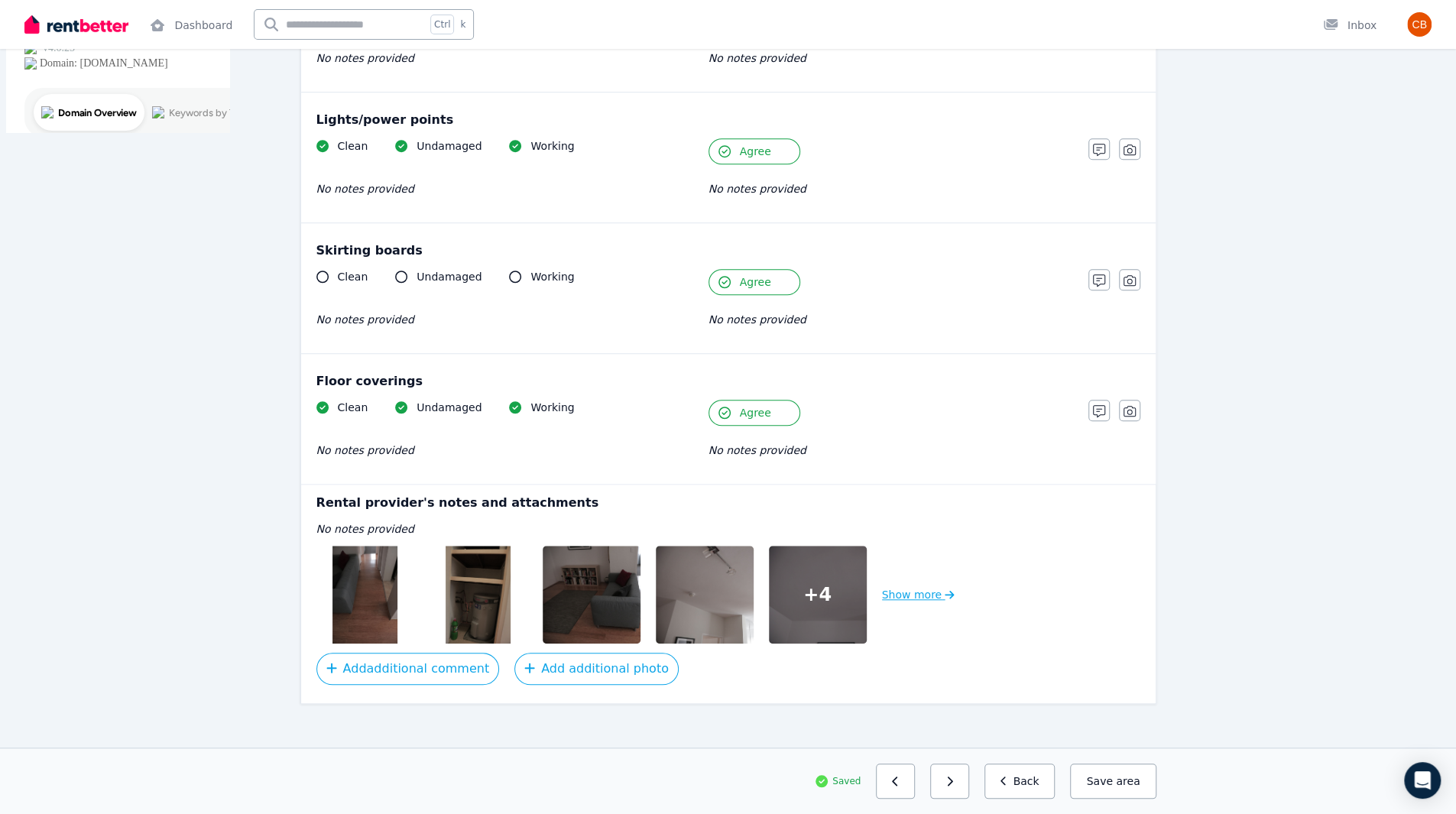
scroll to position [799, 0]
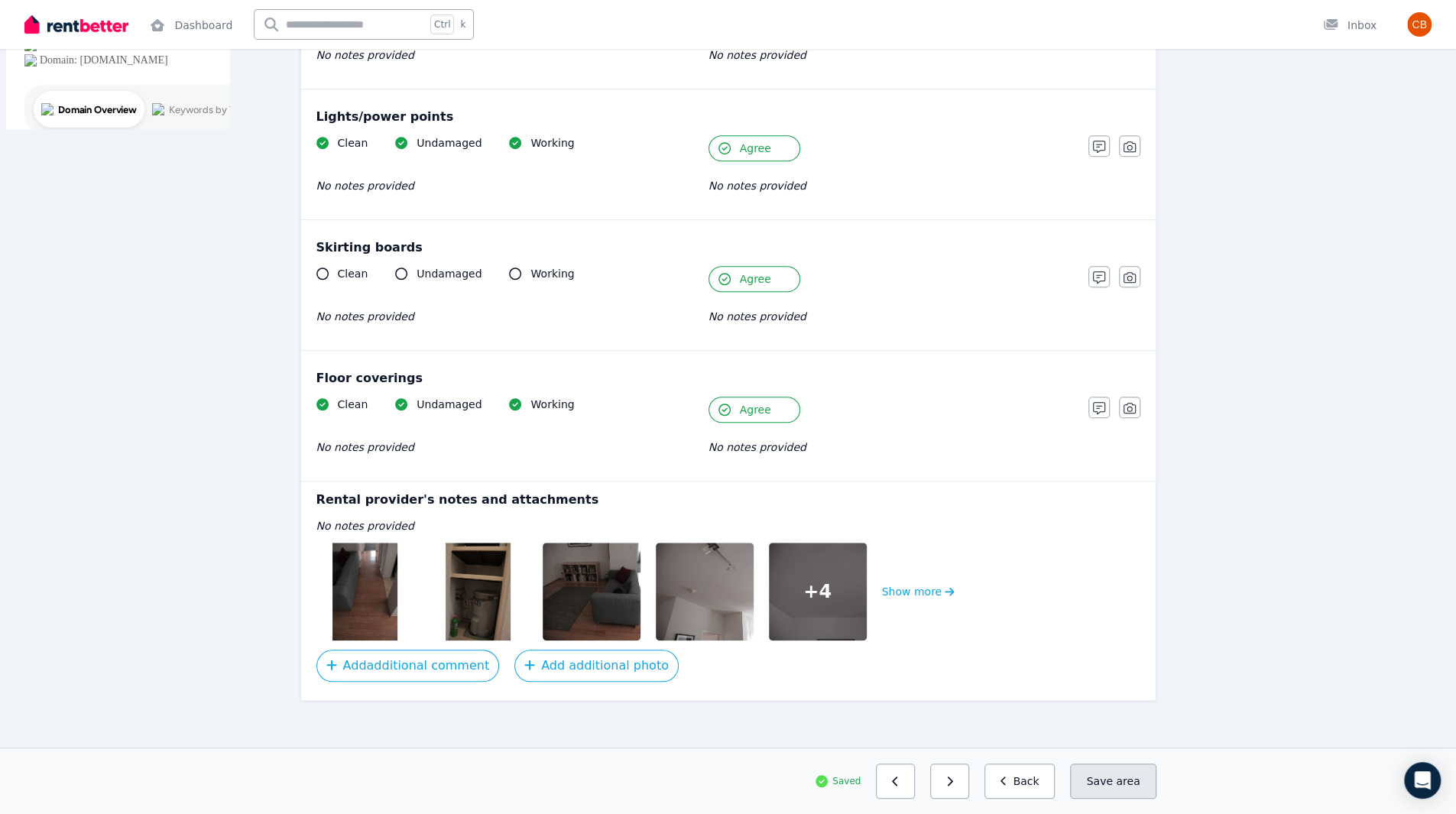
click at [1114, 782] on button "Save area" at bounding box center [1112, 781] width 85 height 35
click at [969, 785] on button "button" at bounding box center [949, 781] width 39 height 35
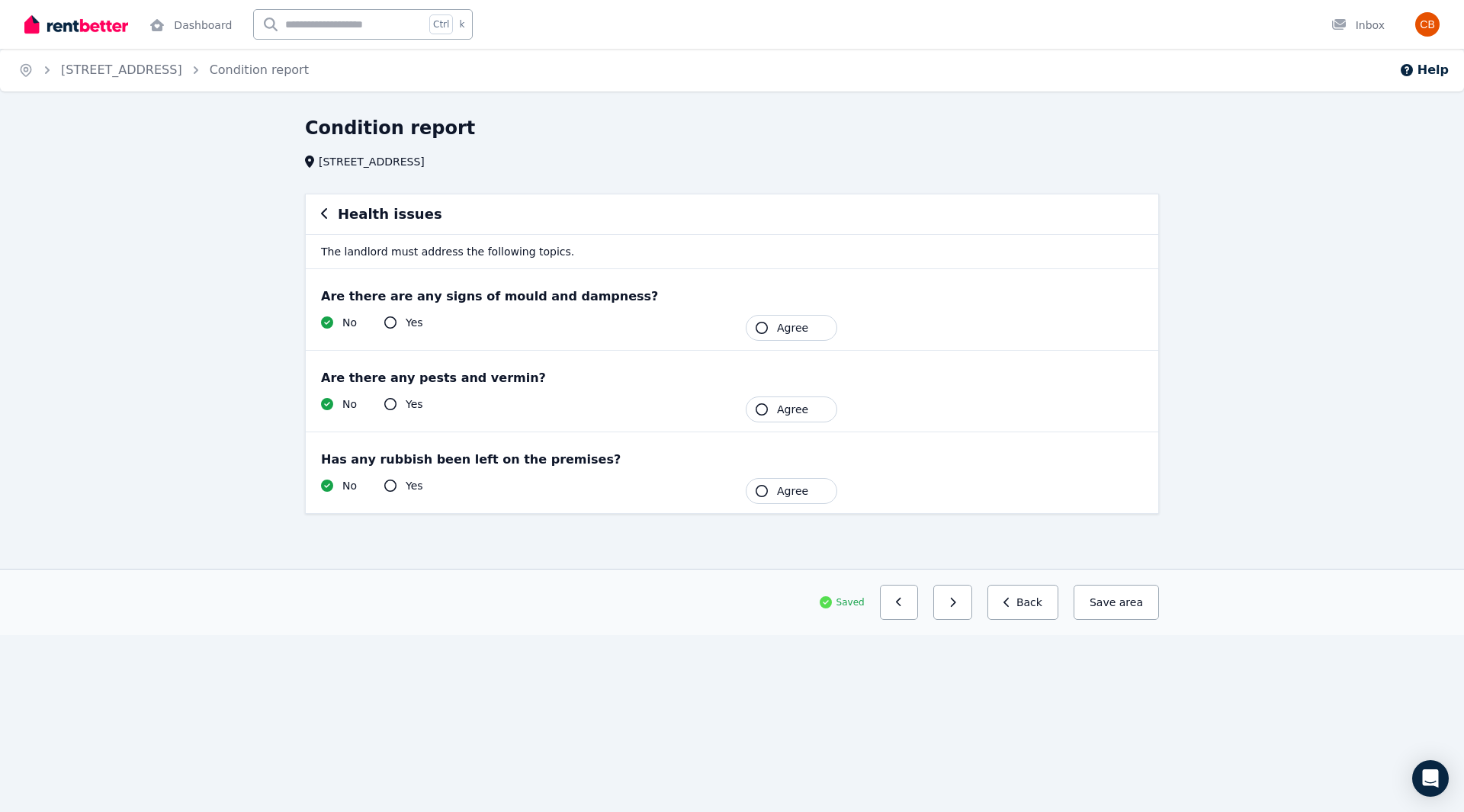
click at [801, 328] on span "Agree" at bounding box center [792, 327] width 31 height 16
drag, startPoint x: 799, startPoint y: 409, endPoint x: 790, endPoint y: 437, distance: 29.4
click at [799, 409] on span "Agree" at bounding box center [792, 409] width 31 height 16
click at [793, 501] on button "Agree" at bounding box center [791, 490] width 91 height 26
click at [1120, 596] on button "Save area" at bounding box center [1113, 602] width 91 height 35
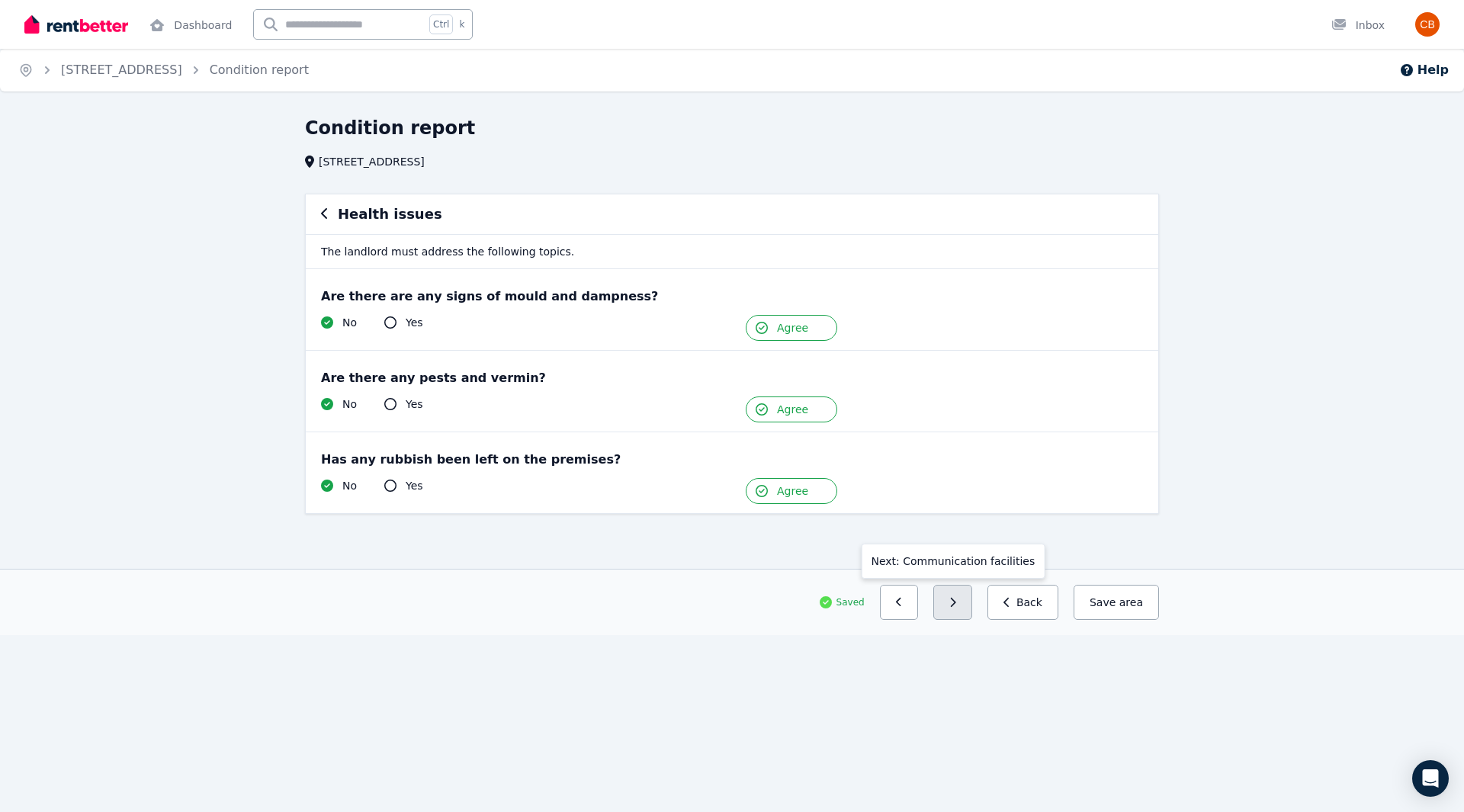
click at [956, 599] on icon "button" at bounding box center [953, 602] width 7 height 11
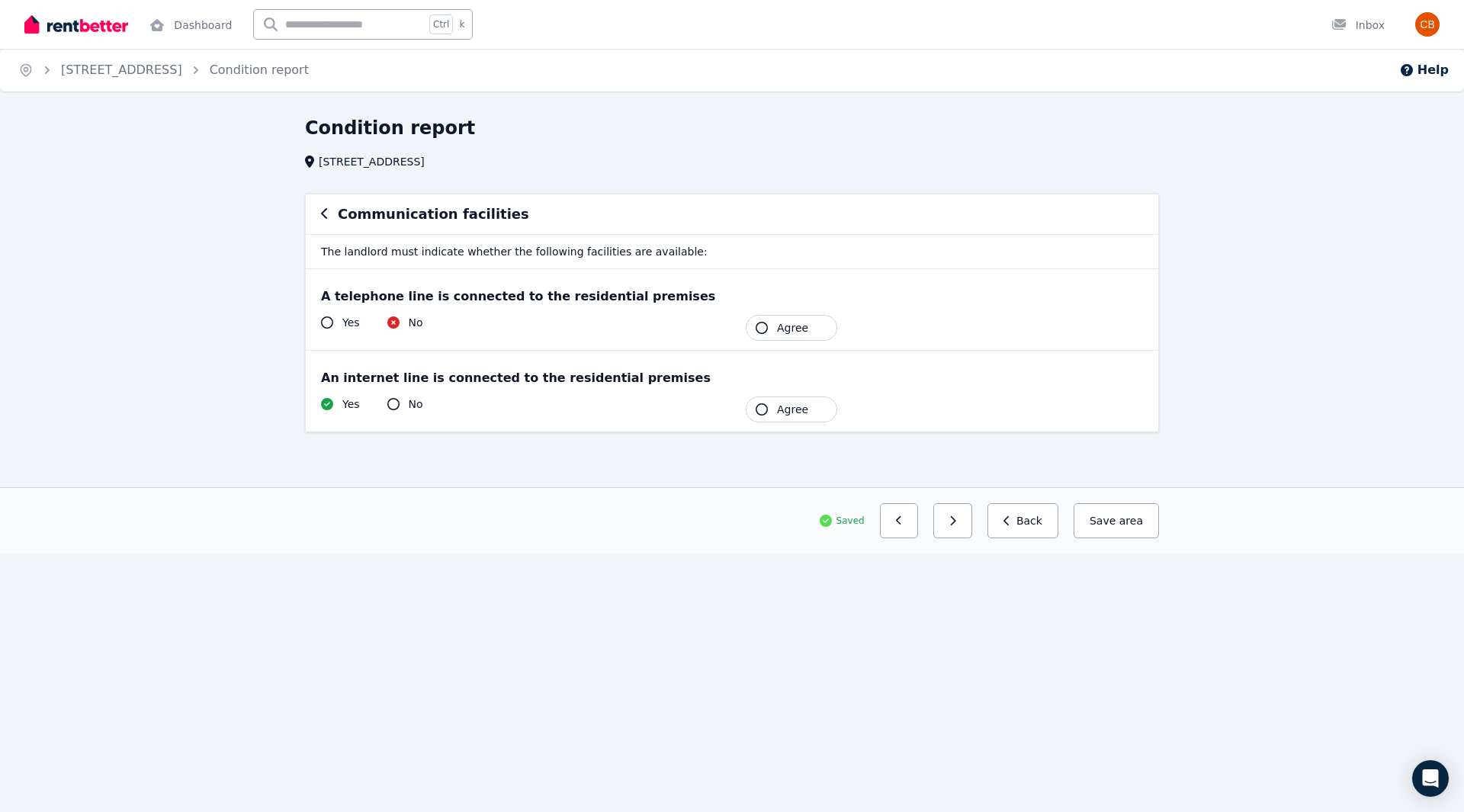
click at [769, 338] on button "Agree" at bounding box center [791, 328] width 91 height 26
click at [790, 418] on button "Agree" at bounding box center [791, 409] width 91 height 26
click at [955, 522] on button "button" at bounding box center [947, 521] width 39 height 35
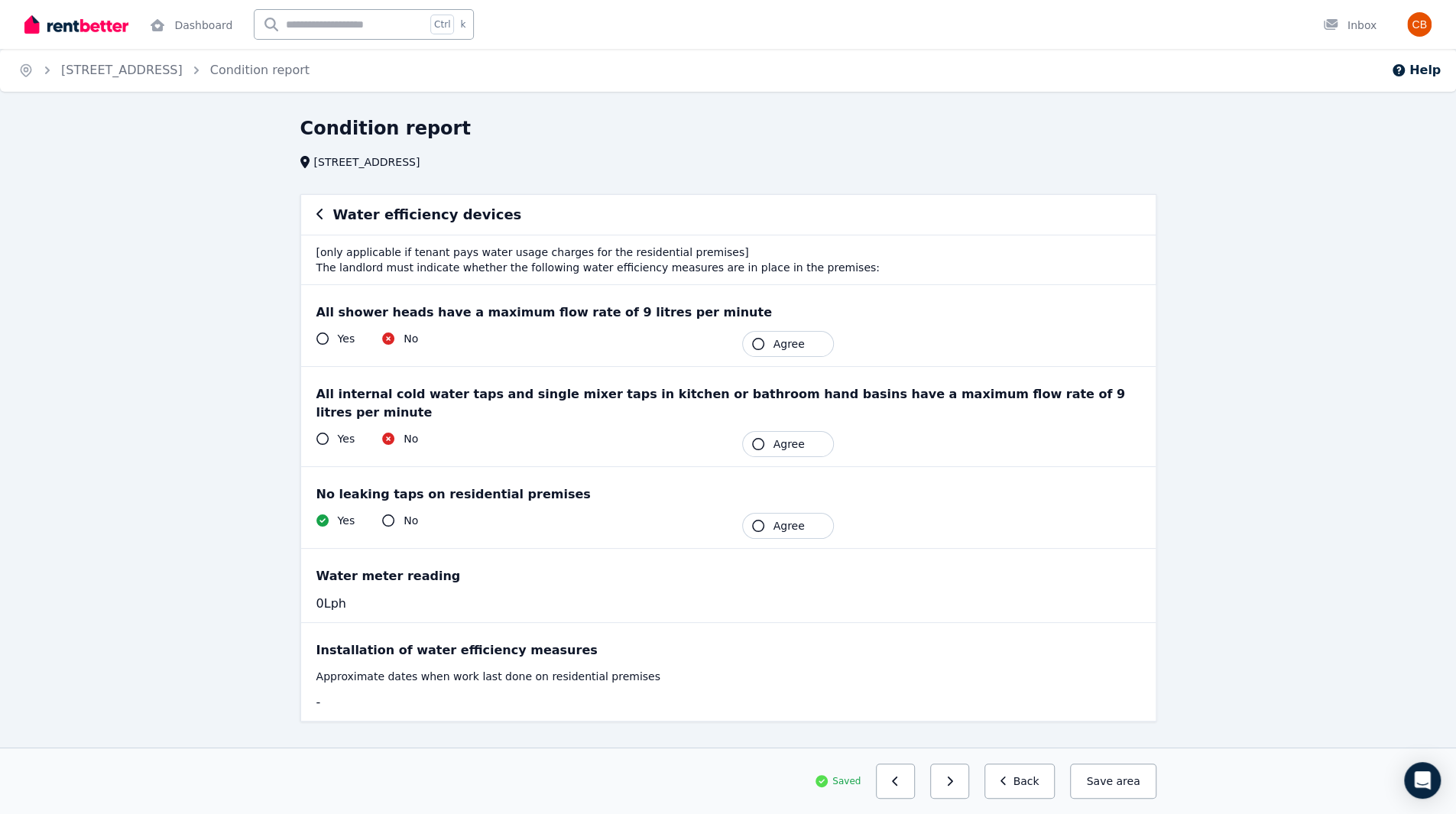
click at [767, 350] on button "Agree" at bounding box center [788, 343] width 92 height 26
click at [786, 435] on button "Agree" at bounding box center [788, 444] width 92 height 26
click at [778, 518] on span "Agree" at bounding box center [788, 526] width 31 height 16
click at [947, 782] on icon "button" at bounding box center [943, 781] width 7 height 11
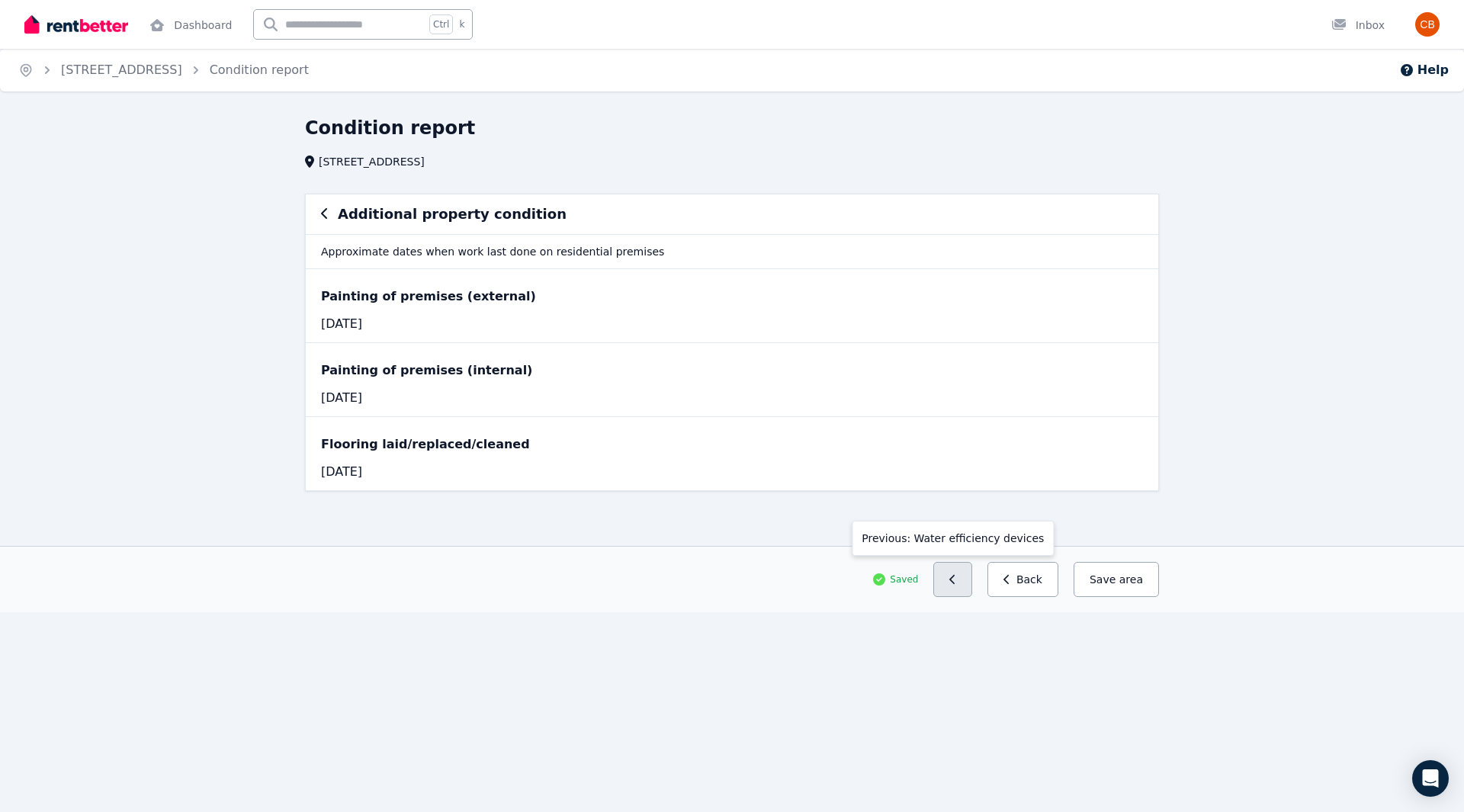
click at [956, 582] on icon "button" at bounding box center [953, 579] width 7 height 11
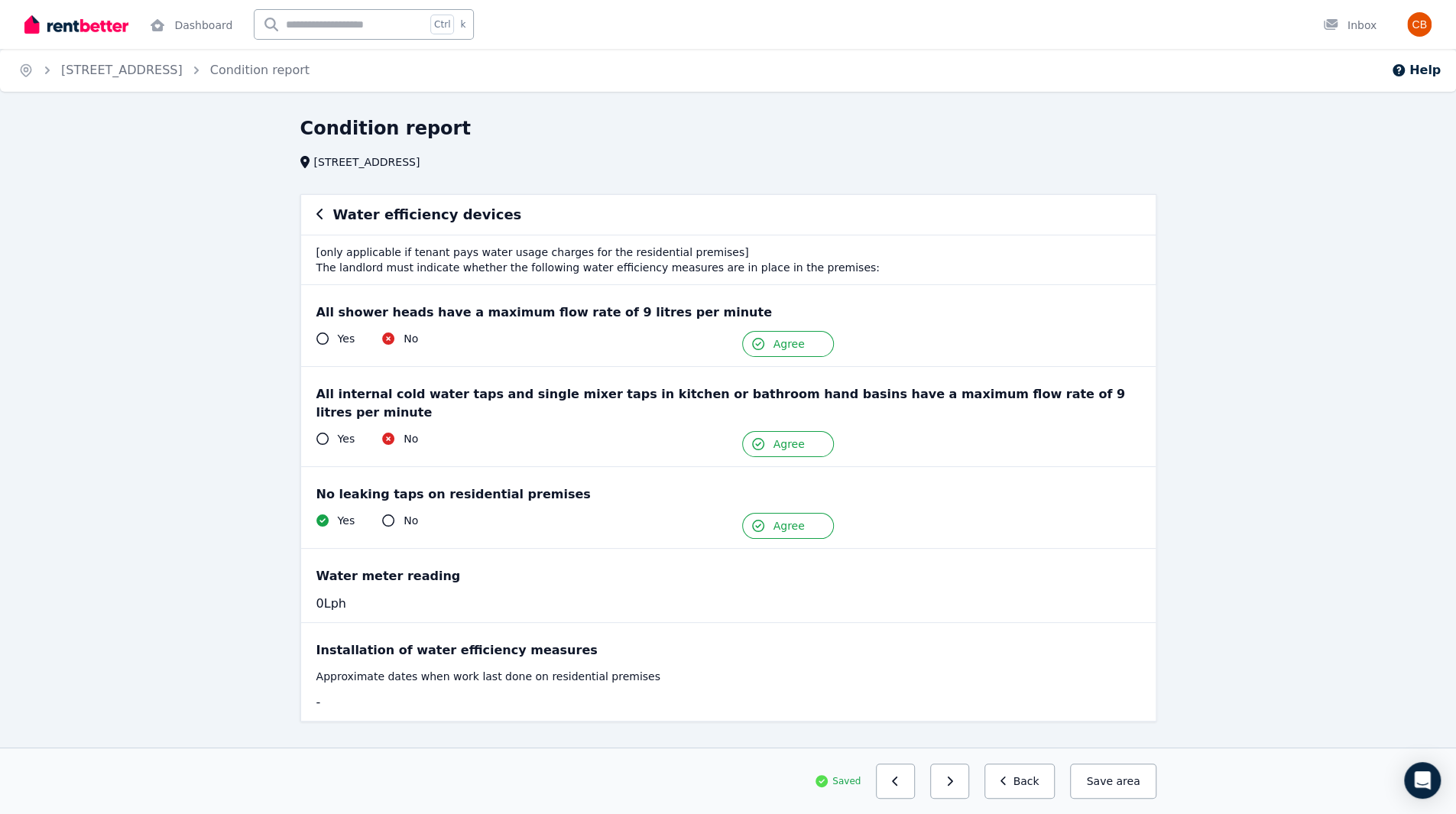
click at [983, 783] on div "Saved Previous: Communication facilities Next: Additional property condition Ba…" at bounding box center [728, 781] width 856 height 35
click at [969, 785] on button "button" at bounding box center [949, 781] width 39 height 35
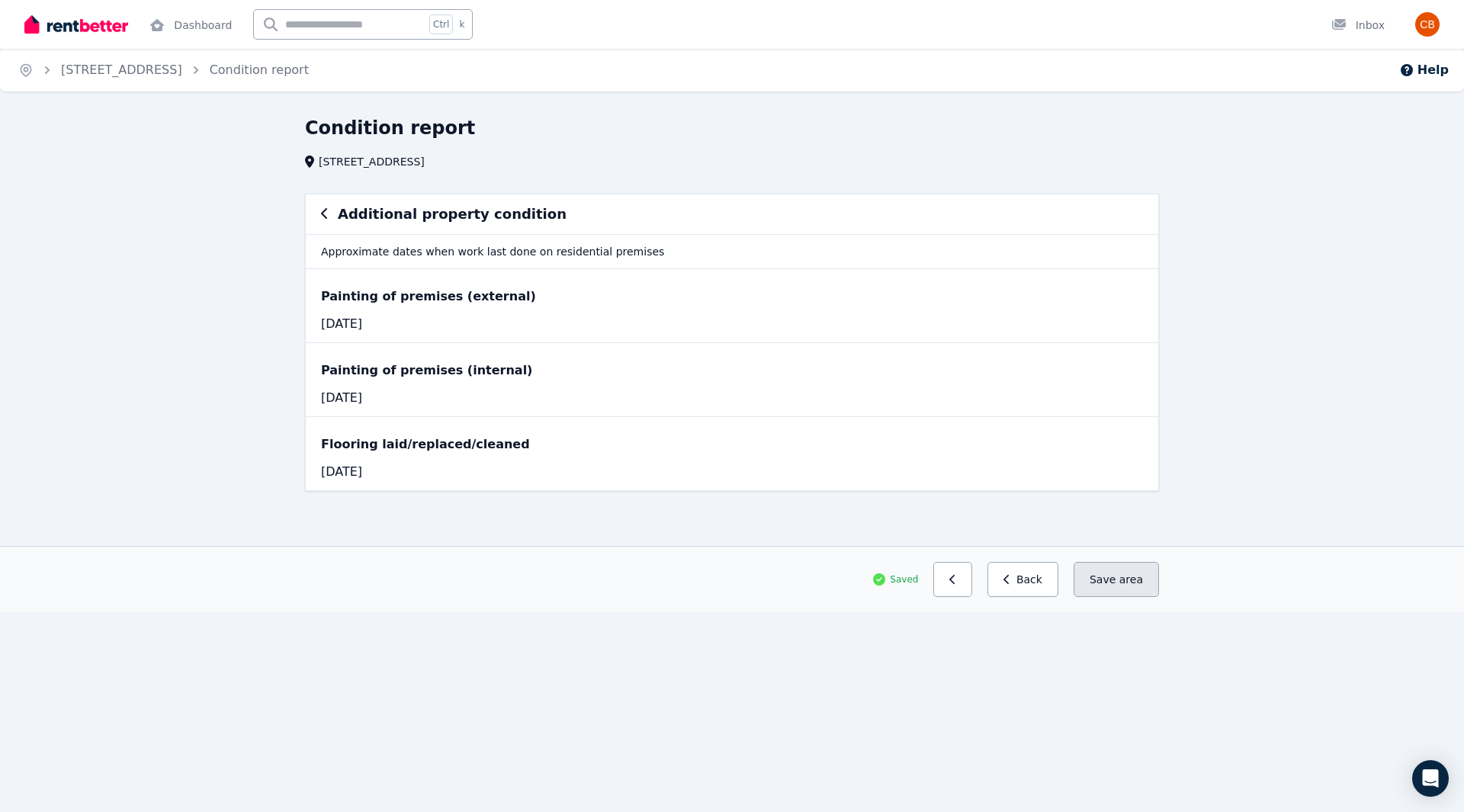
drag, startPoint x: 1138, startPoint y: 589, endPoint x: 1119, endPoint y: 589, distance: 19.0
click at [1138, 589] on button "Save area" at bounding box center [1116, 579] width 85 height 35
click at [1109, 582] on button "Save area" at bounding box center [1116, 579] width 85 height 35
click at [972, 580] on button "button" at bounding box center [952, 579] width 39 height 35
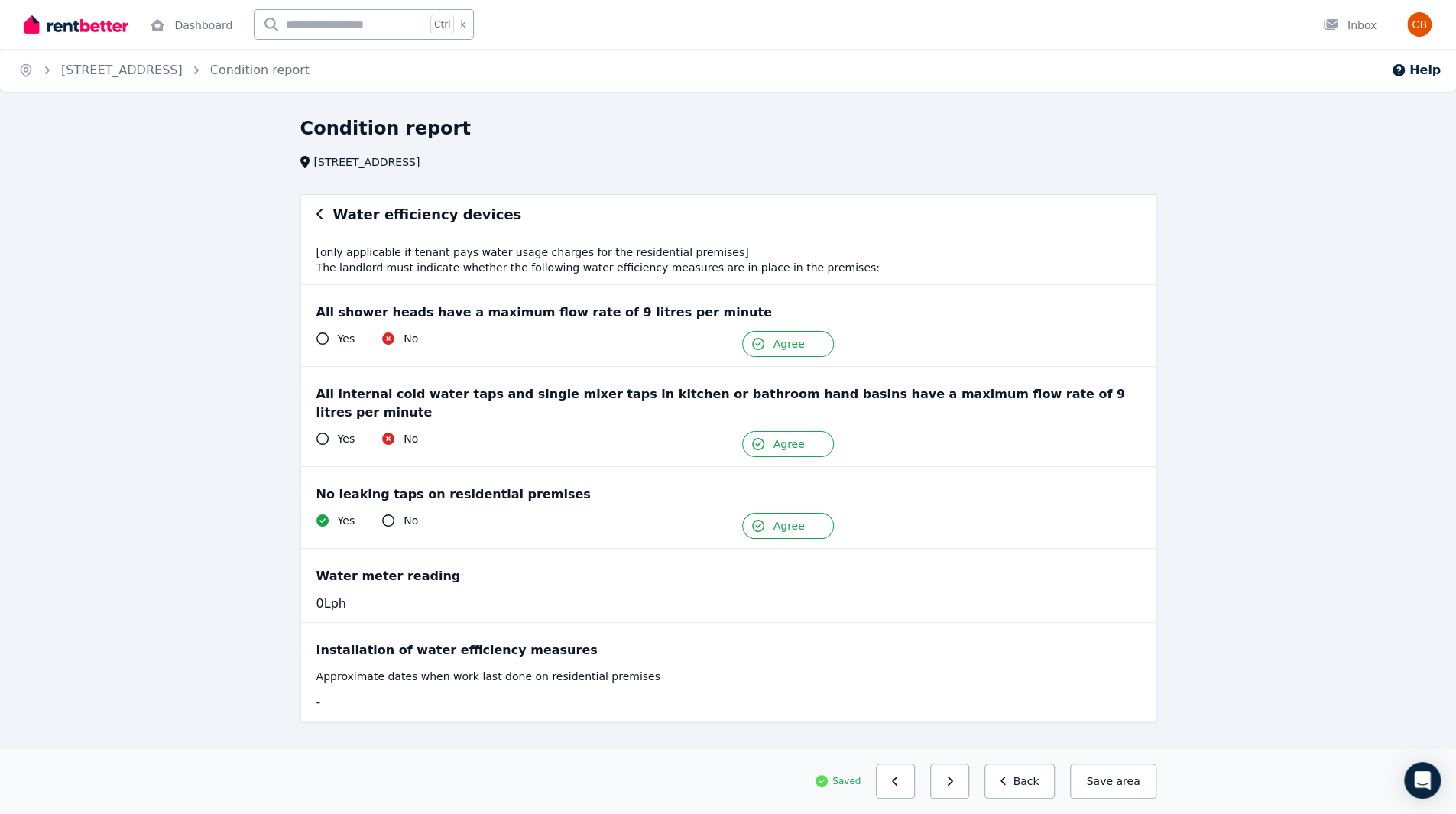
click at [391, 568] on div "Water meter reading 0 Lph" at bounding box center [728, 585] width 854 height 73
click at [316, 338] on div "Yes" at bounding box center [335, 338] width 39 height 16
click at [320, 337] on icon at bounding box center [321, 338] width 12 height 12
click at [392, 341] on div "No" at bounding box center [399, 338] width 36 height 16
click at [390, 431] on div "No" at bounding box center [399, 439] width 36 height 16
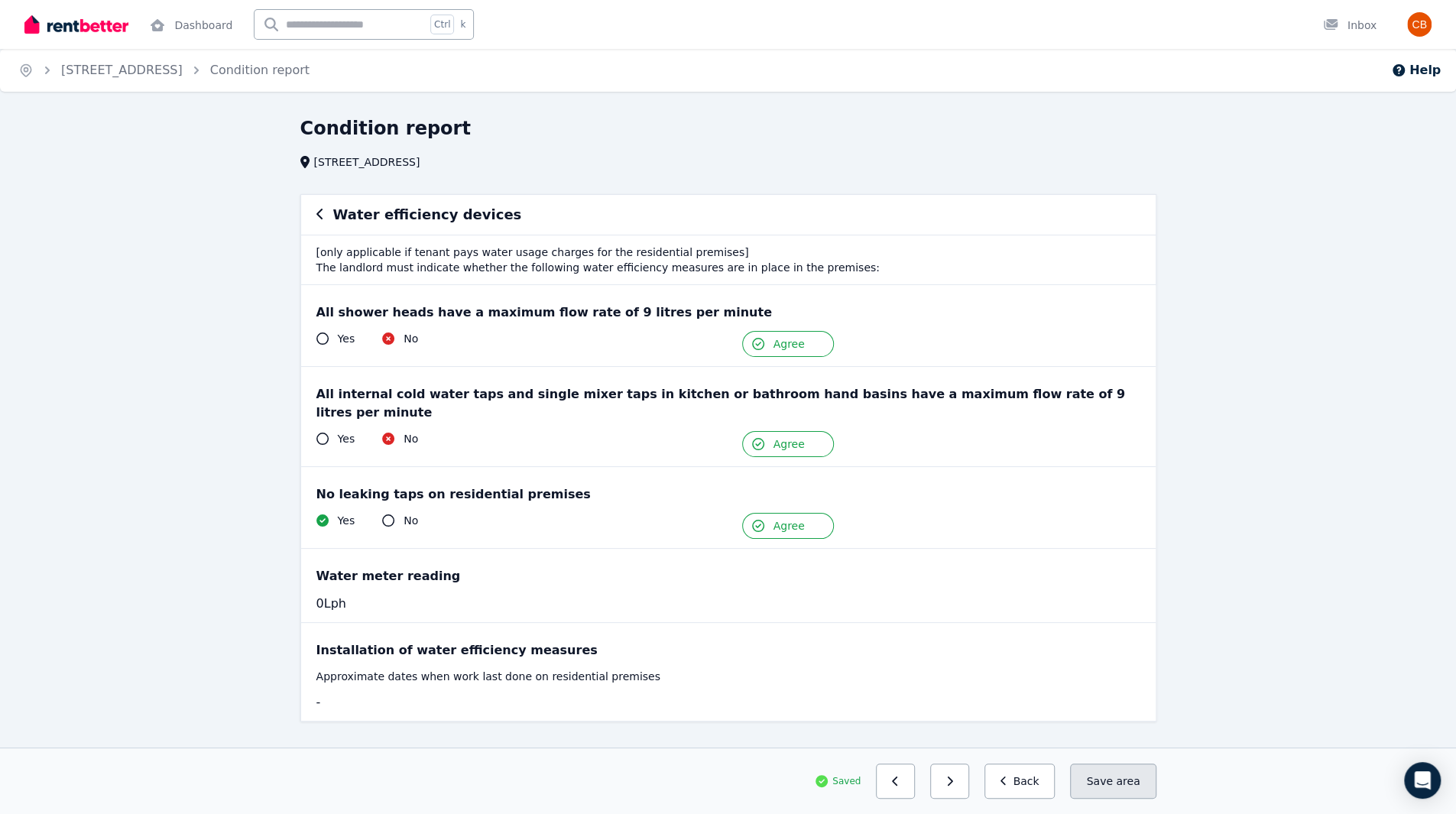
click at [1114, 795] on button "Save area" at bounding box center [1112, 781] width 85 height 35
click at [858, 776] on span "Saved" at bounding box center [846, 780] width 28 height 12
click at [139, 80] on ol "Home [STREET_ADDRESS] Condition report" at bounding box center [164, 70] width 328 height 43
click at [142, 74] on link "[STREET_ADDRESS]" at bounding box center [122, 70] width 122 height 15
click at [148, 69] on link "[STREET_ADDRESS]" at bounding box center [122, 70] width 122 height 15
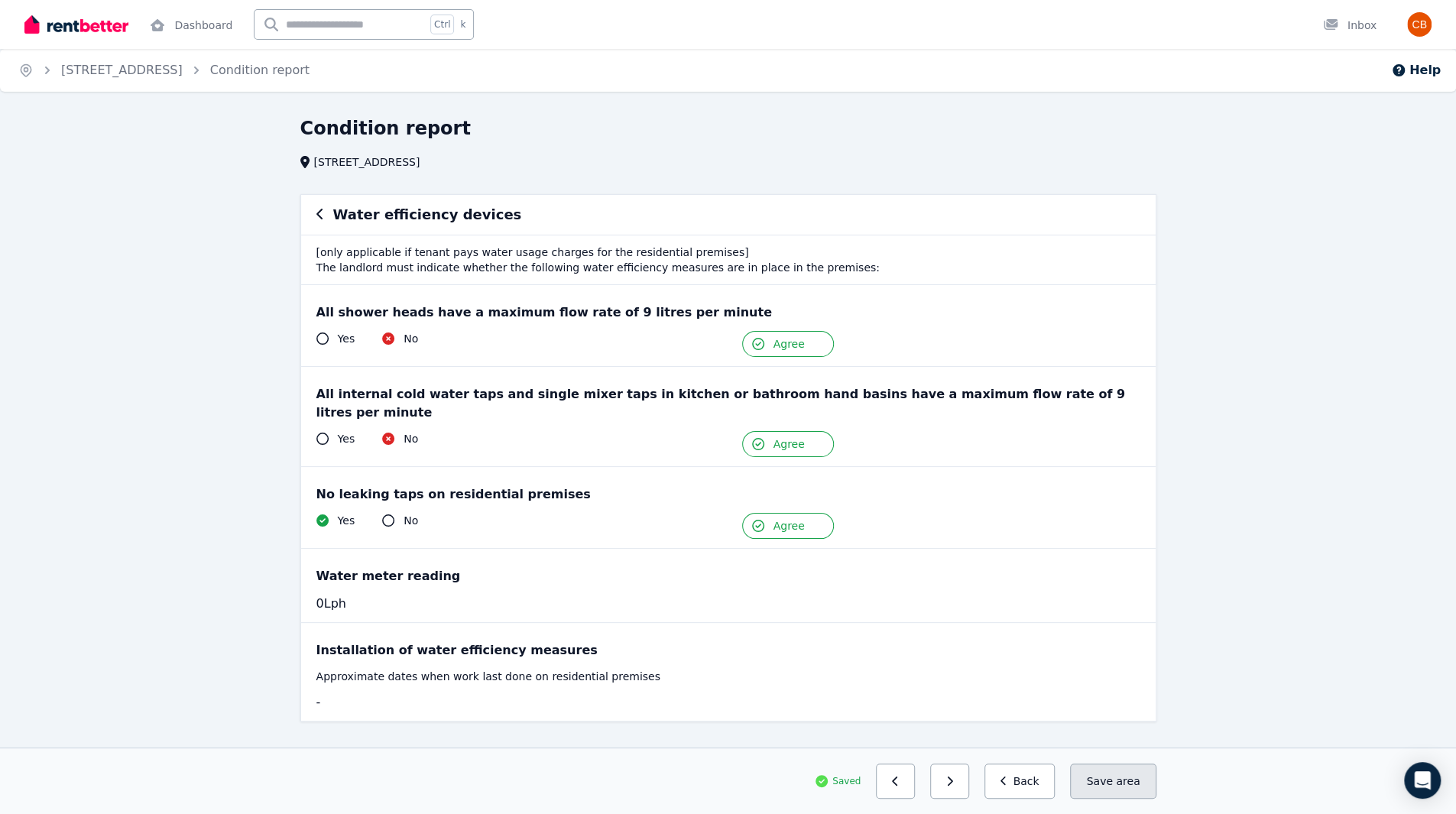
click at [1122, 780] on span "area" at bounding box center [1127, 780] width 24 height 16
click at [247, 74] on link "Condition report" at bounding box center [259, 70] width 99 height 15
click at [221, 30] on link "Dashboard" at bounding box center [190, 24] width 89 height 49
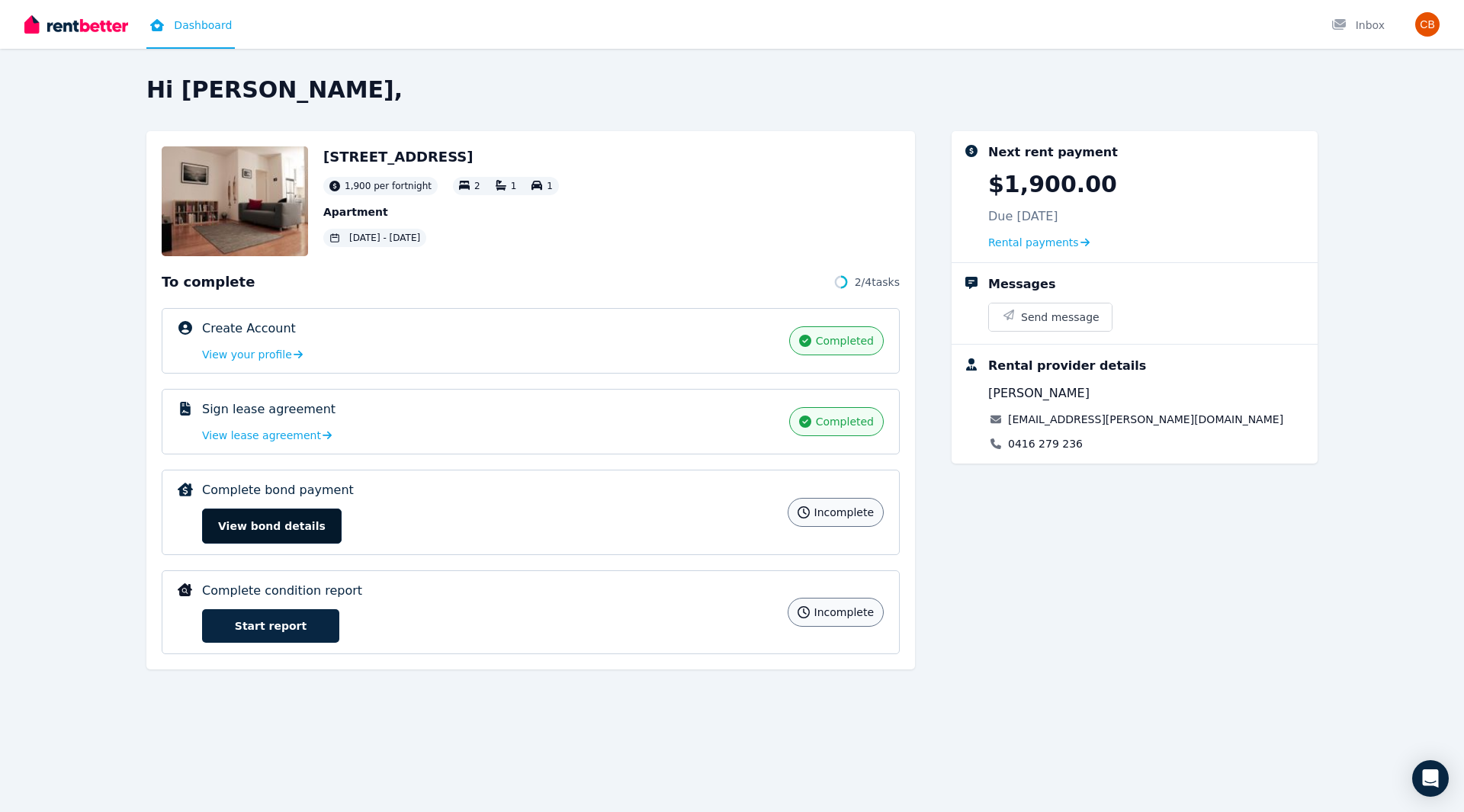
click at [277, 525] on button "View bond details" at bounding box center [271, 526] width 140 height 35
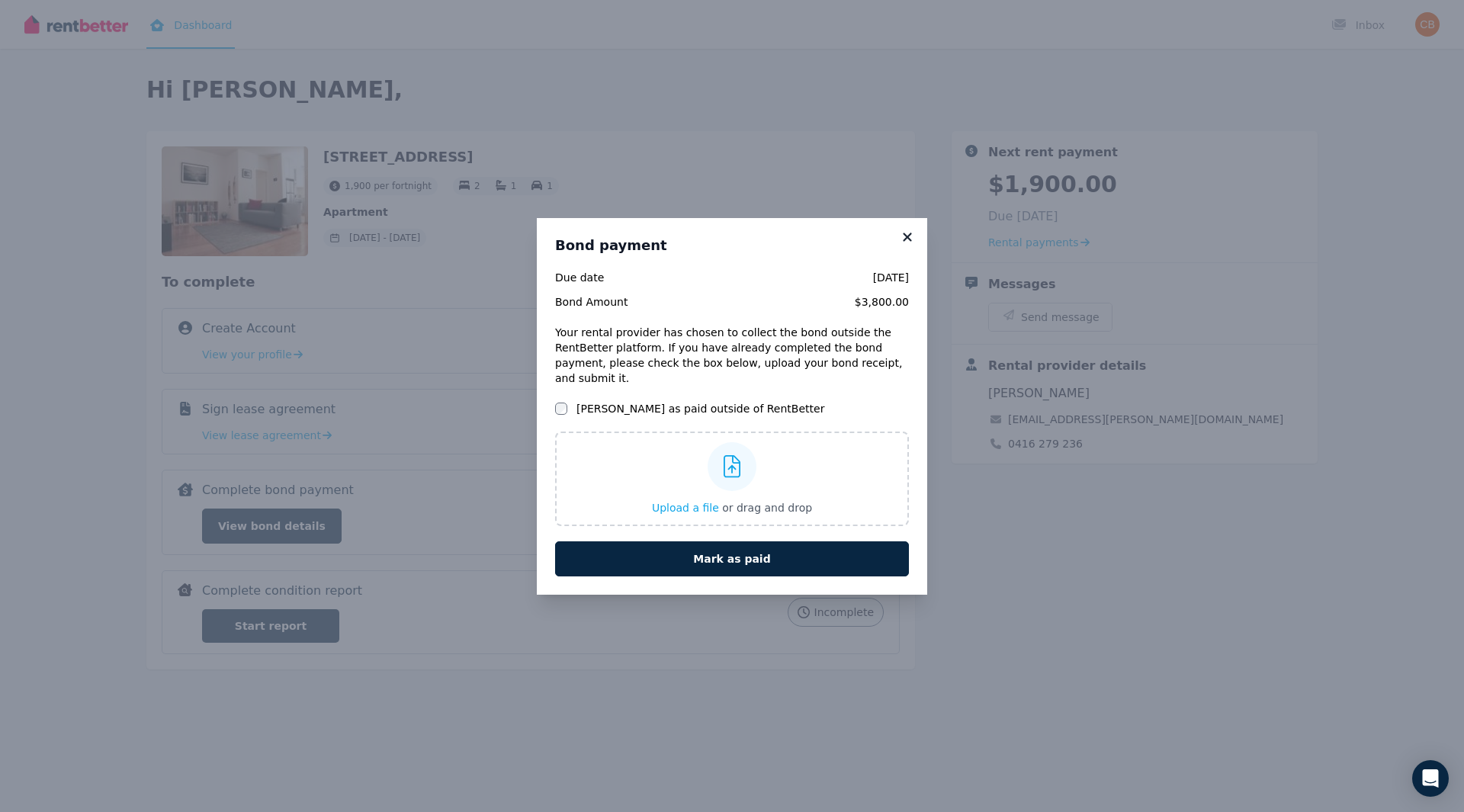
click at [907, 241] on icon at bounding box center [907, 236] width 8 height 8
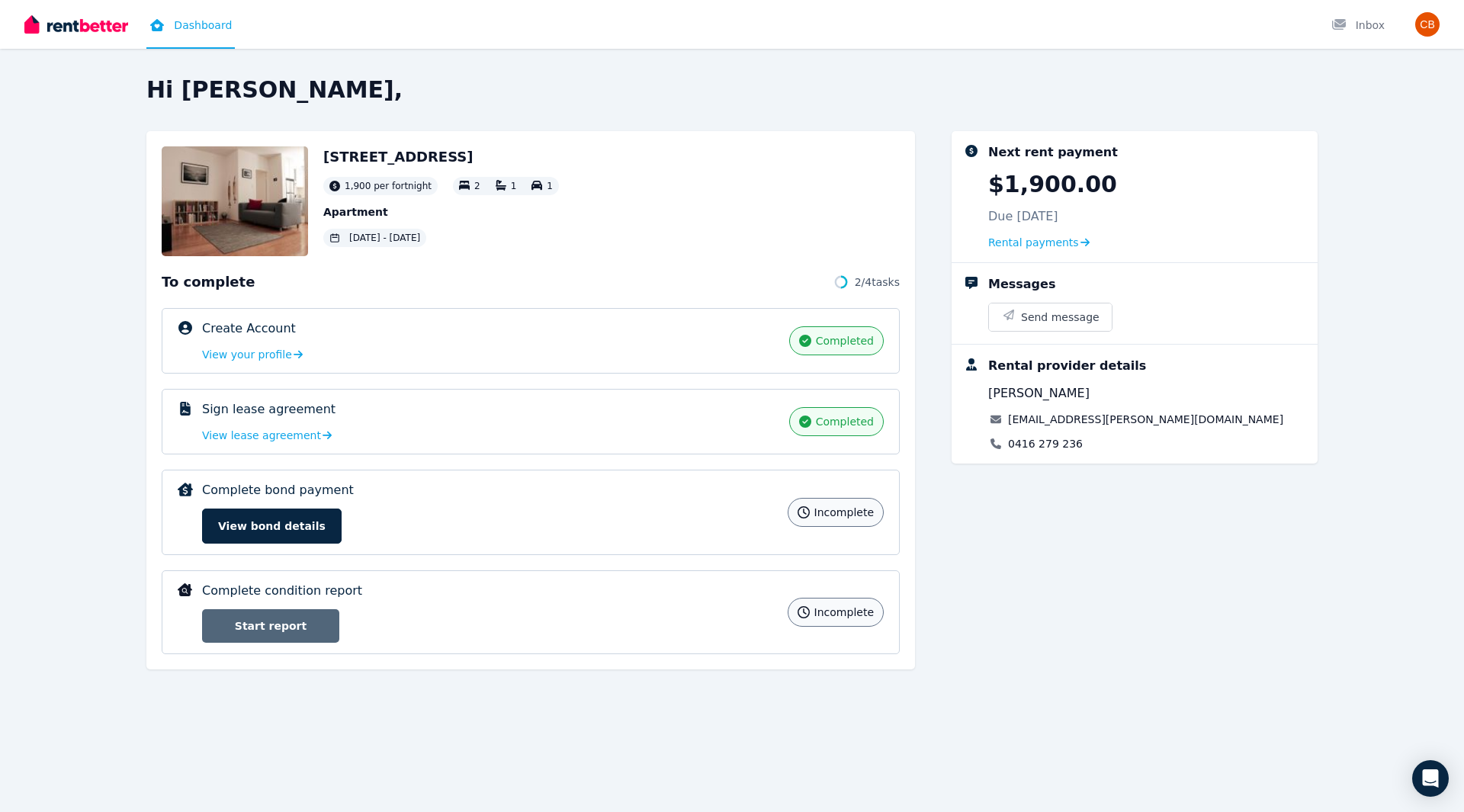
click at [290, 626] on link "Start report" at bounding box center [271, 626] width 137 height 34
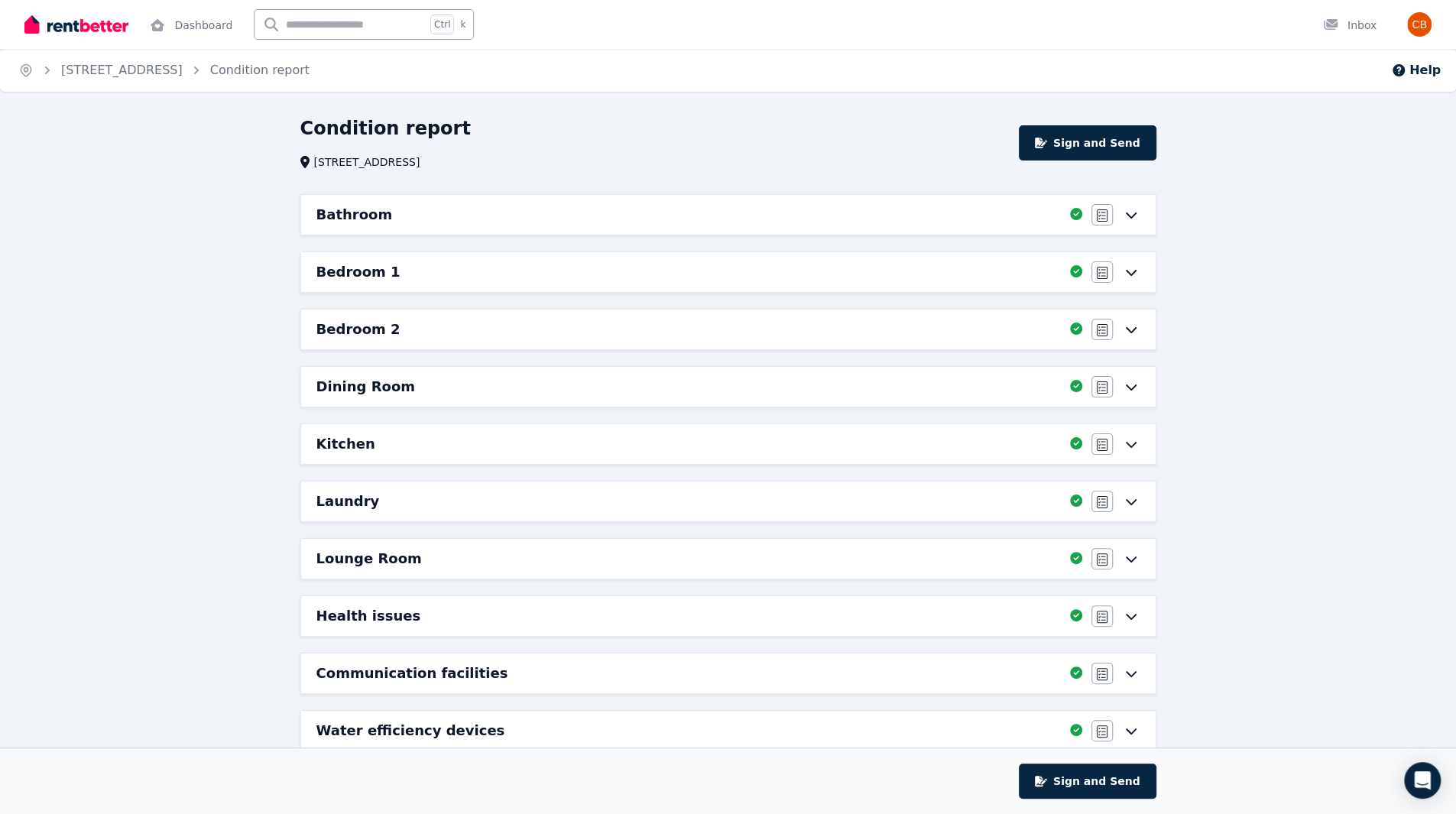
scroll to position [80, 0]
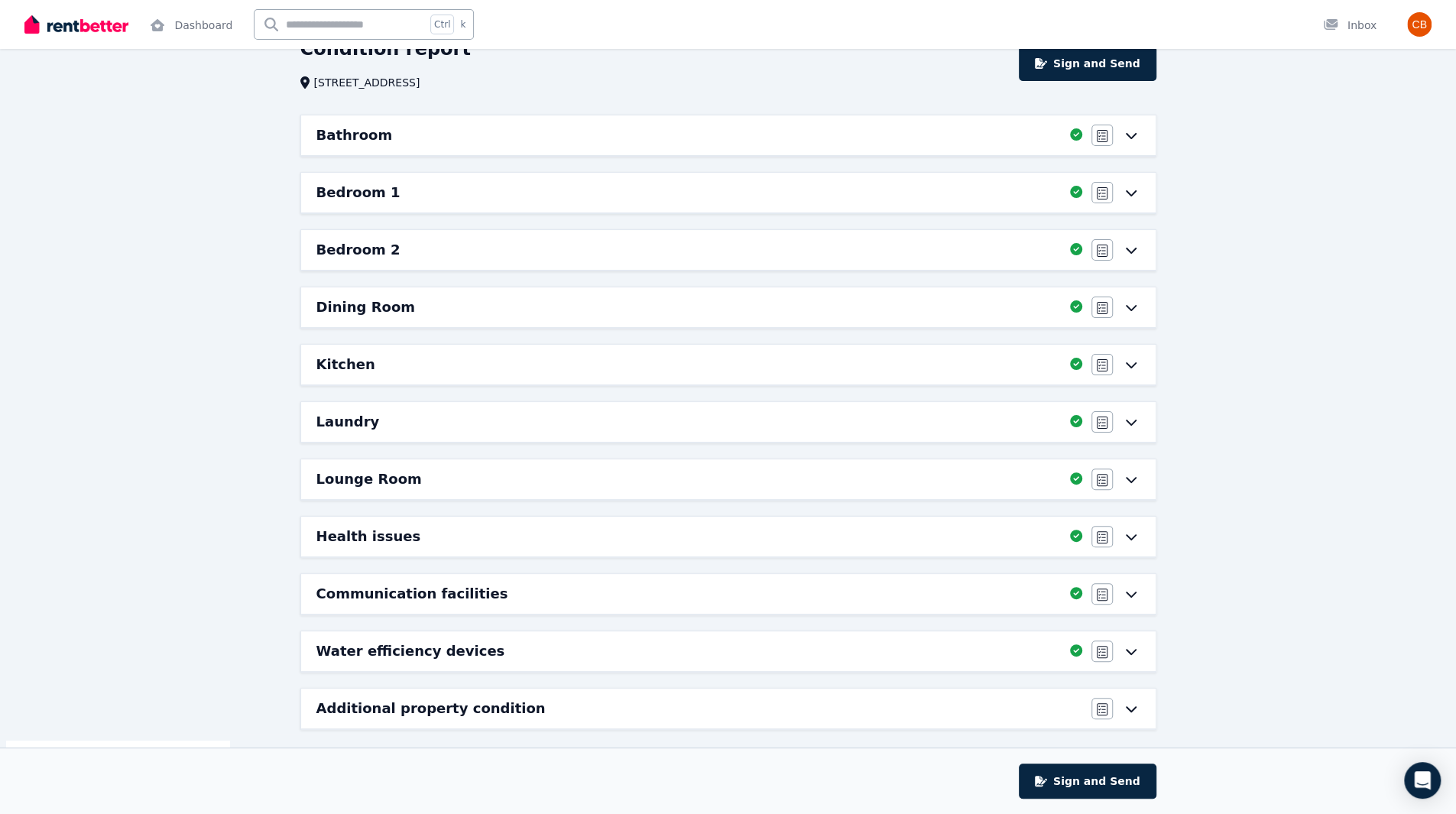
click at [1040, 700] on div "Additional property condition" at bounding box center [699, 708] width 766 height 21
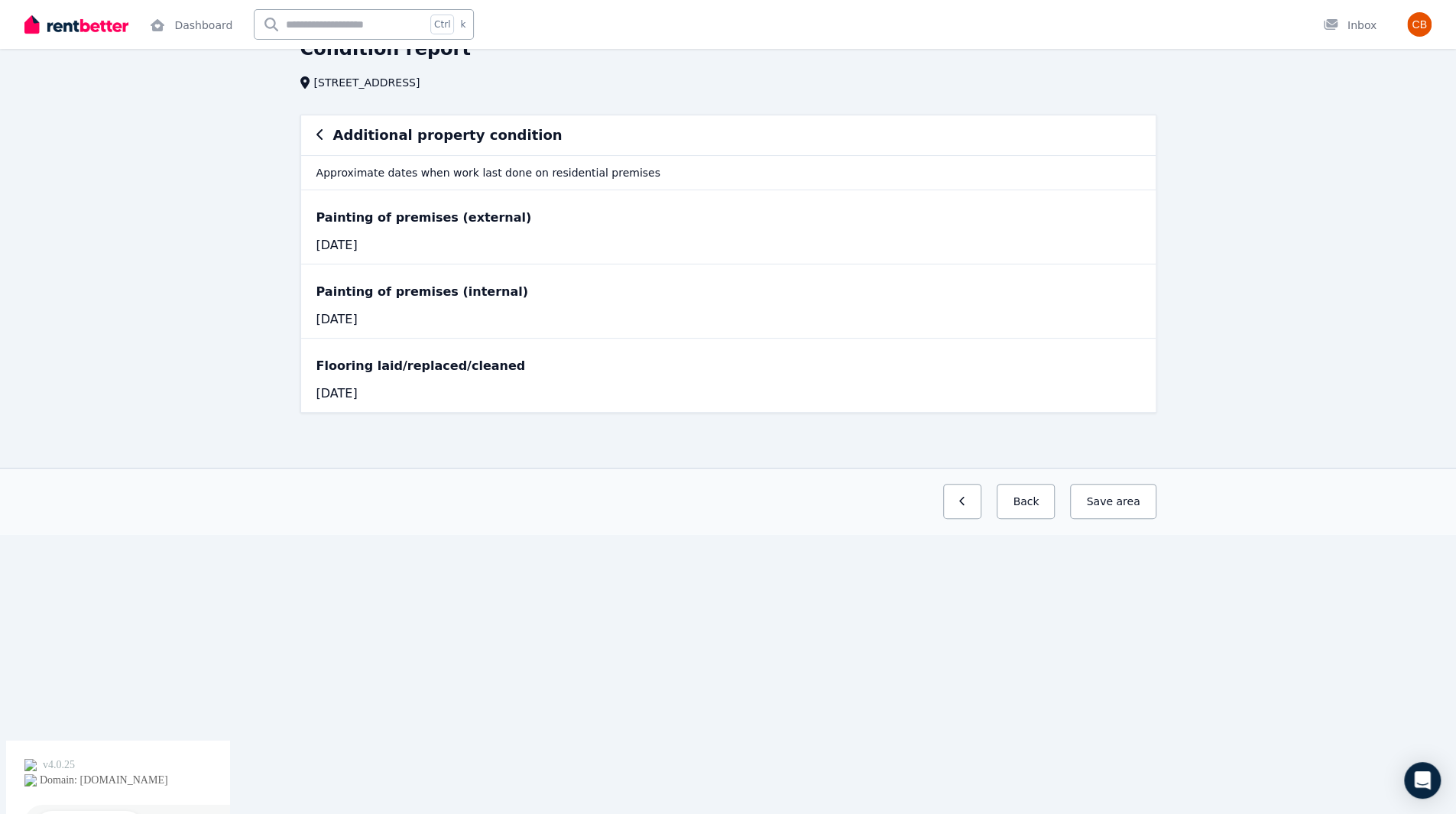
scroll to position [0, 0]
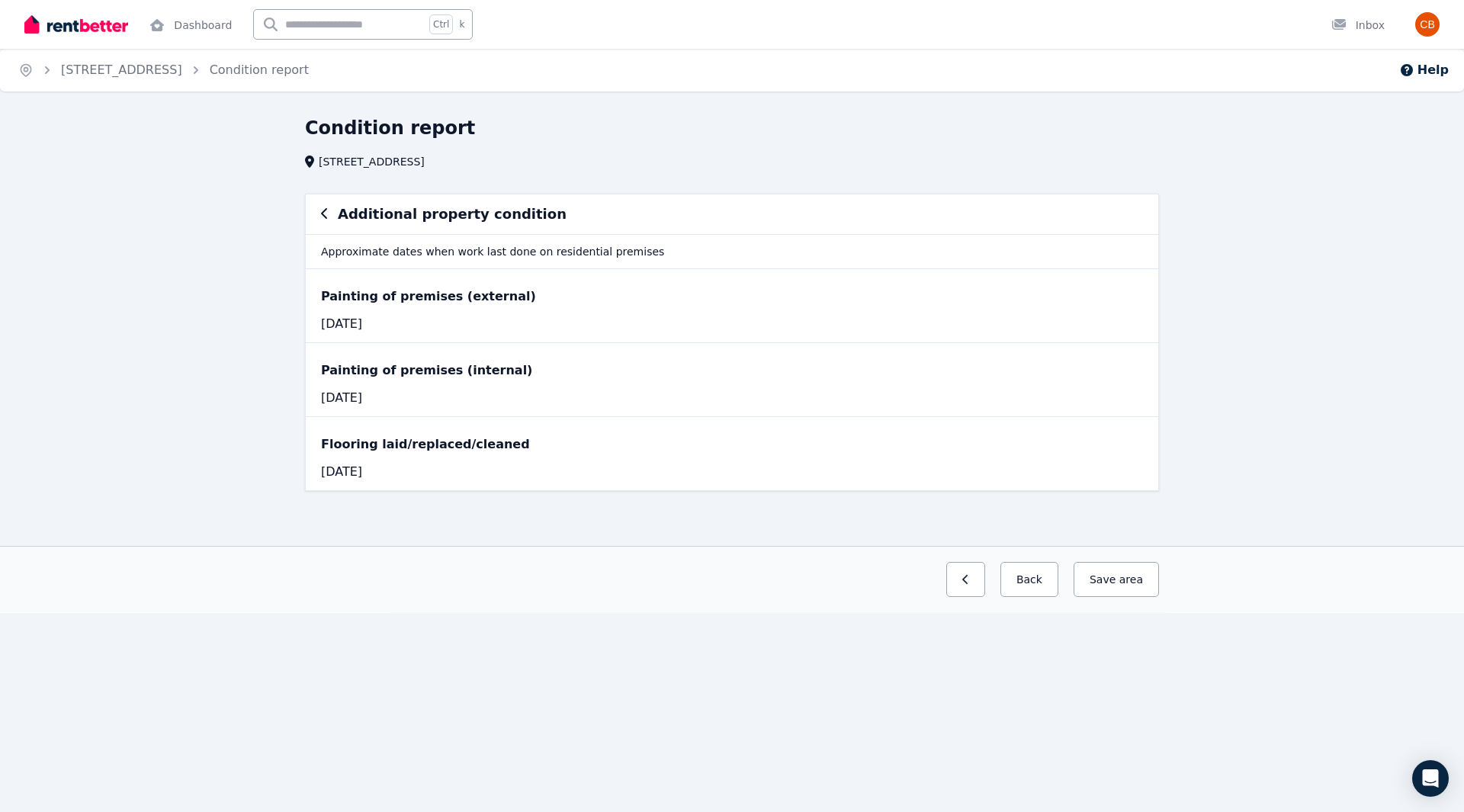
click at [1130, 218] on div "Additional property condition" at bounding box center [731, 214] width 822 height 21
click at [406, 216] on h6 "Additional property condition" at bounding box center [452, 214] width 228 height 21
click at [331, 216] on div "Additional property condition" at bounding box center [731, 214] width 822 height 21
drag, startPoint x: 387, startPoint y: 332, endPoint x: 381, endPoint y: 347, distance: 16.2
click at [389, 332] on div "Painting of premises (external) [DATE]" at bounding box center [732, 306] width 853 height 73
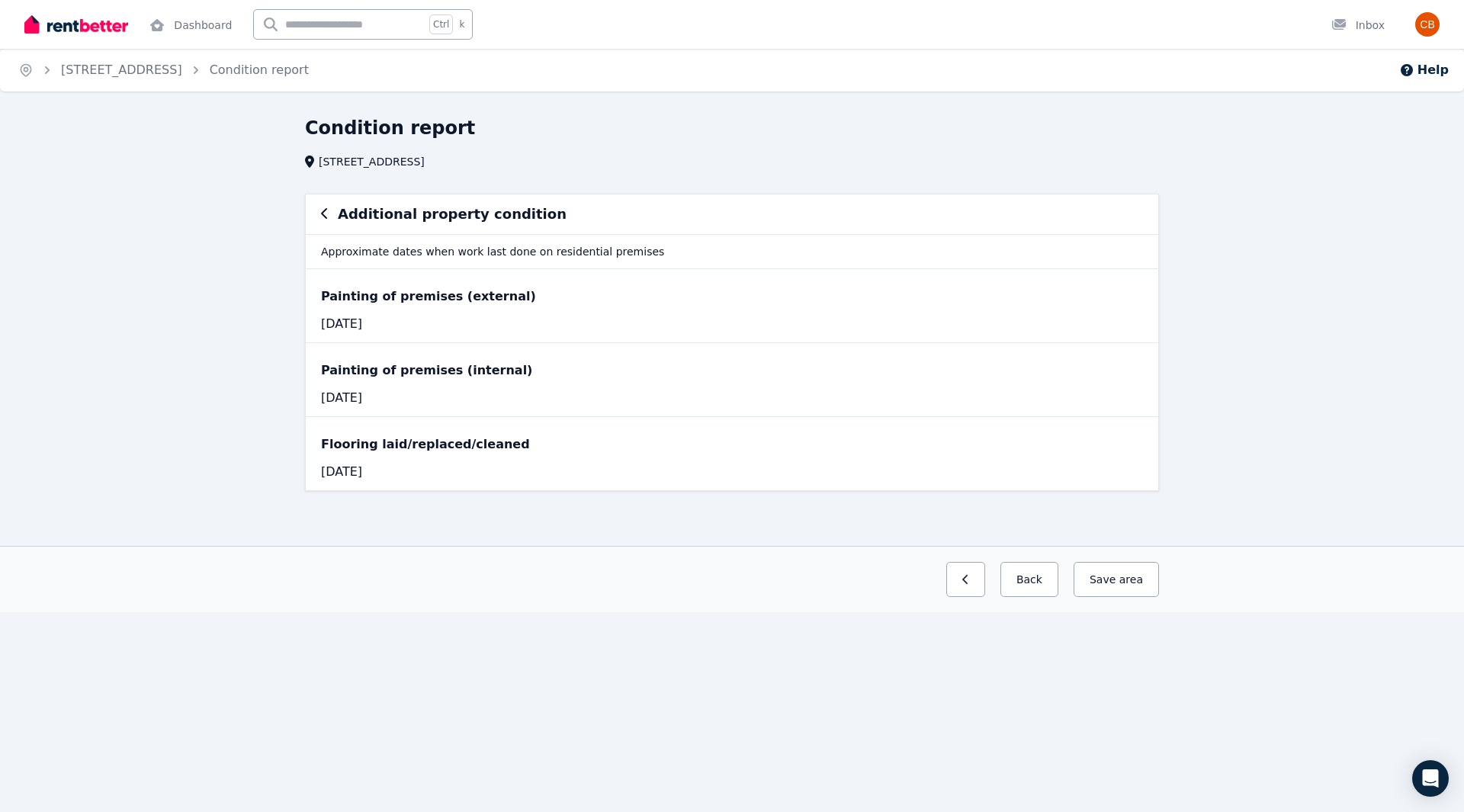
click at [377, 418] on div "Flooring laid/replaced/cleaned [DATE]" at bounding box center [732, 453] width 853 height 74
drag, startPoint x: 375, startPoint y: 439, endPoint x: 371, endPoint y: 389, distance: 50.2
click at [373, 448] on div "Flooring laid/replaced/cleaned" at bounding box center [731, 444] width 822 height 18
click at [187, 30] on link "Dashboard" at bounding box center [190, 24] width 89 height 48
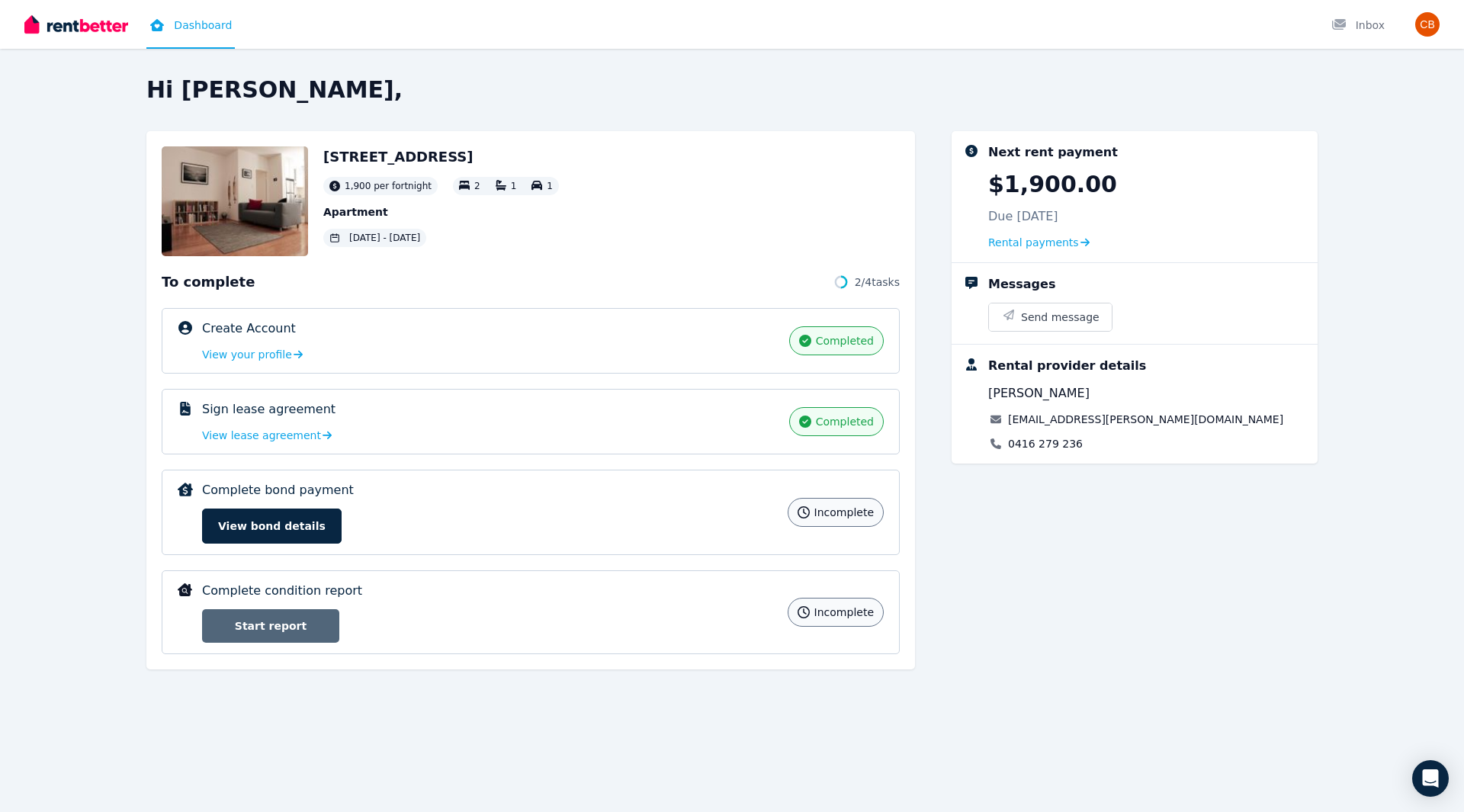
click at [305, 627] on link "Start report" at bounding box center [271, 626] width 137 height 34
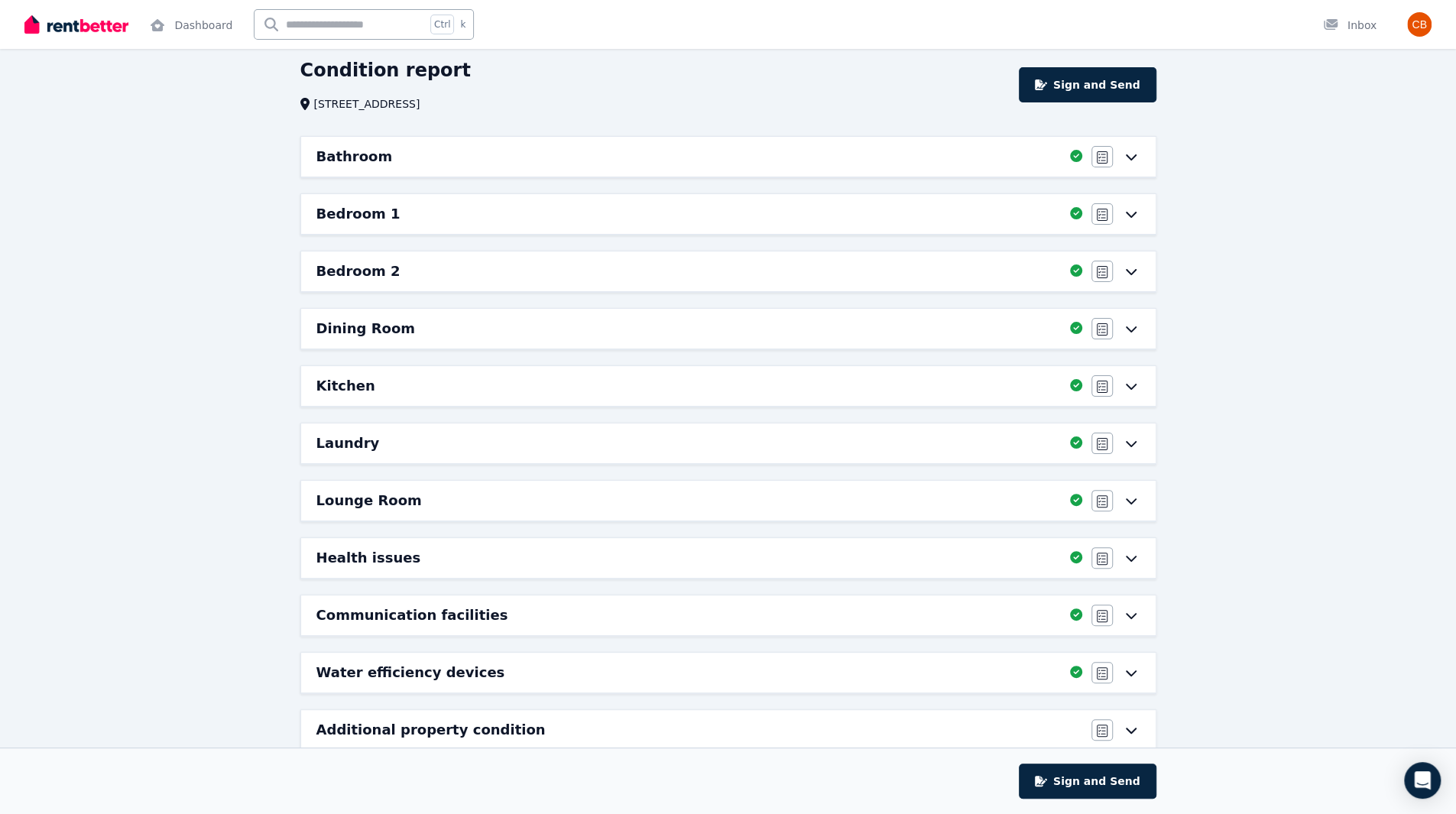
scroll to position [80, 0]
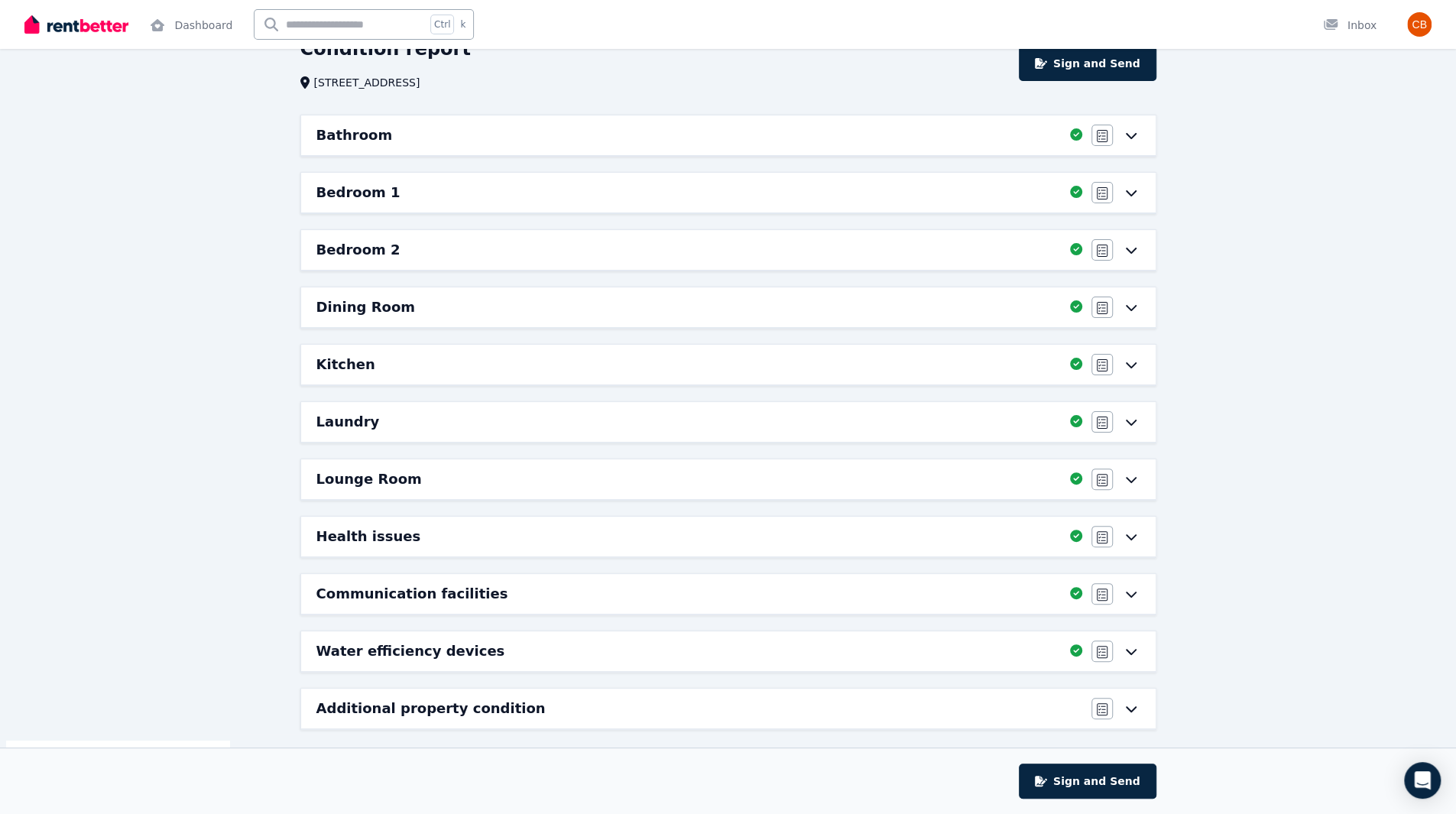
click at [1130, 706] on icon at bounding box center [1130, 709] width 11 height 6
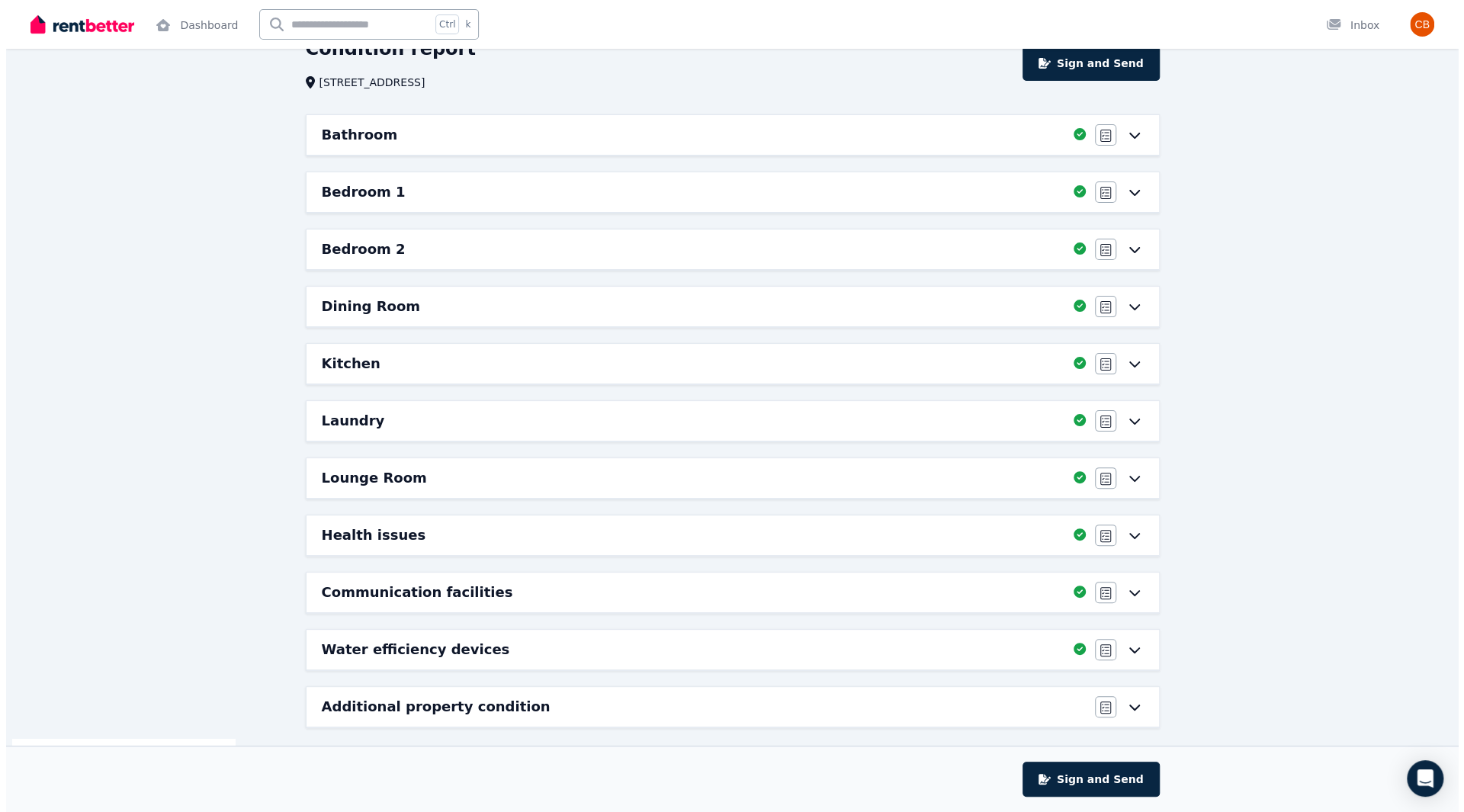
scroll to position [0, 0]
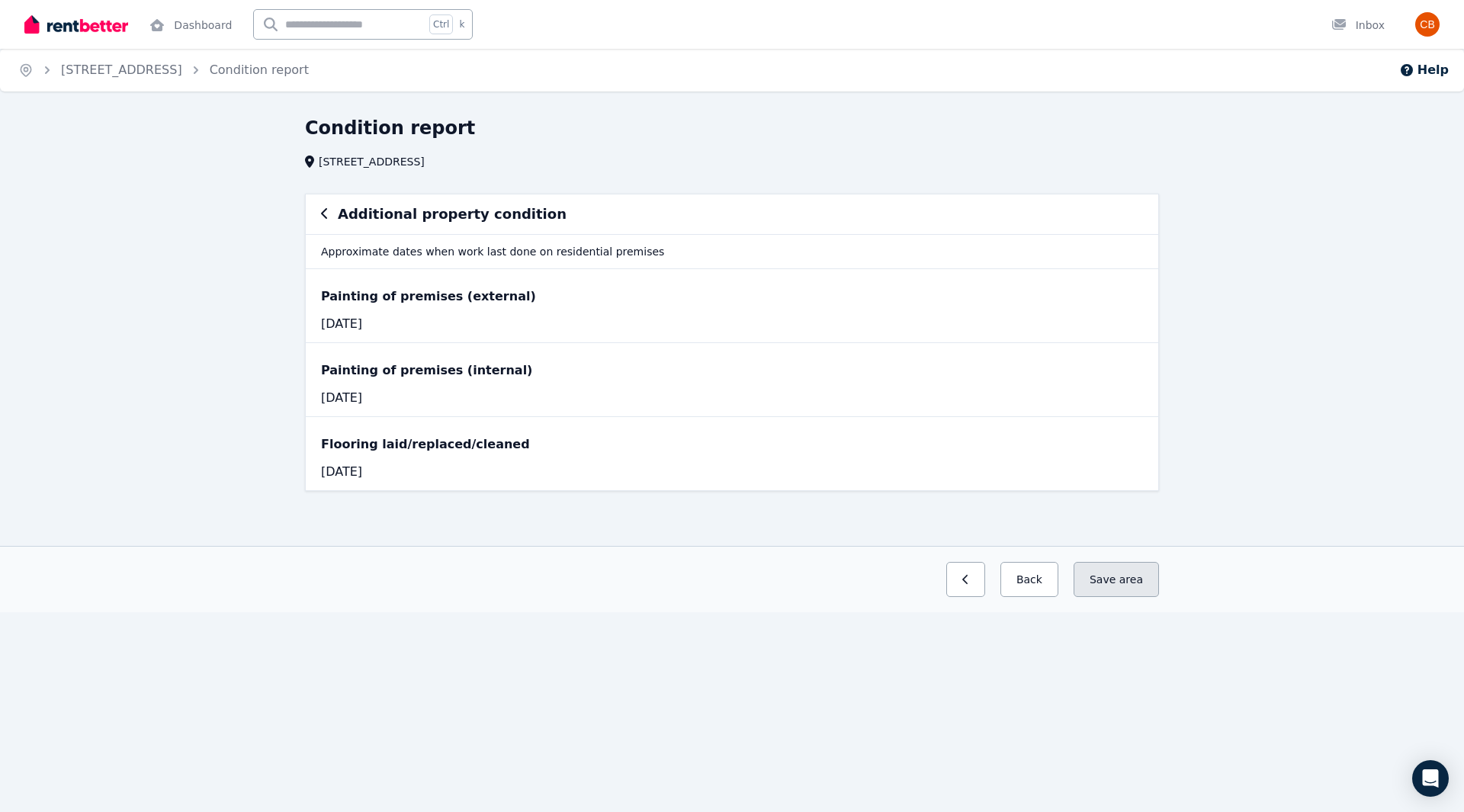
click at [1127, 582] on span "area" at bounding box center [1131, 579] width 24 height 16
click at [1047, 582] on button "Back" at bounding box center [1029, 579] width 58 height 35
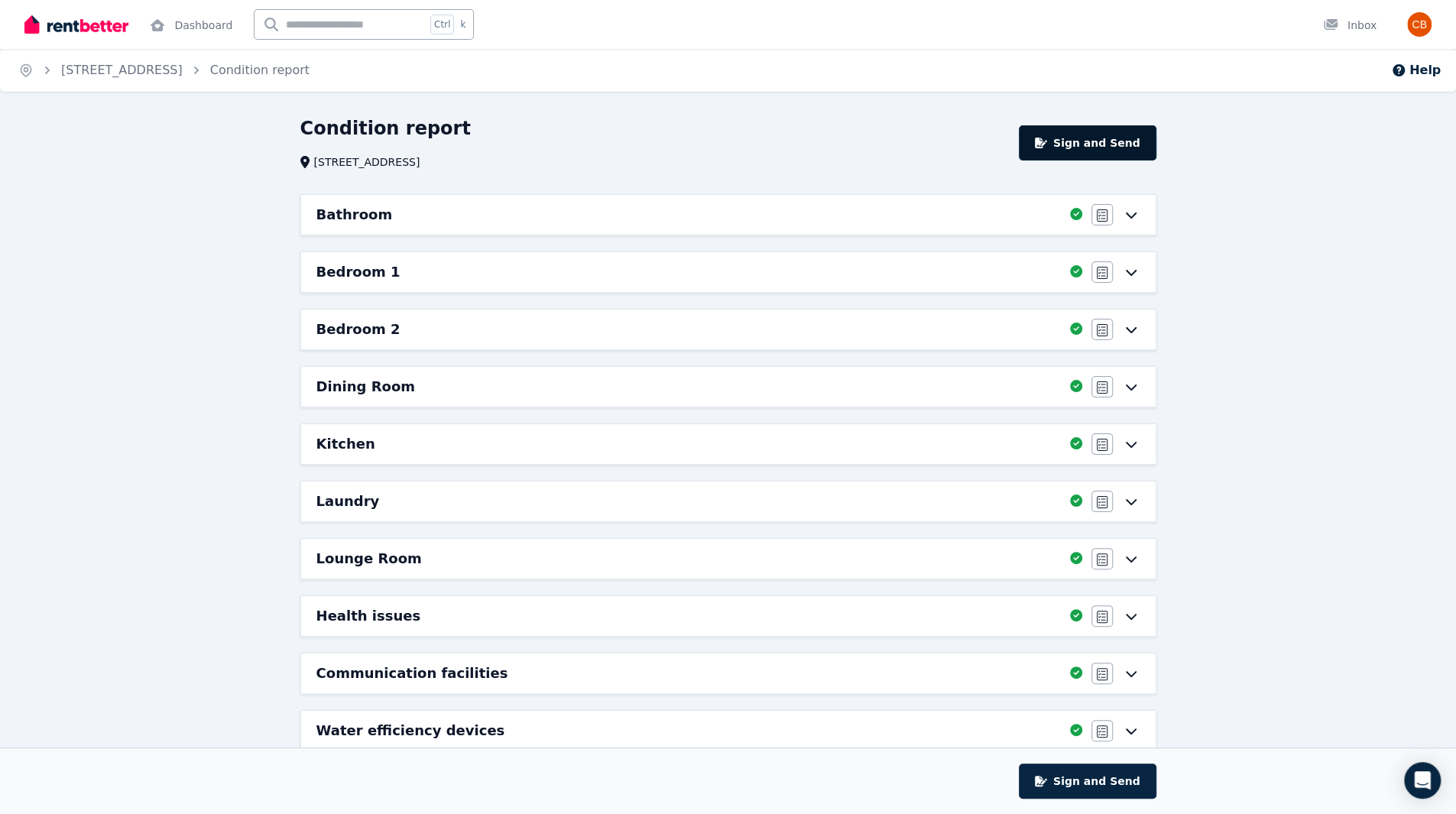
click at [1096, 150] on button "Sign and Send" at bounding box center [1086, 143] width 136 height 35
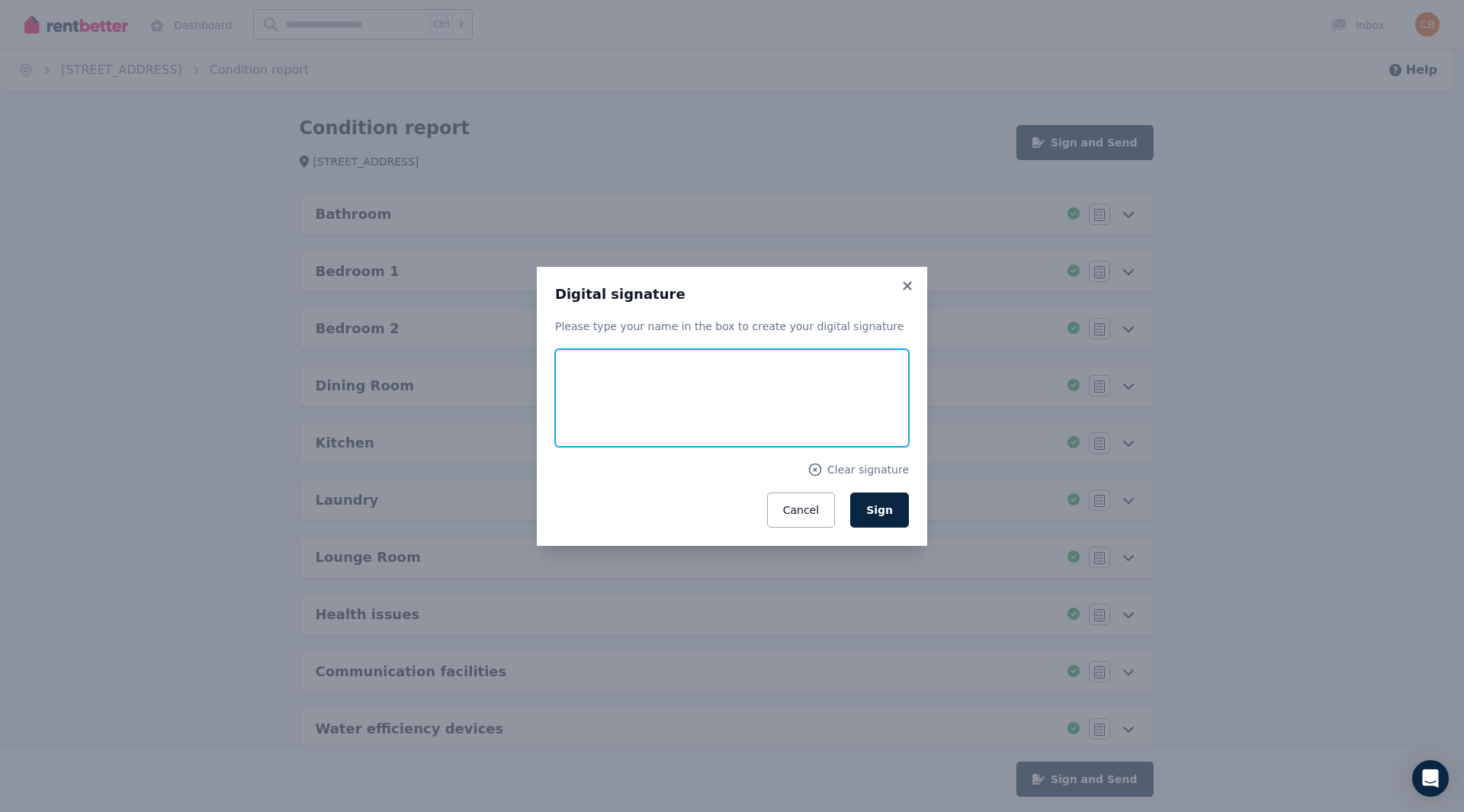
click at [729, 387] on input "text" at bounding box center [731, 397] width 354 height 98
type input "*"
type input "**********"
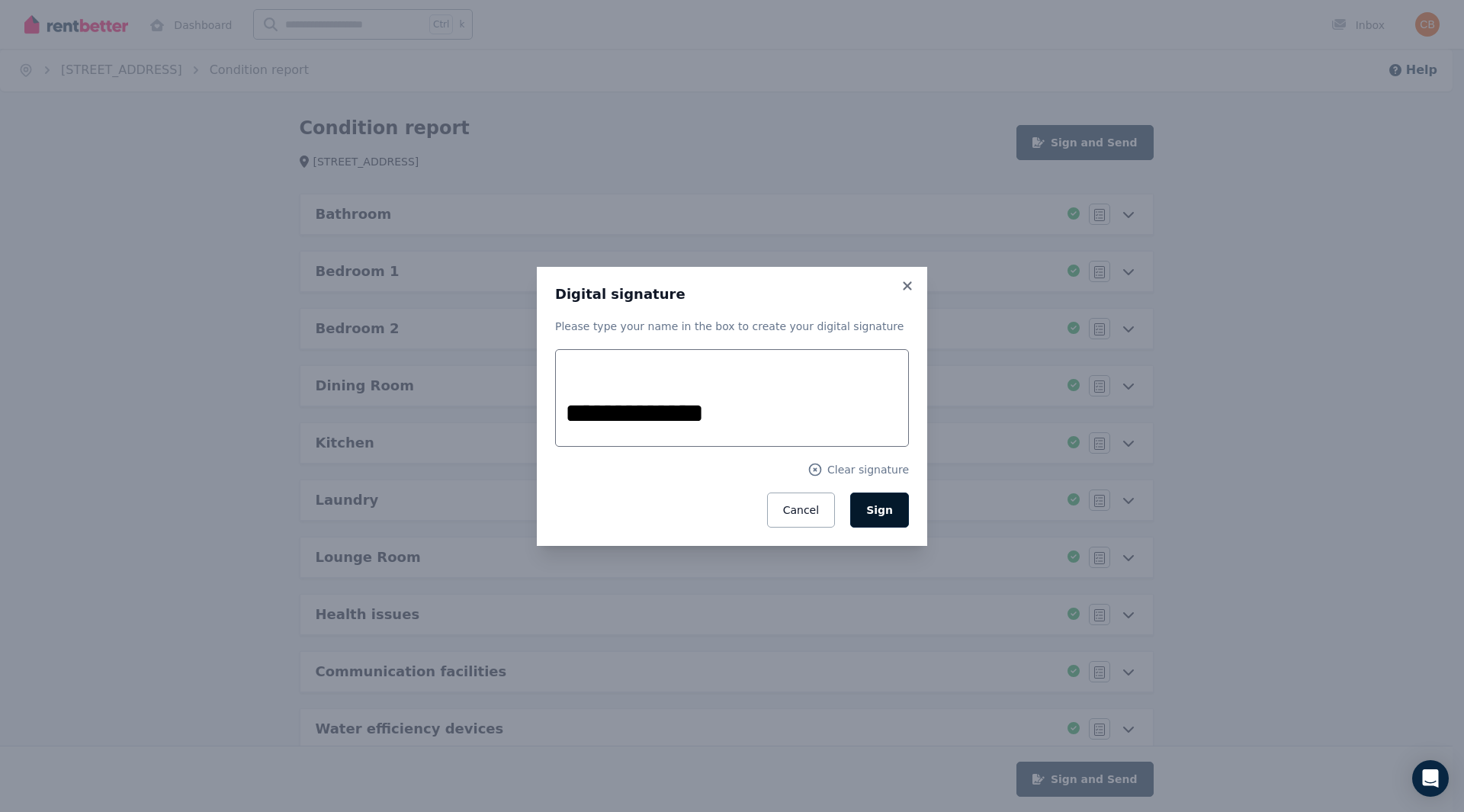
click at [888, 505] on span "Sign" at bounding box center [879, 510] width 27 height 12
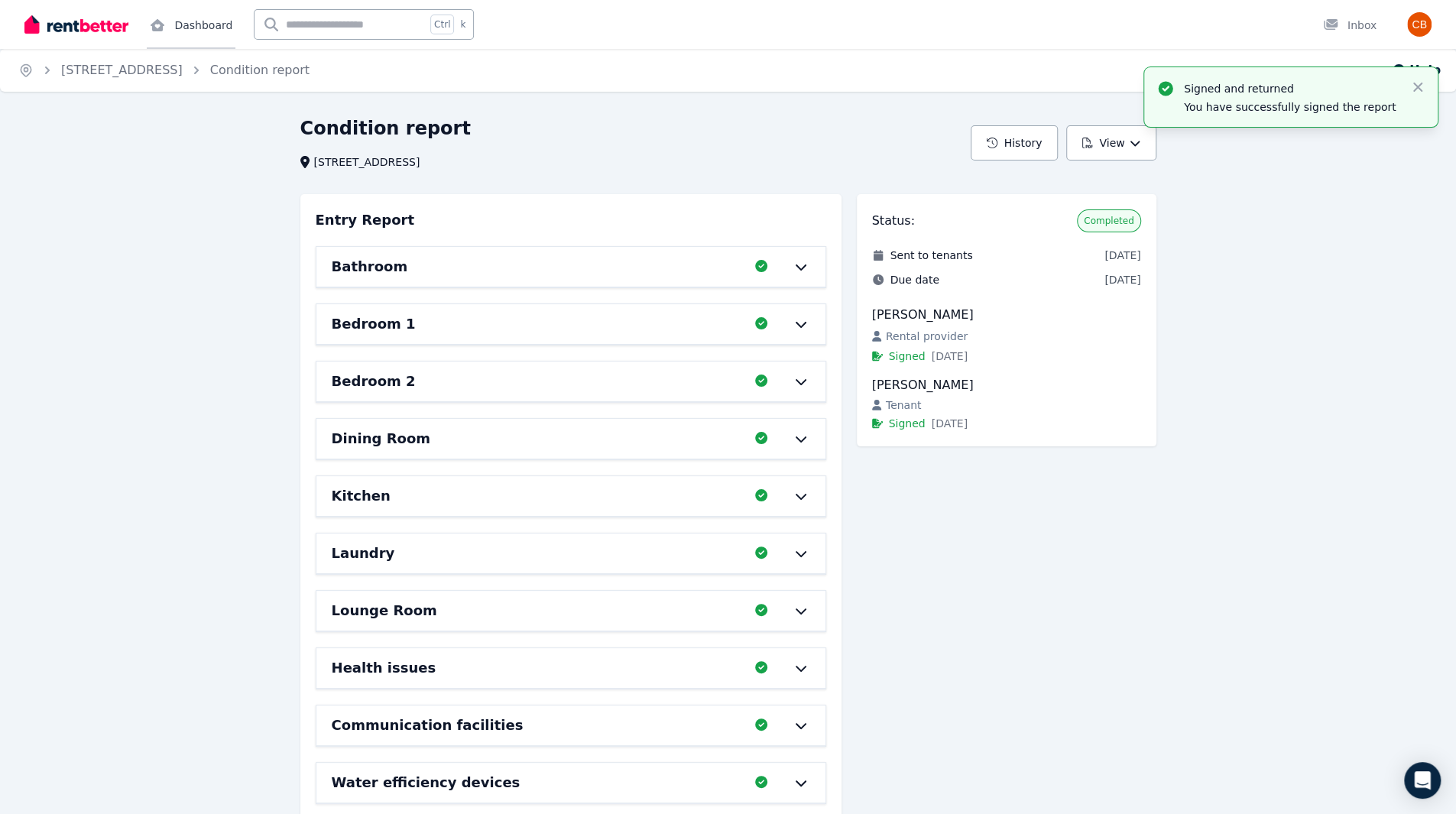
click at [199, 28] on link "Dashboard" at bounding box center [190, 24] width 89 height 49
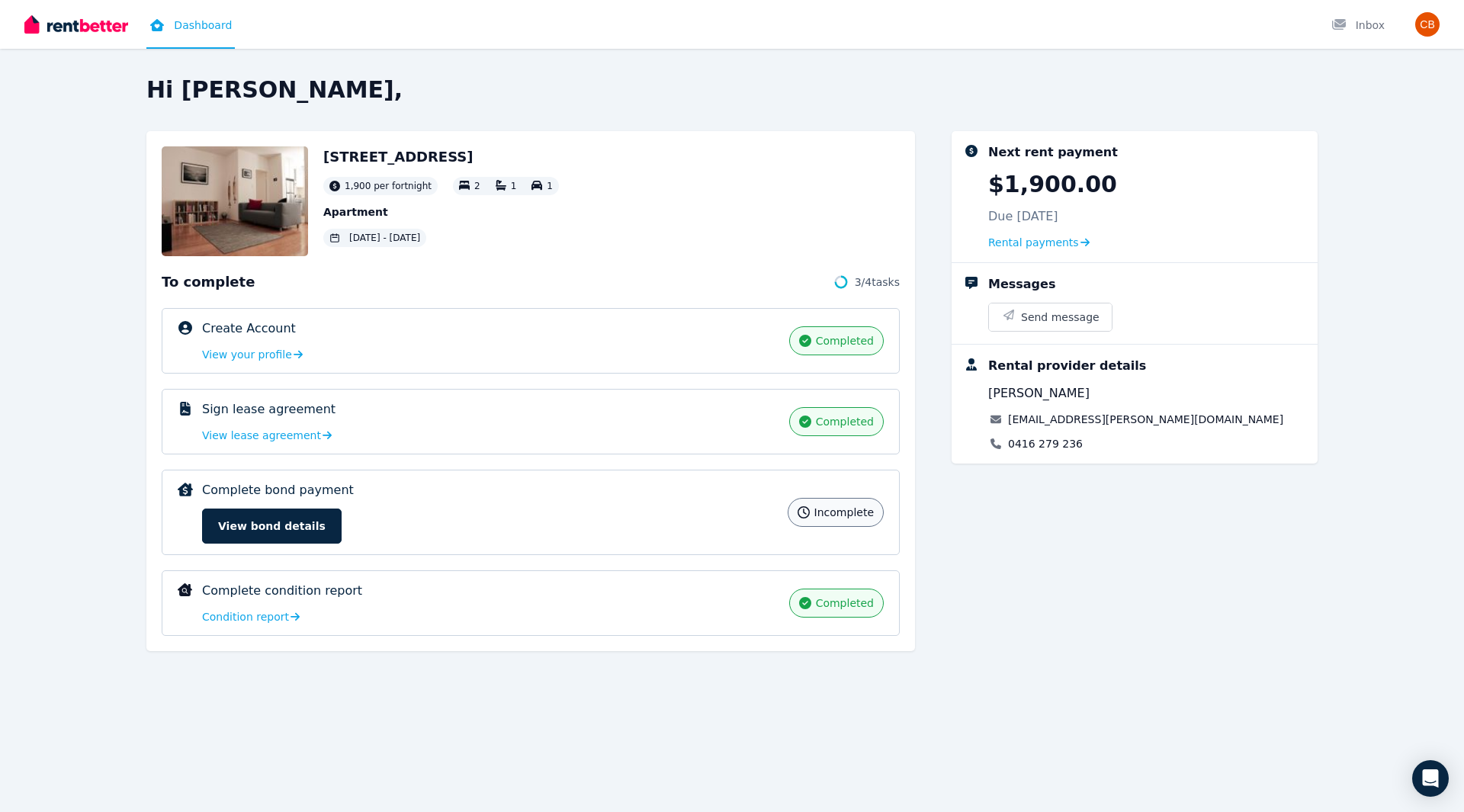
click at [620, 506] on div "Complete bond payment incomplete View bond details" at bounding box center [490, 512] width 577 height 62
click at [285, 537] on button "View bond details" at bounding box center [271, 526] width 140 height 35
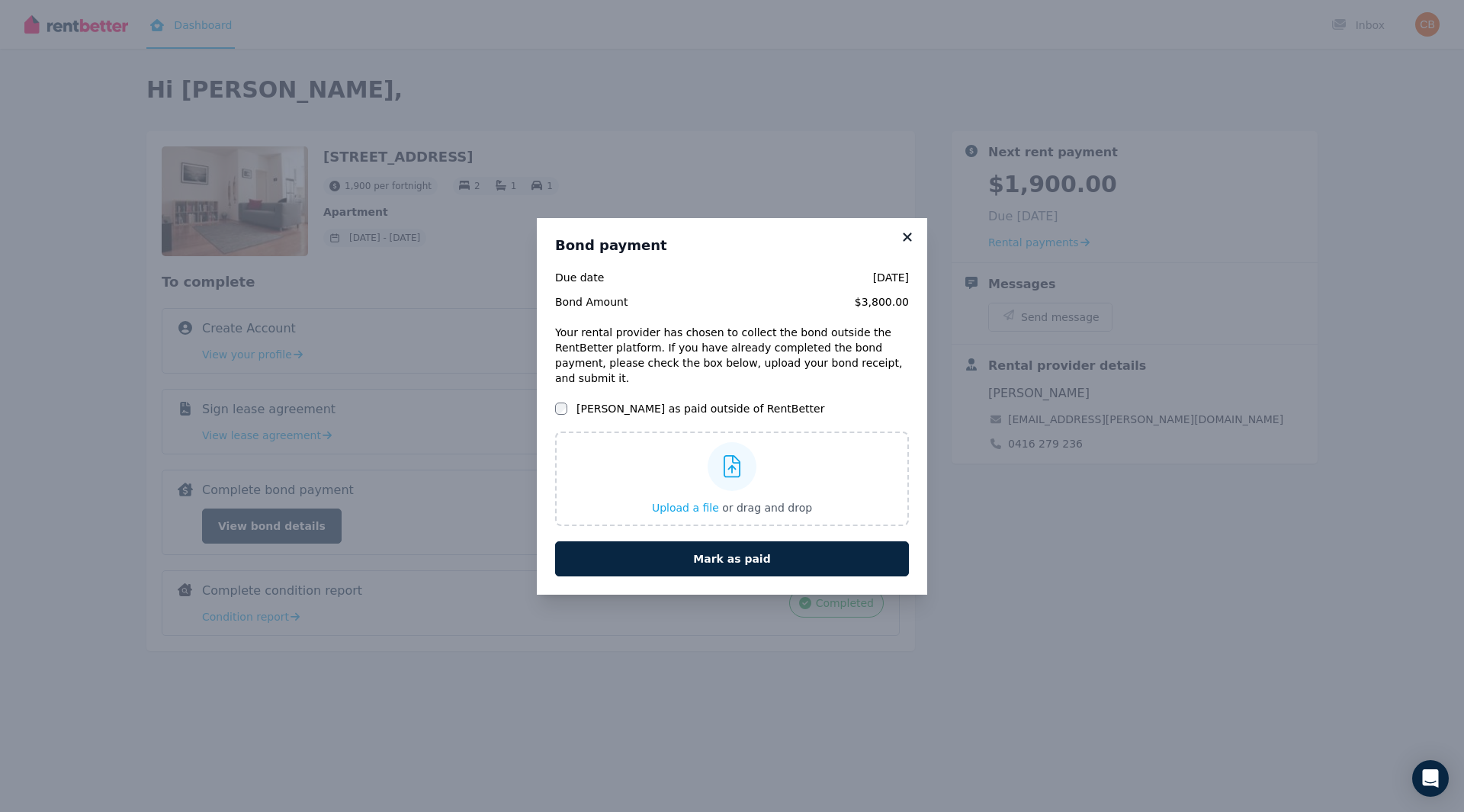
click at [912, 244] on icon at bounding box center [907, 237] width 16 height 14
